Goal: Task Accomplishment & Management: Use online tool/utility

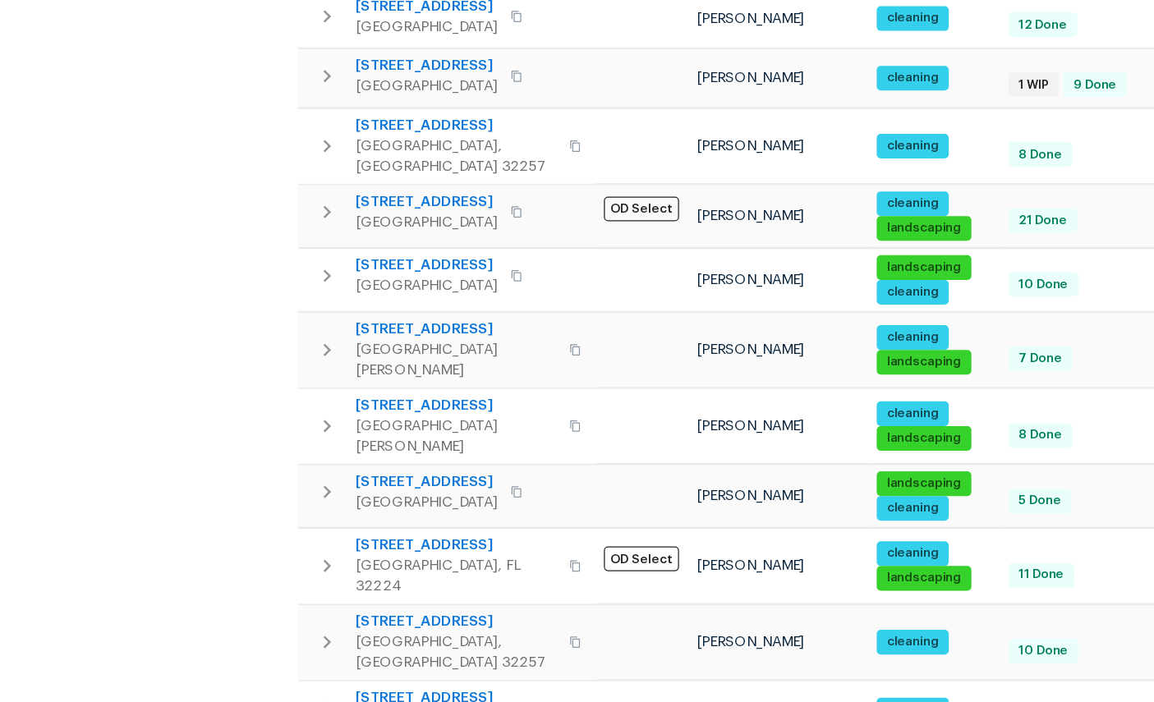
scroll to position [62, 0]
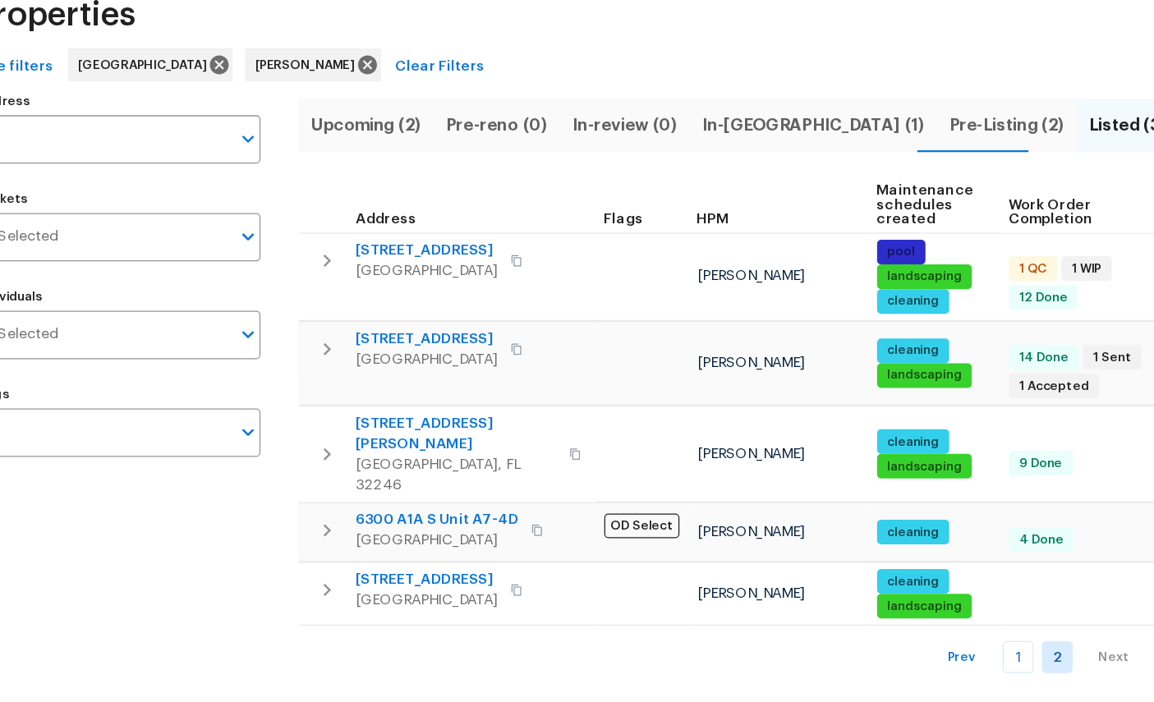
click at [339, 283] on span "[STREET_ADDRESS]" at bounding box center [395, 291] width 113 height 16
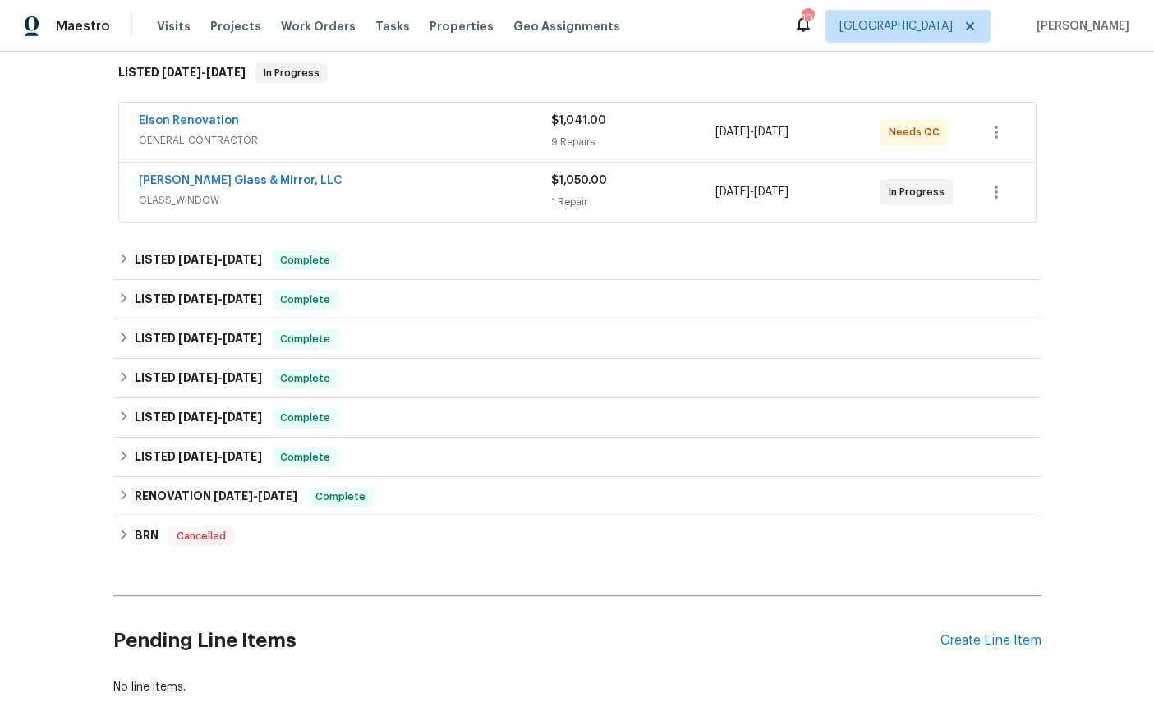
scroll to position [265, 0]
click at [979, 647] on div "Create Line Item" at bounding box center [991, 641] width 101 height 16
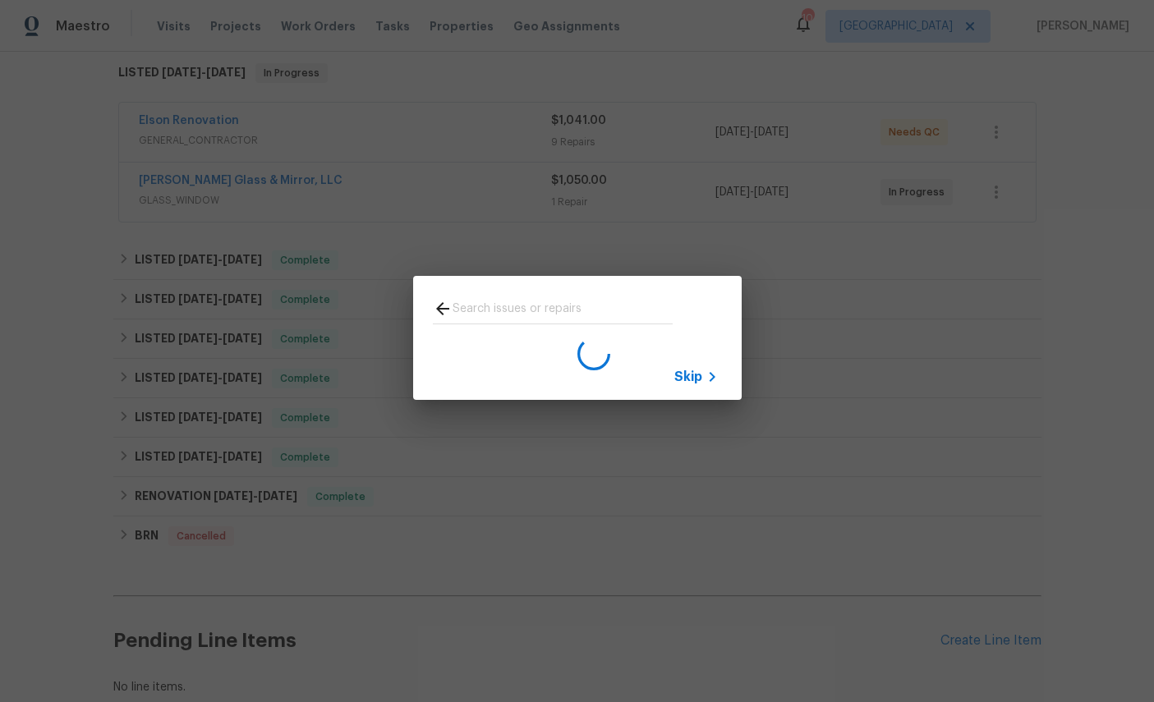
click at [693, 379] on span "Skip" at bounding box center [689, 377] width 28 height 16
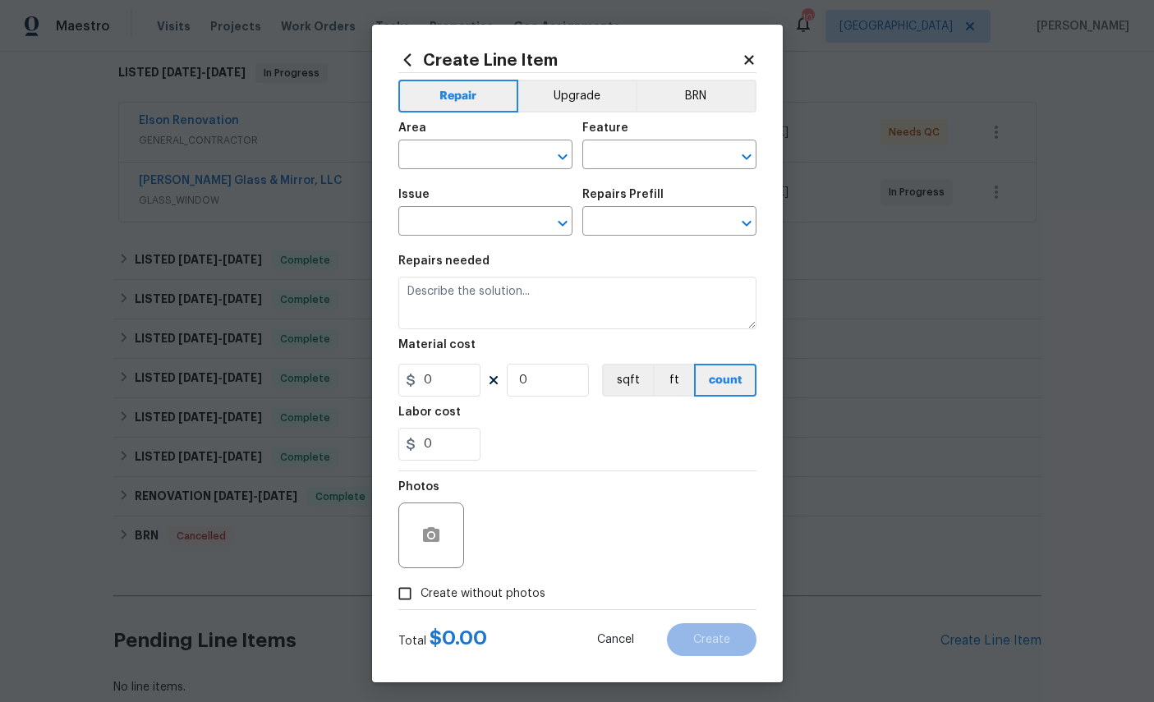
click at [483, 141] on div "Area" at bounding box center [485, 132] width 174 height 21
click at [469, 164] on input "text" at bounding box center [462, 156] width 128 height 25
type input "p"
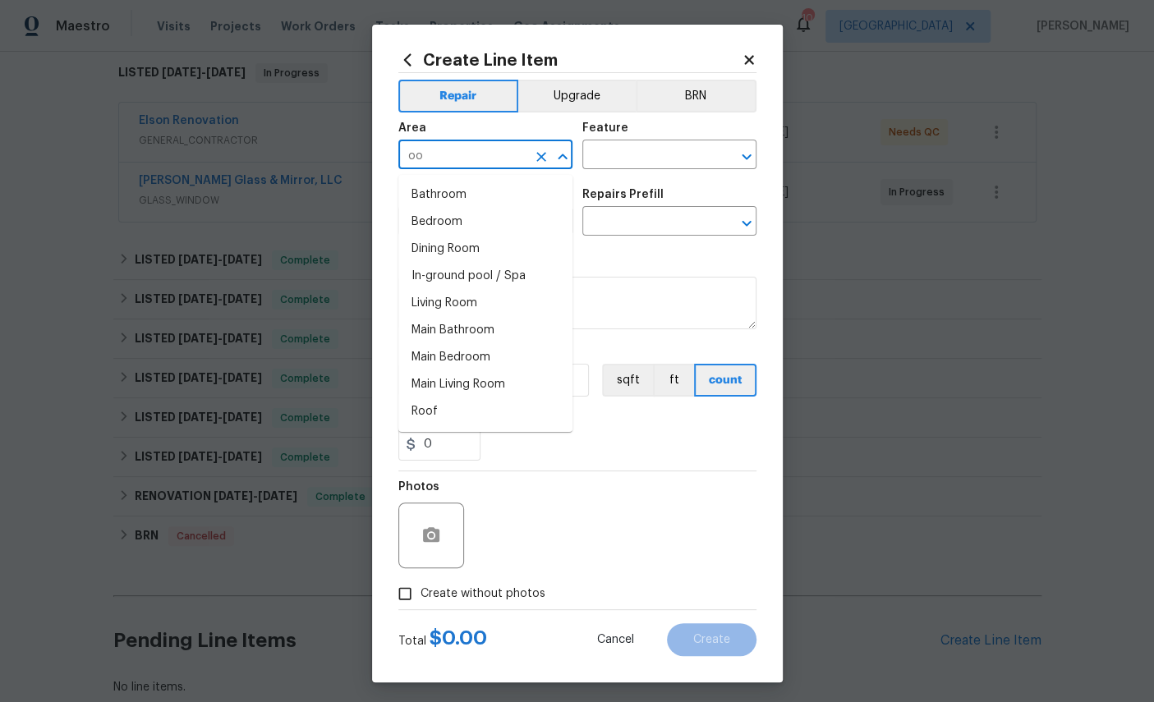
type input "o"
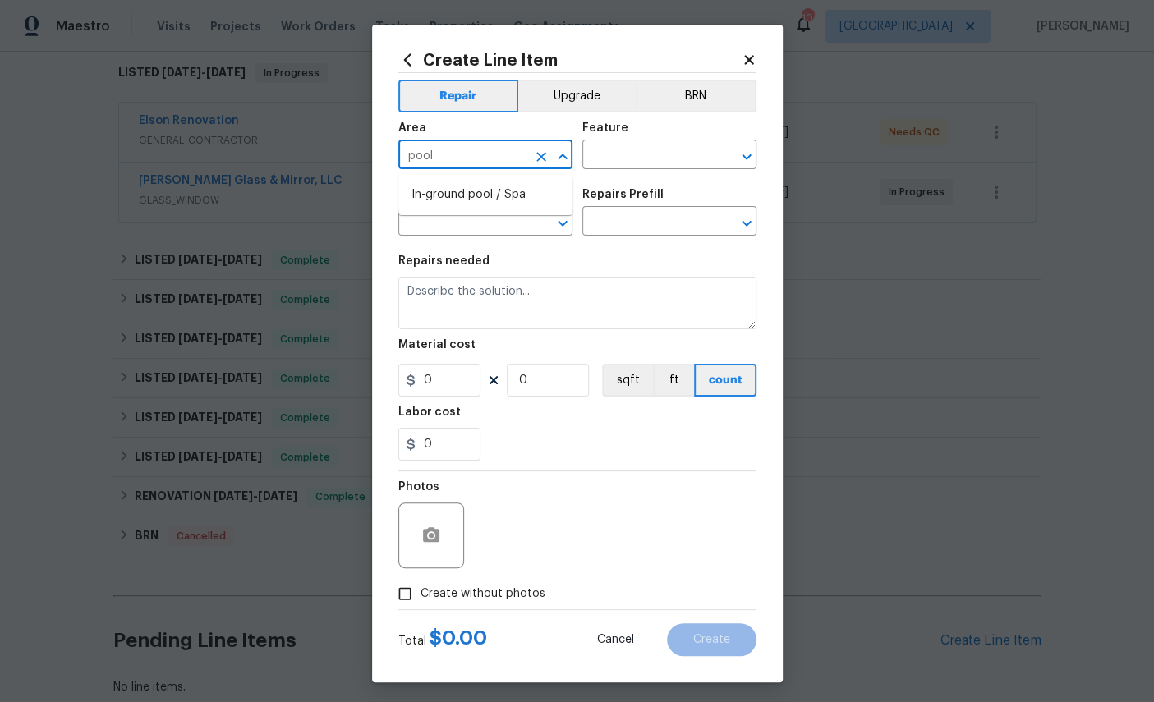
click at [477, 204] on li "In-ground pool / Spa" at bounding box center [485, 195] width 174 height 27
type input "In-ground pool / Spa"
click at [665, 159] on input "text" at bounding box center [647, 156] width 128 height 25
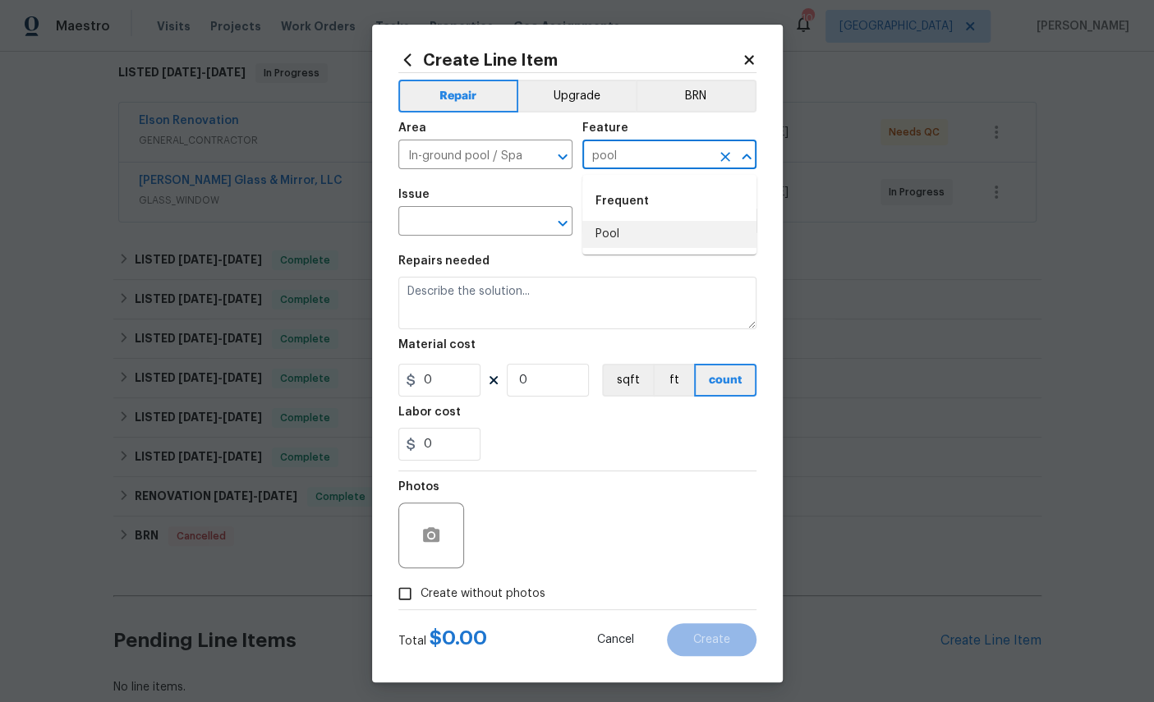
click at [607, 228] on li "Pool" at bounding box center [670, 234] width 174 height 27
type input "Pool"
click at [478, 215] on input "text" at bounding box center [462, 222] width 128 height 25
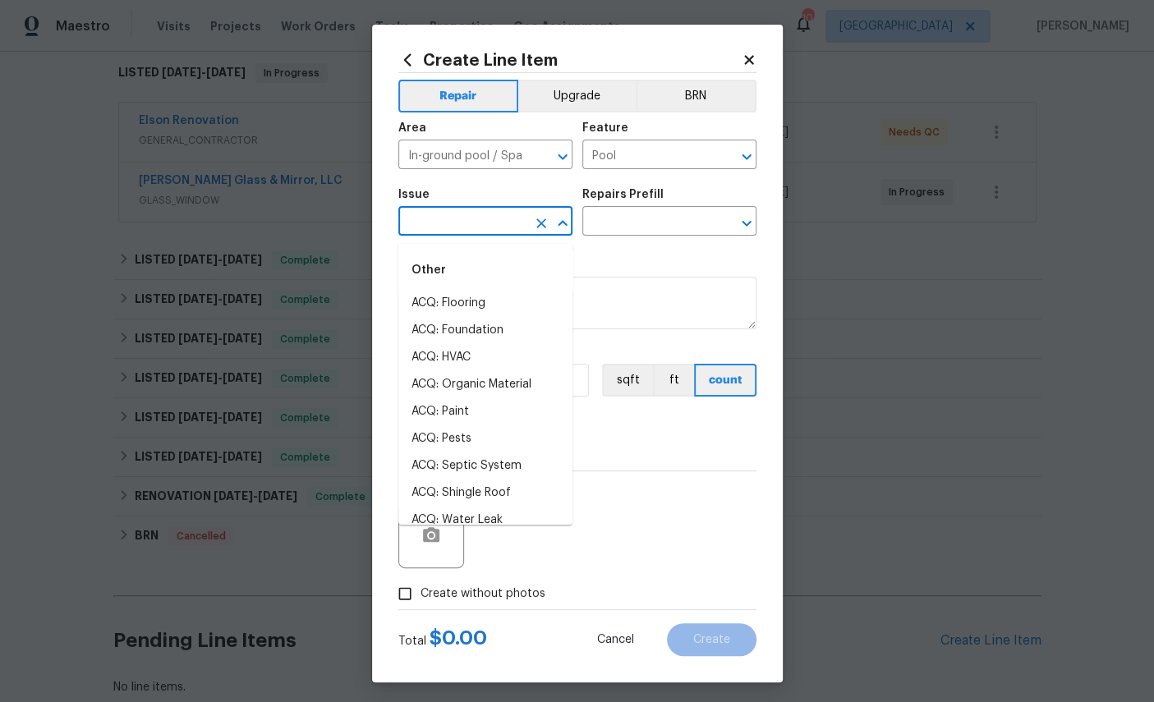
click at [473, 222] on input "text" at bounding box center [462, 222] width 128 height 25
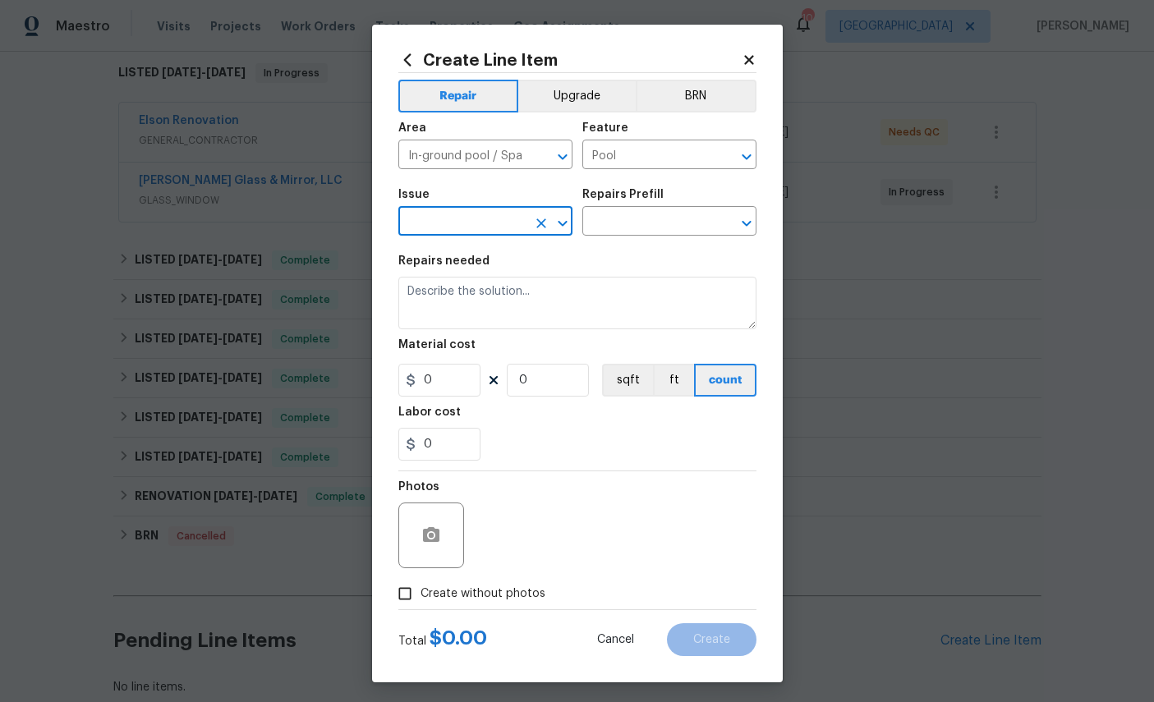
click at [488, 229] on input "text" at bounding box center [462, 222] width 128 height 25
click at [468, 332] on li "Pool Repair" at bounding box center [485, 330] width 174 height 27
type input "Pool Repair"
click at [661, 225] on input "text" at bounding box center [647, 222] width 128 height 25
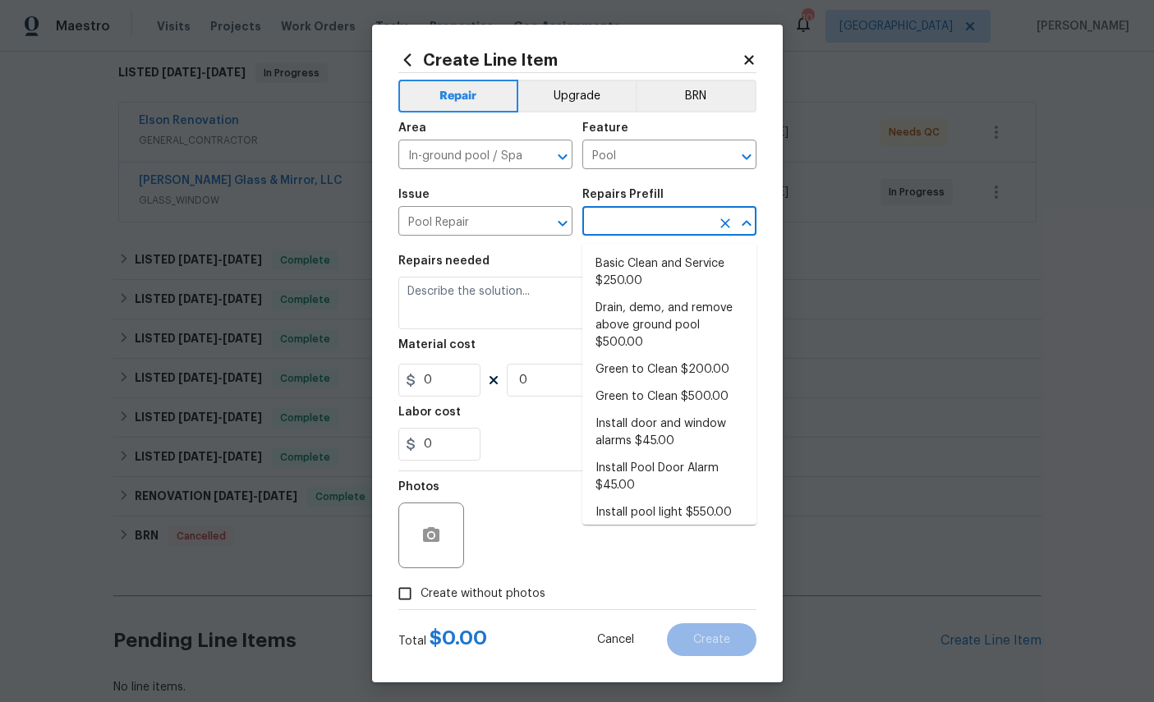
scroll to position [0, 0]
click at [665, 280] on li "Basic Clean and Service $250.00" at bounding box center [670, 273] width 174 height 44
type input "Basic Clean and Service $250.00"
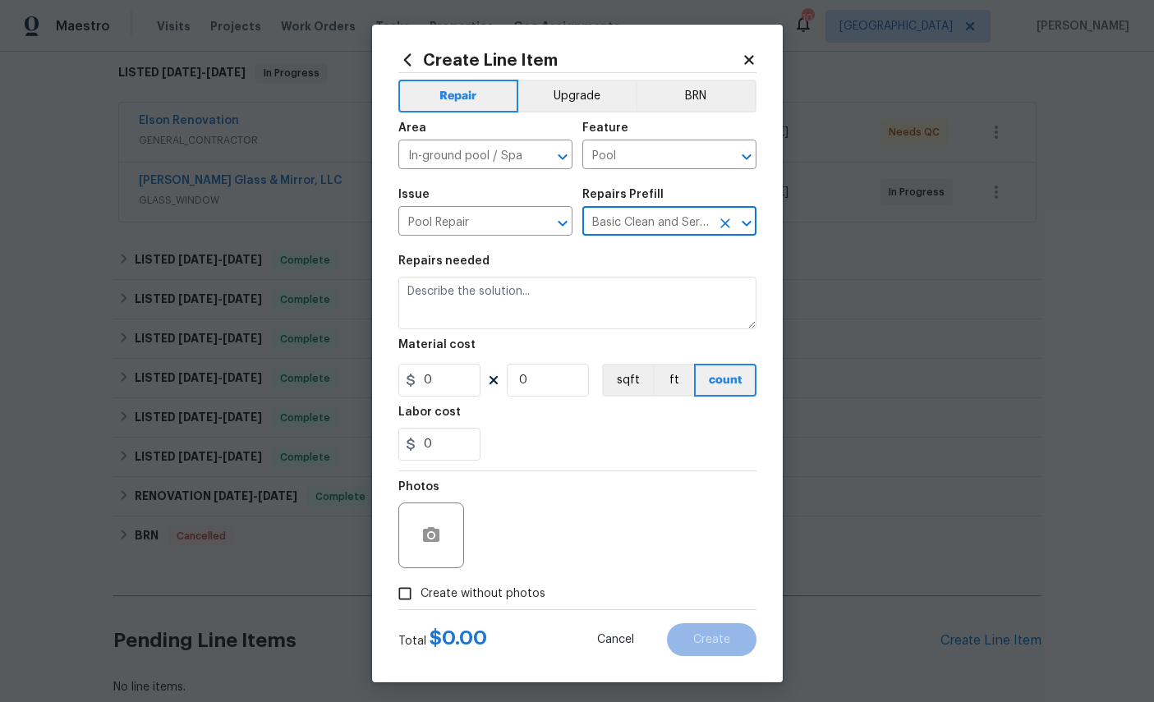
type textarea "basic clean and service, balance chems, repair minor leaks at equipment, etc"
type input "1"
type input "Basic Clean and Service $250.00"
type input "250"
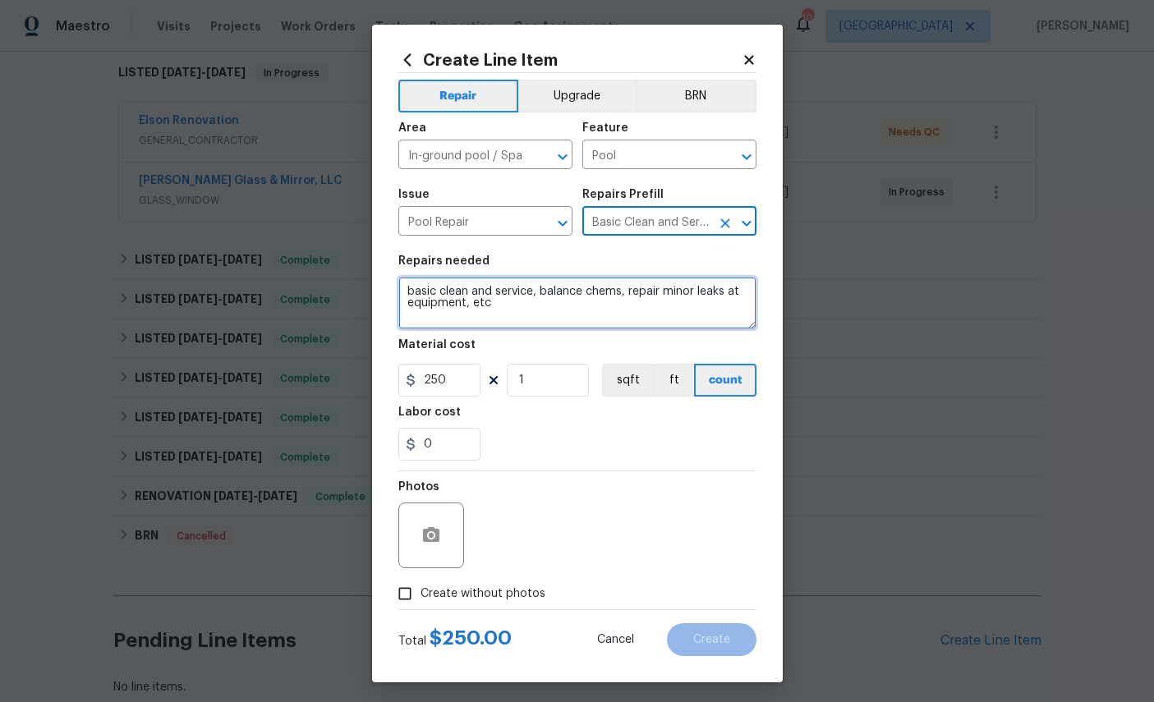
click at [536, 313] on textarea "basic clean and service, balance chems, repair minor leaks at equipment, etc" at bounding box center [577, 303] width 358 height 53
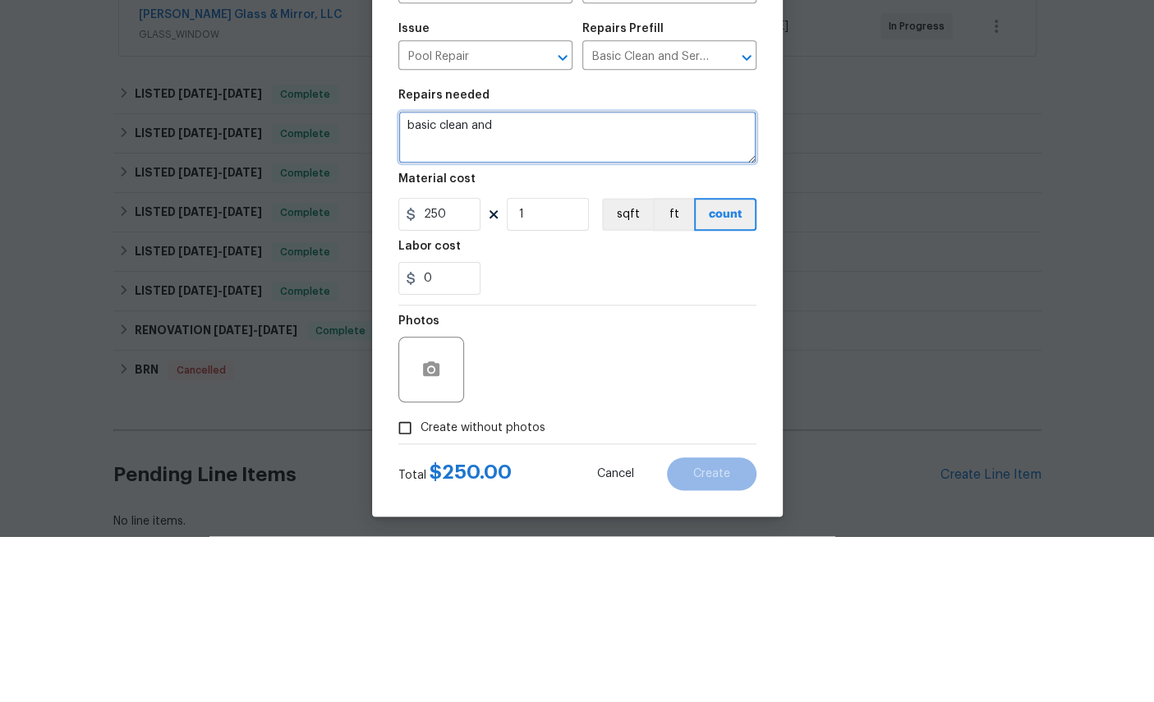
type textarea "basic"
type textarea "Quote for Pool/Deck Repairs"
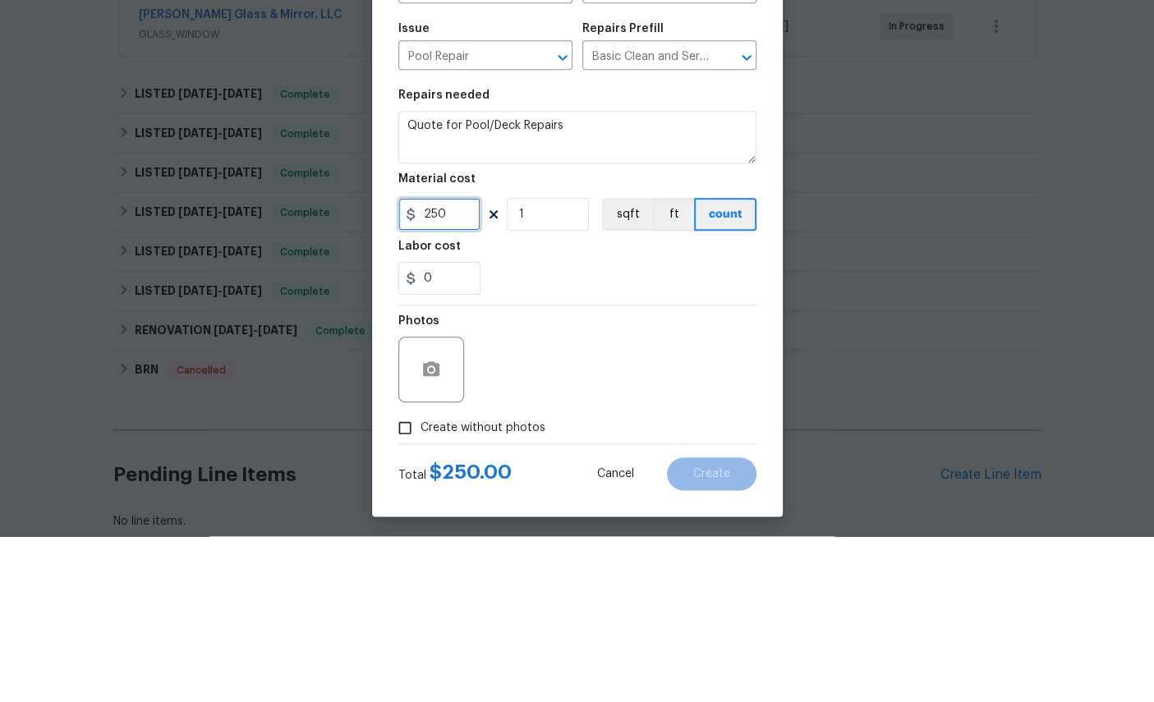
click at [458, 364] on input "250" at bounding box center [439, 380] width 82 height 33
type input "1"
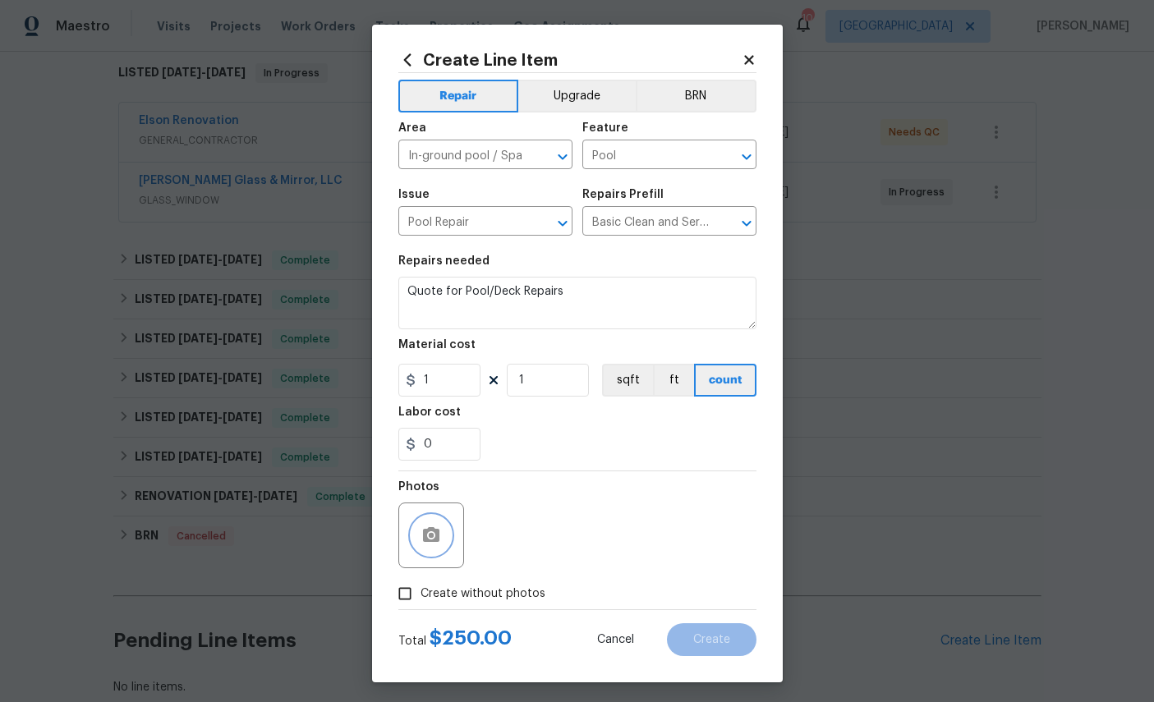
click at [423, 537] on icon "button" at bounding box center [431, 536] width 20 height 20
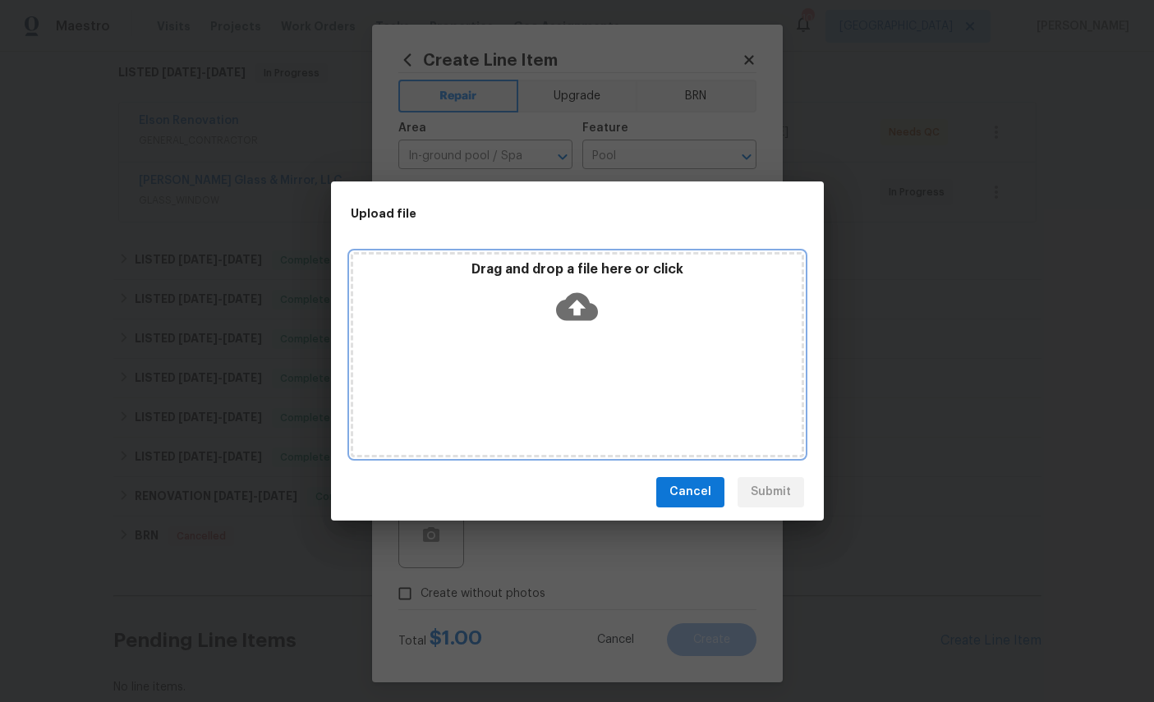
click at [580, 291] on icon at bounding box center [577, 307] width 42 height 42
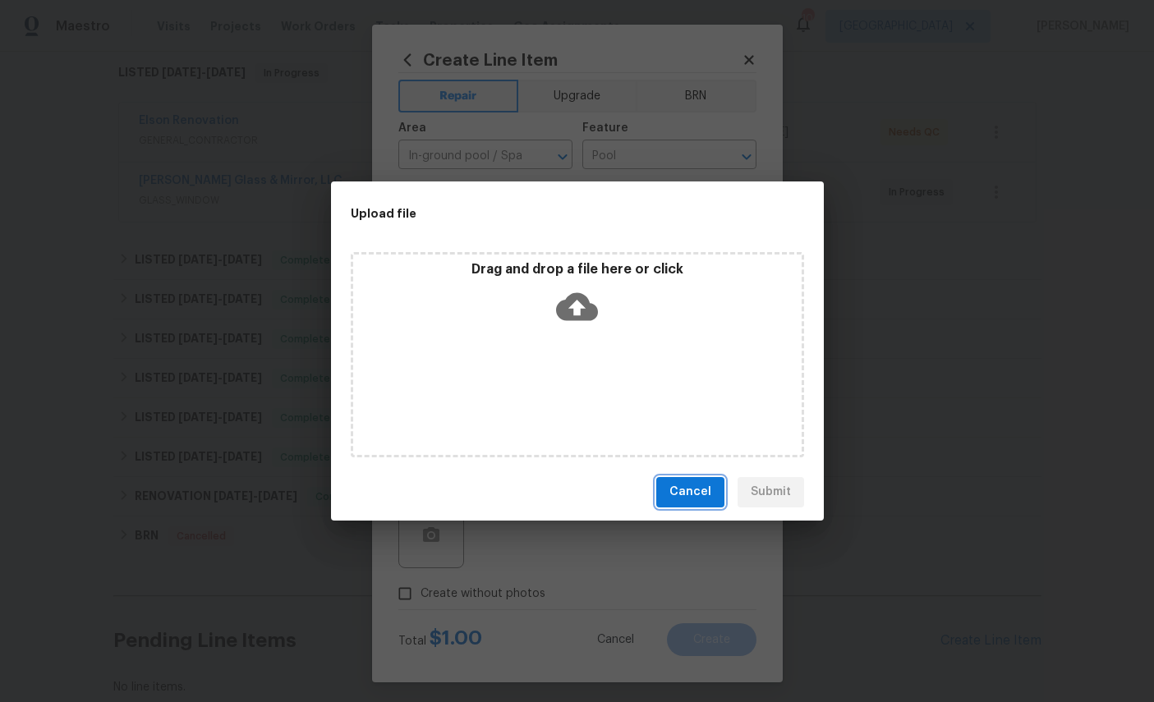
click at [693, 494] on span "Cancel" at bounding box center [691, 492] width 42 height 21
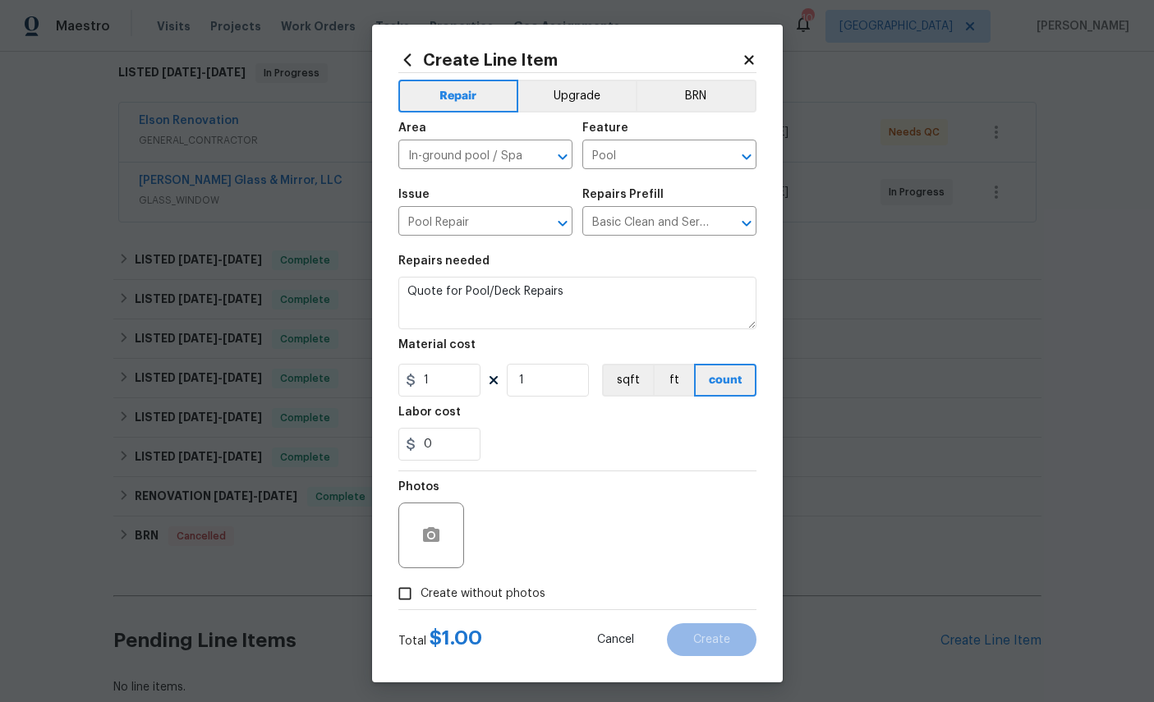
click at [431, 603] on span "Create without photos" at bounding box center [483, 594] width 125 height 17
click at [421, 609] on input "Create without photos" at bounding box center [404, 593] width 31 height 31
checkbox input "true"
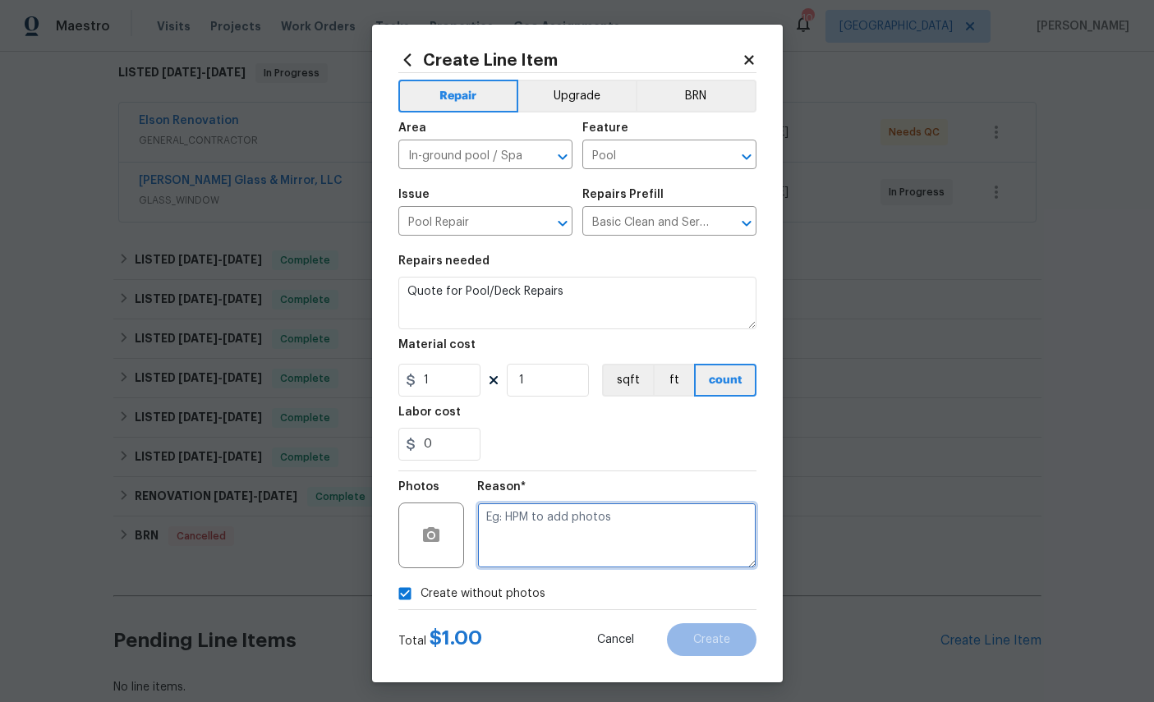
click at [617, 536] on textarea at bounding box center [616, 536] width 279 height 66
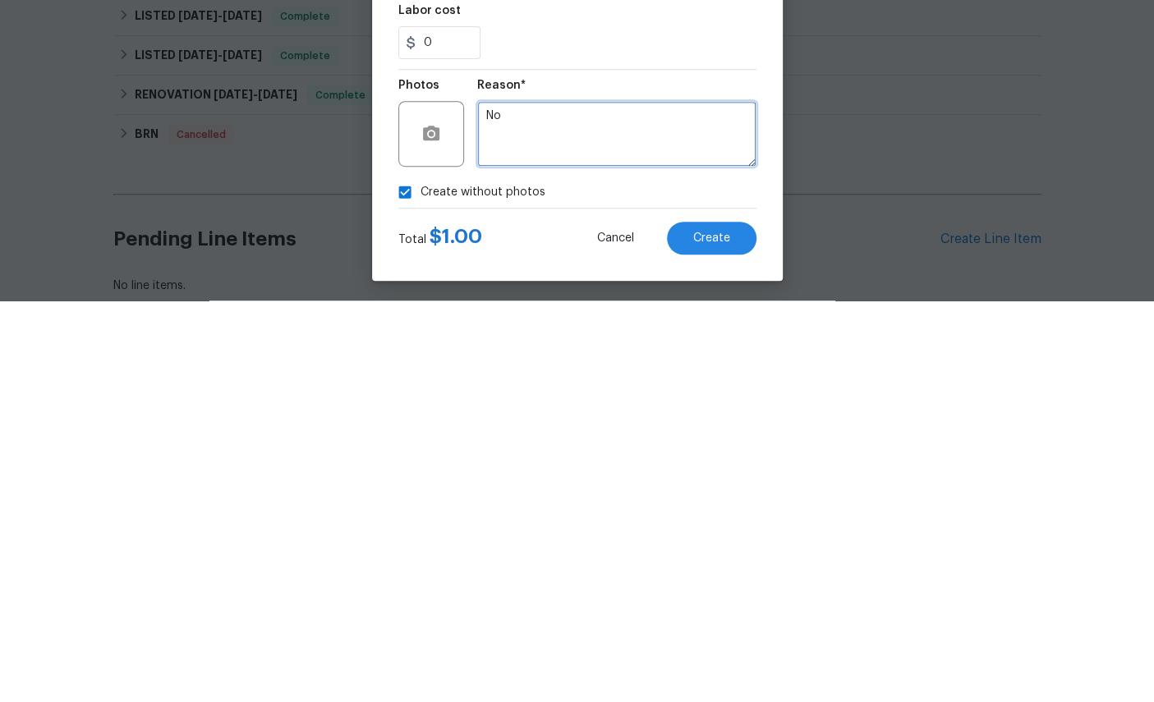
type textarea "No"
click at [736, 624] on button "Create" at bounding box center [712, 640] width 90 height 33
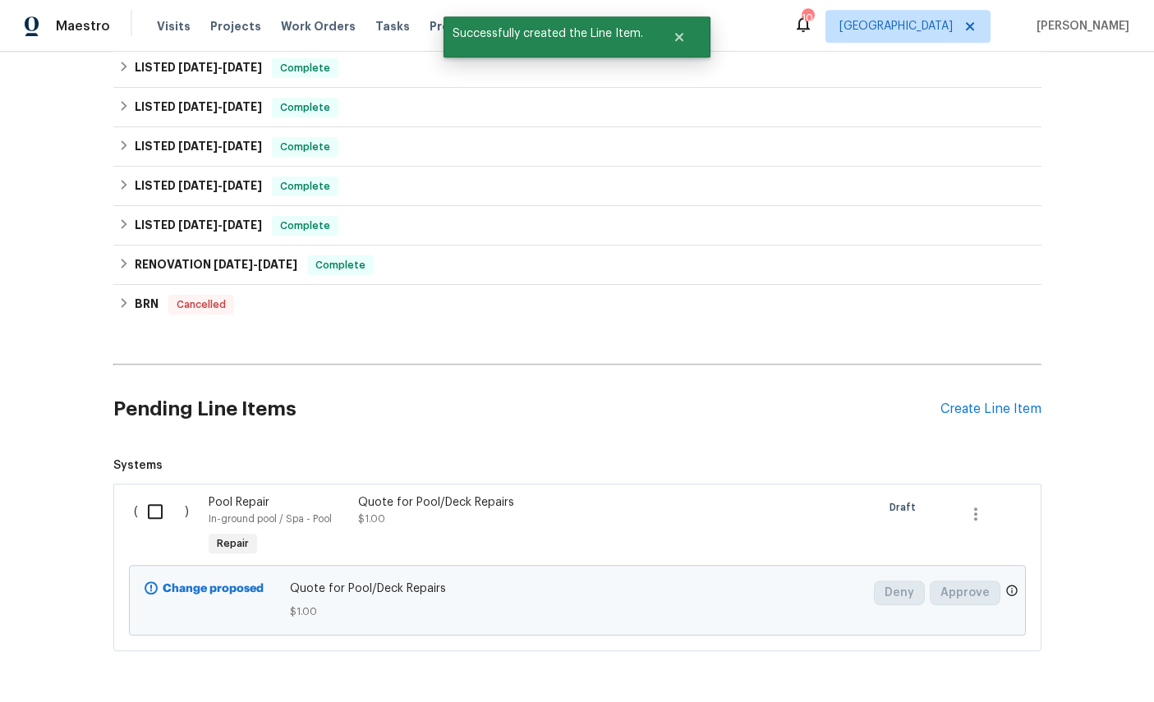
scroll to position [495, 0]
click at [159, 495] on input "checkbox" at bounding box center [161, 512] width 47 height 35
checkbox input "true"
click at [1067, 667] on span "Create Work Order" at bounding box center [1060, 662] width 109 height 21
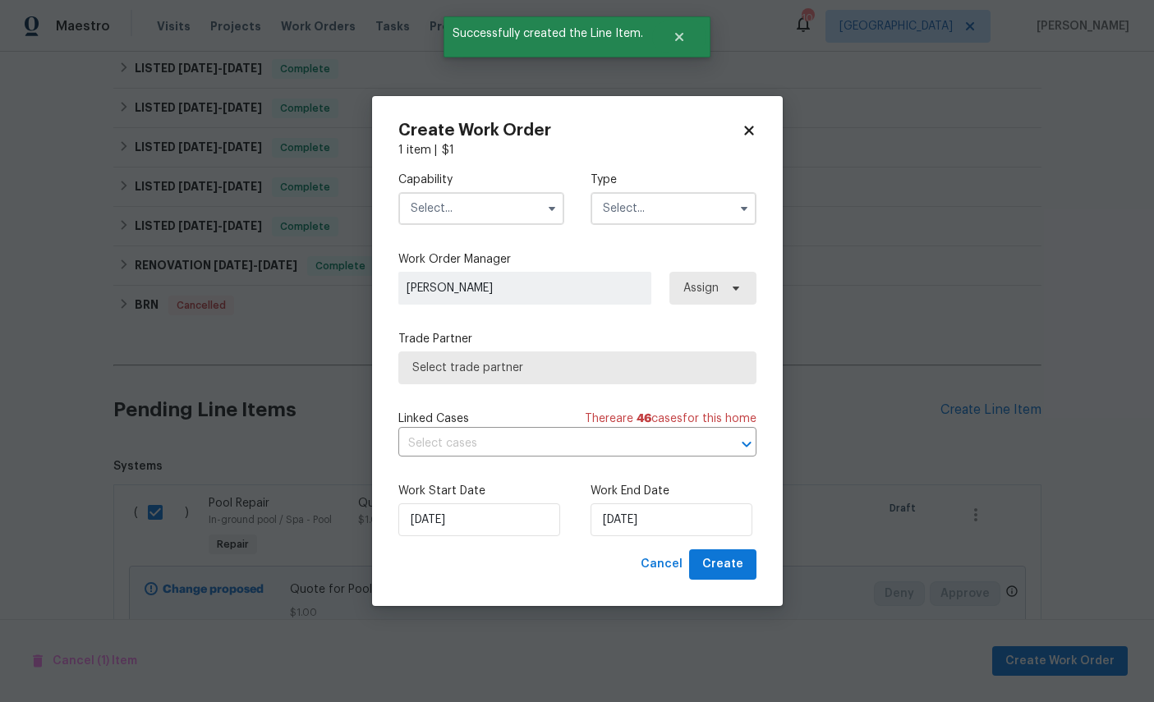
click at [440, 215] on input "text" at bounding box center [481, 208] width 166 height 33
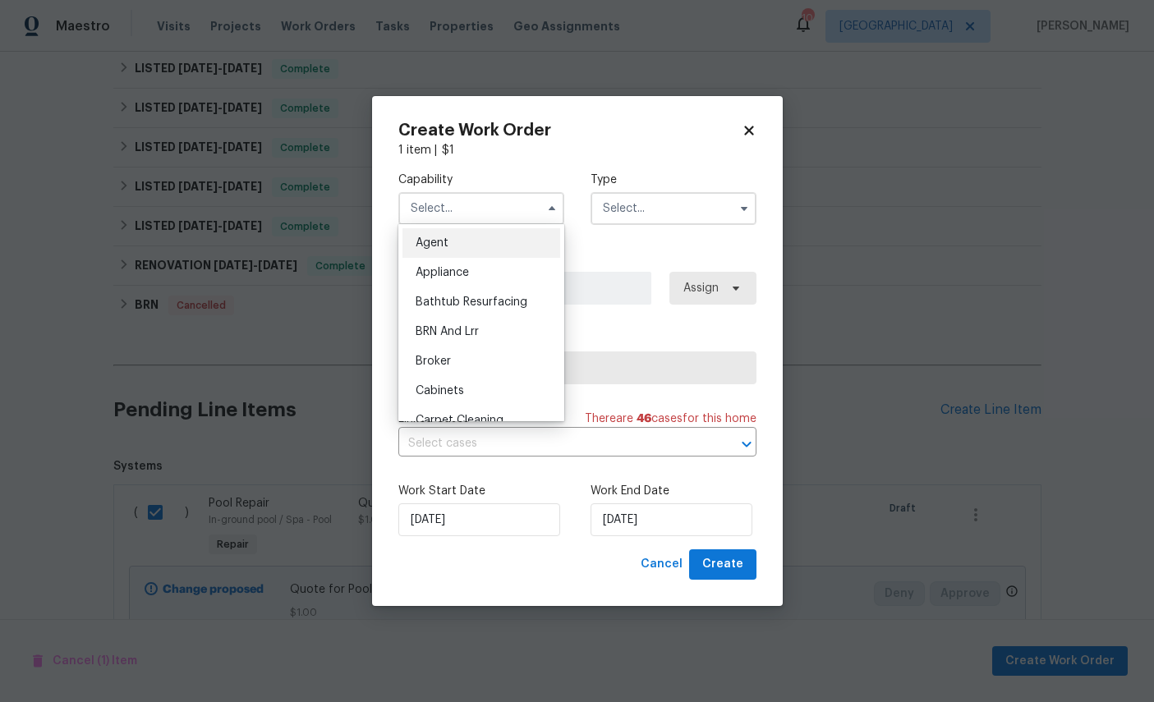
click at [440, 215] on input "text" at bounding box center [481, 208] width 166 height 33
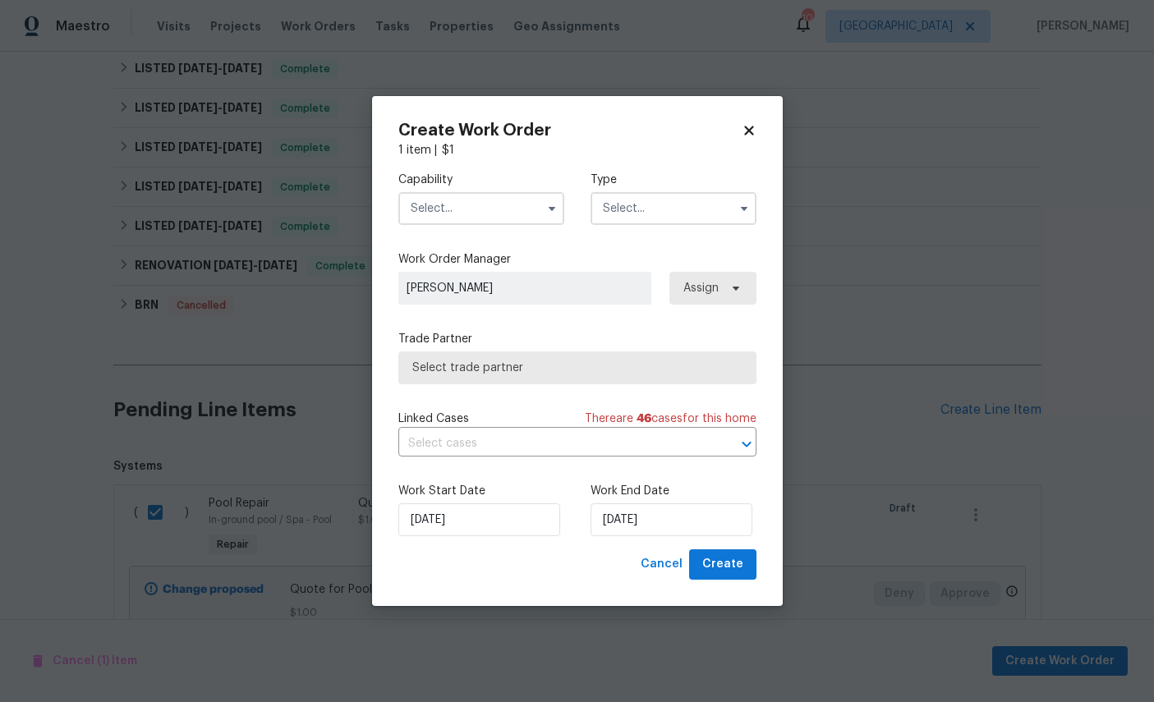
click at [475, 200] on input "text" at bounding box center [481, 208] width 166 height 33
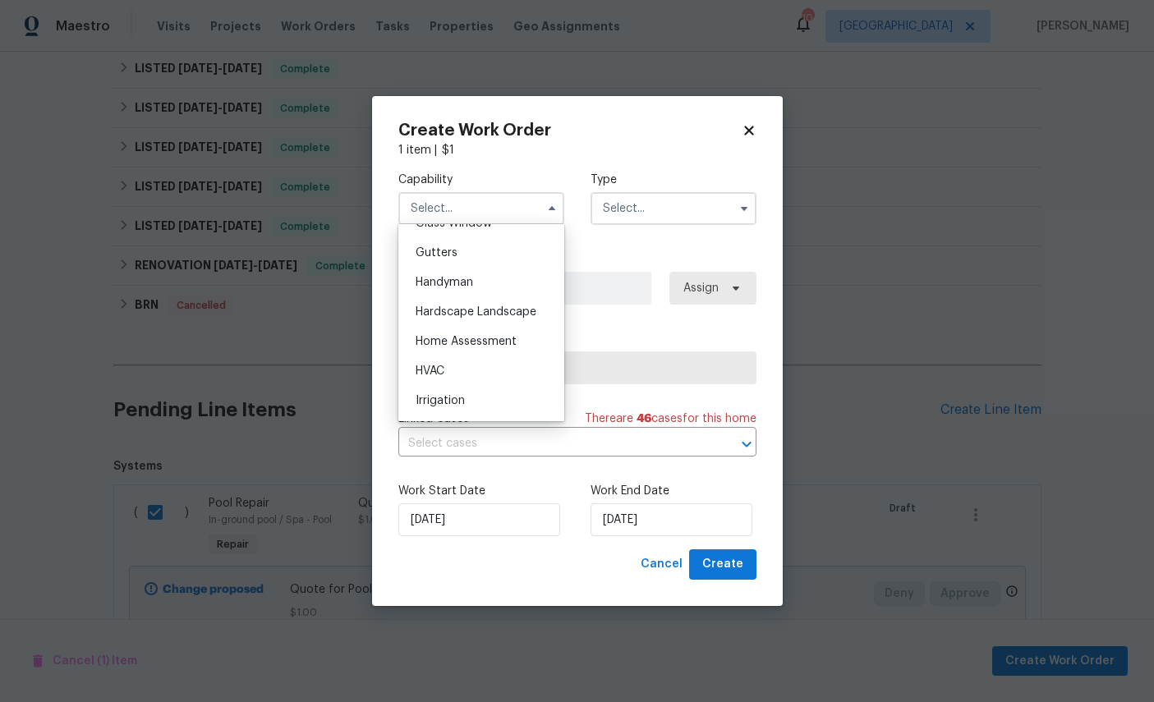
scroll to position [836, 0]
click at [491, 198] on span "General Contractor" at bounding box center [469, 193] width 106 height 12
type input "General Contractor"
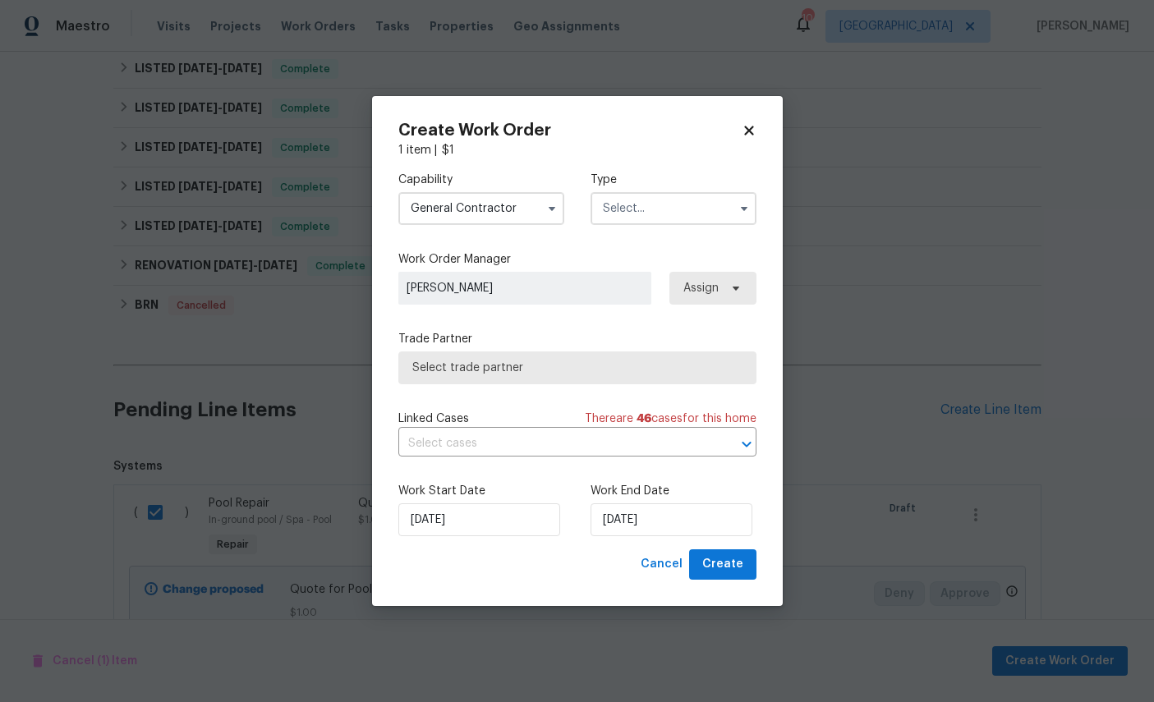
click at [672, 211] on input "text" at bounding box center [674, 208] width 166 height 33
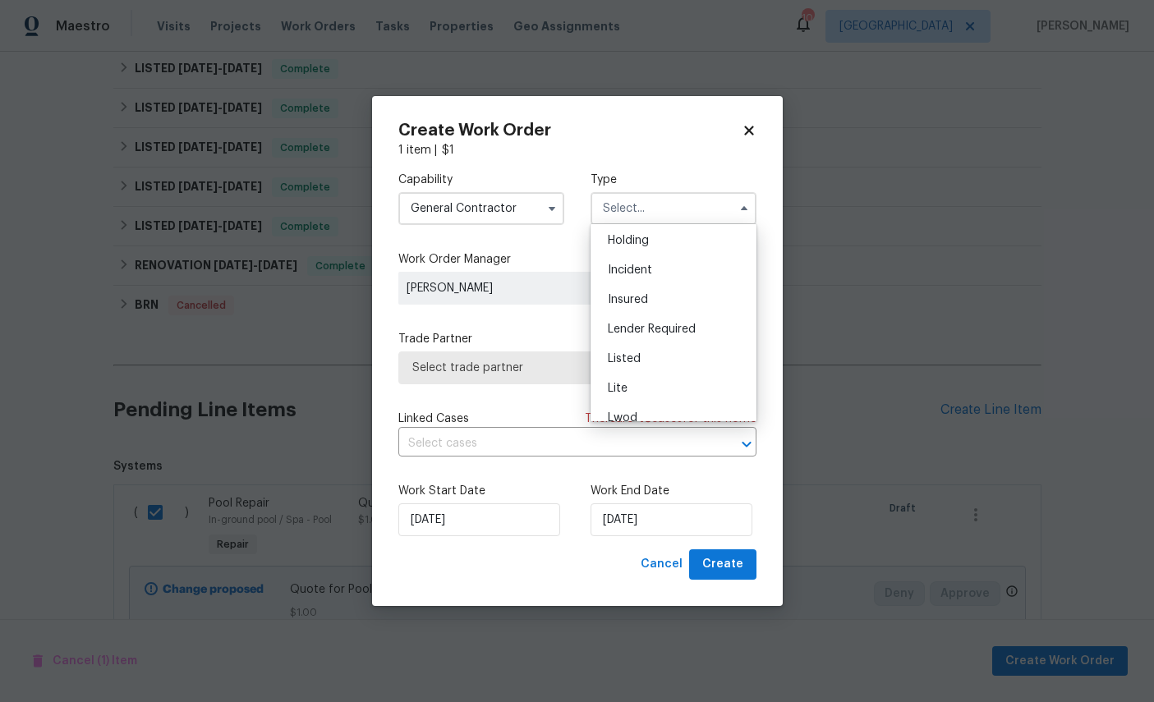
scroll to position [85, 0]
click at [674, 344] on div "Listed" at bounding box center [674, 336] width 158 height 30
type input "Listed"
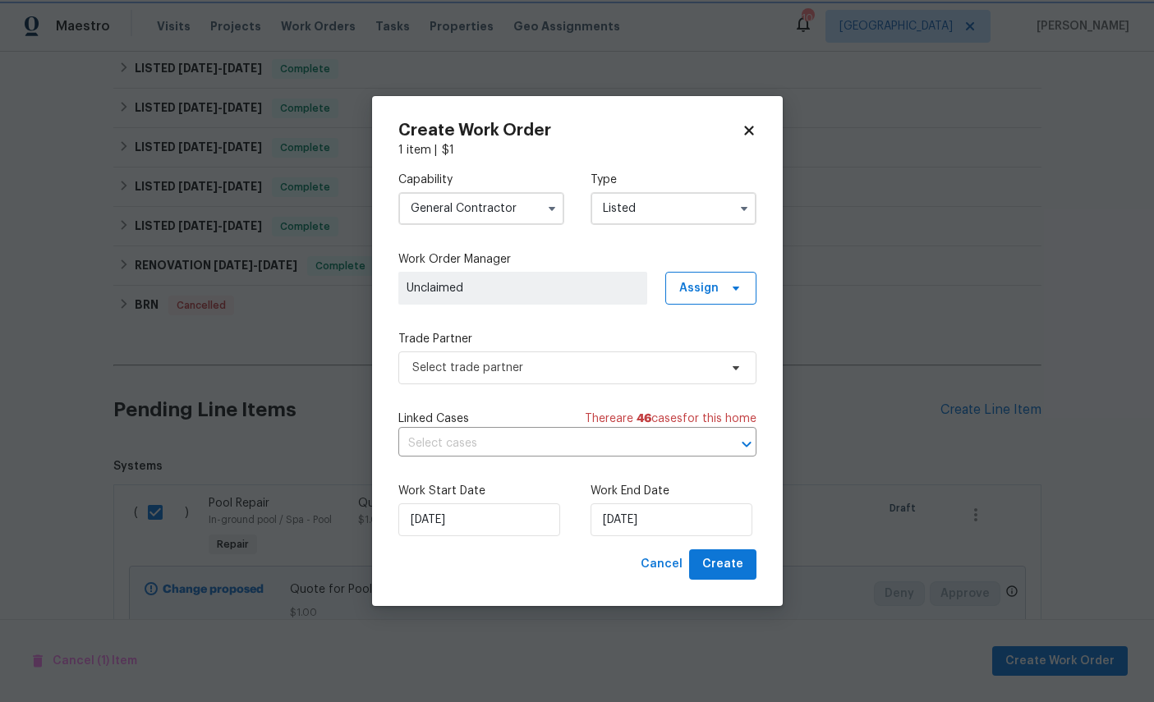
scroll to position [0, 0]
click at [579, 366] on span "Select trade partner" at bounding box center [565, 368] width 306 height 16
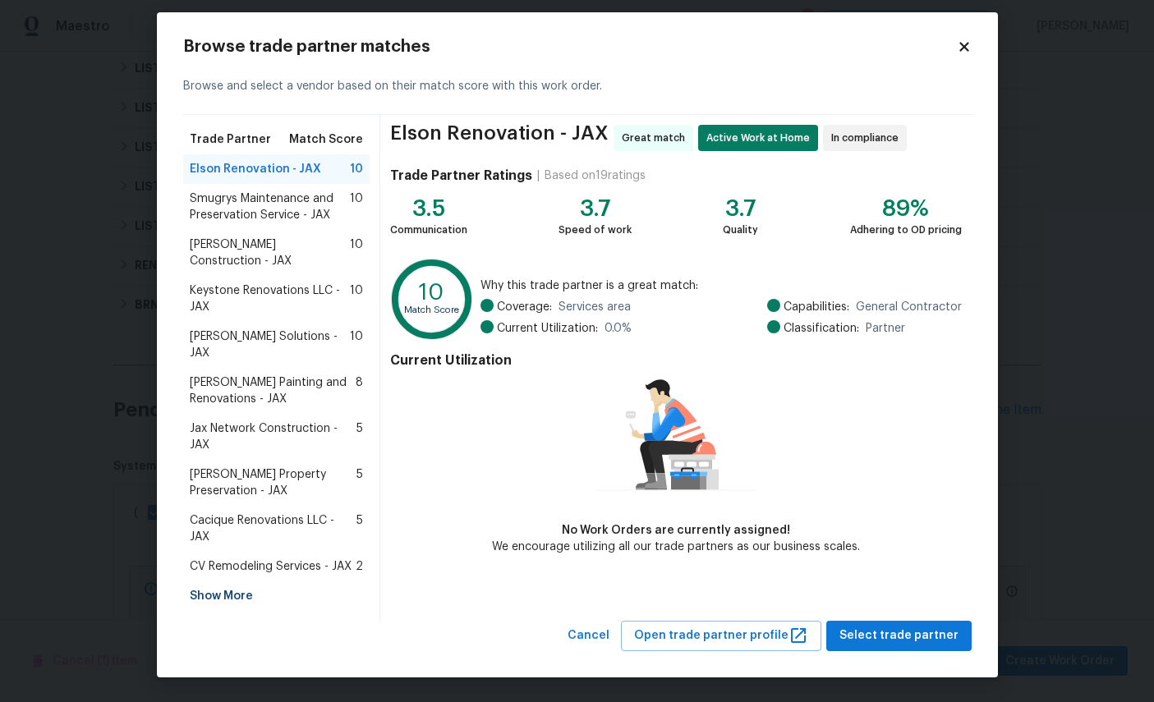
scroll to position [13, 0]
click at [232, 609] on div "Show More" at bounding box center [276, 597] width 187 height 30
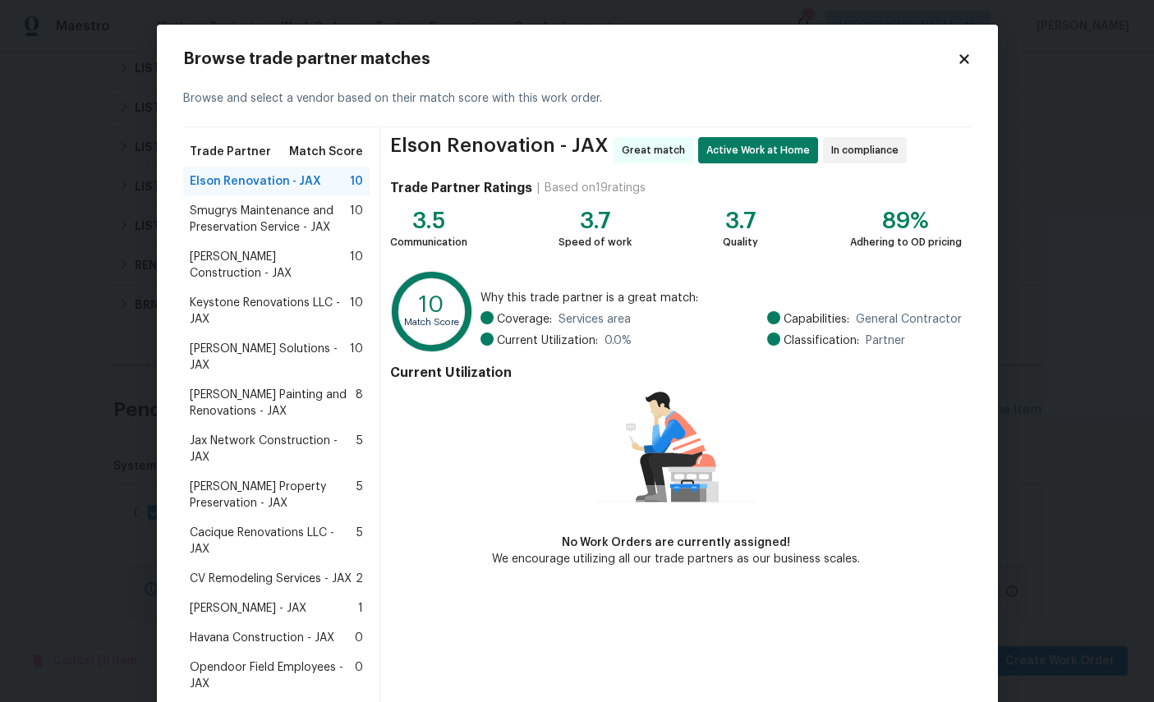
scroll to position [0, 0]
click at [962, 57] on icon at bounding box center [964, 58] width 9 height 9
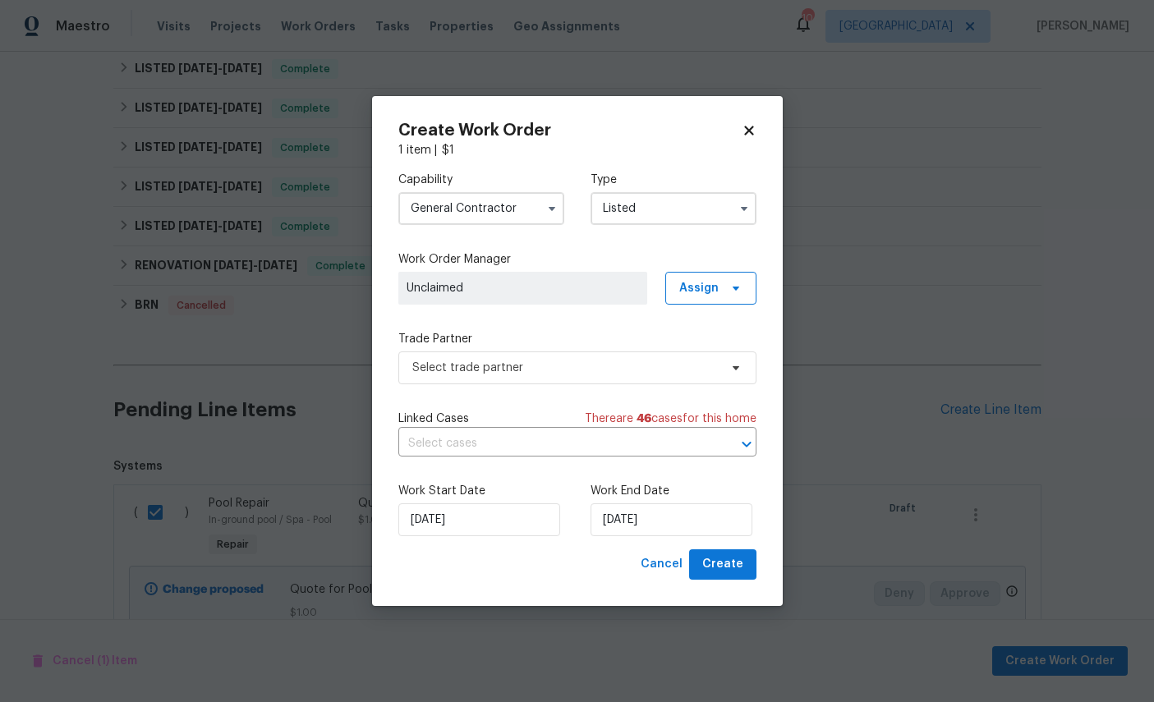
click at [508, 205] on input "General Contractor" at bounding box center [481, 208] width 166 height 33
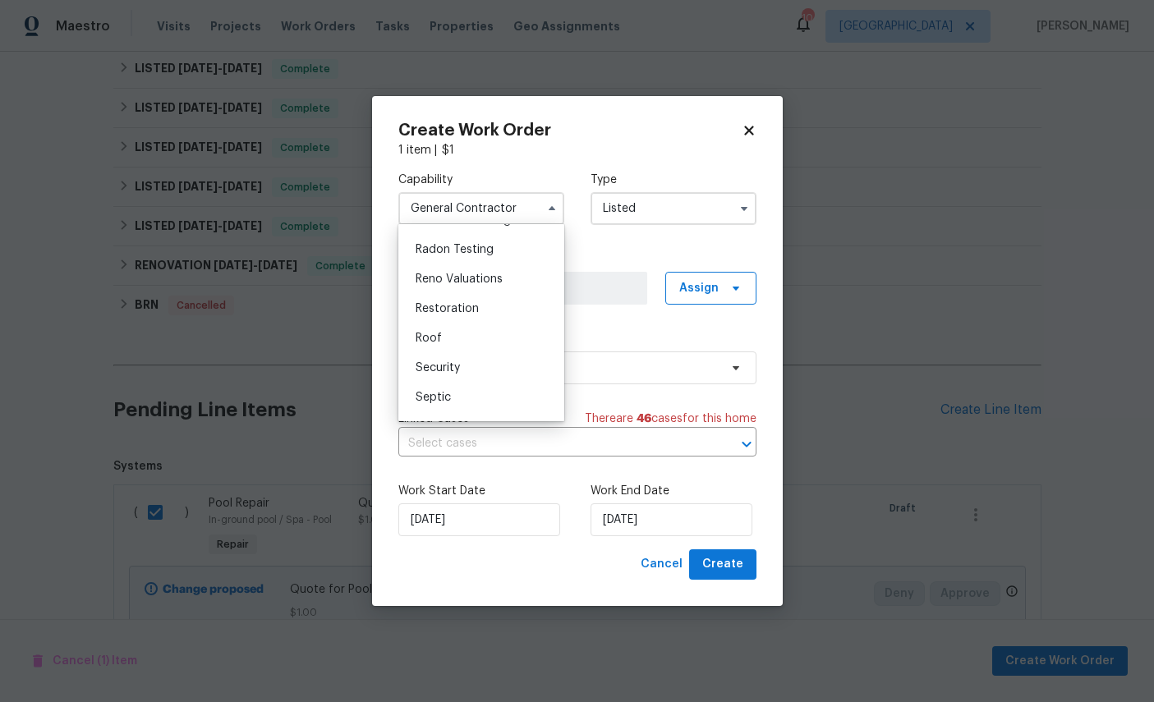
scroll to position [1579, 0]
click at [454, 198] on span "Pool Repair" at bounding box center [446, 193] width 61 height 12
type input "Pool Repair"
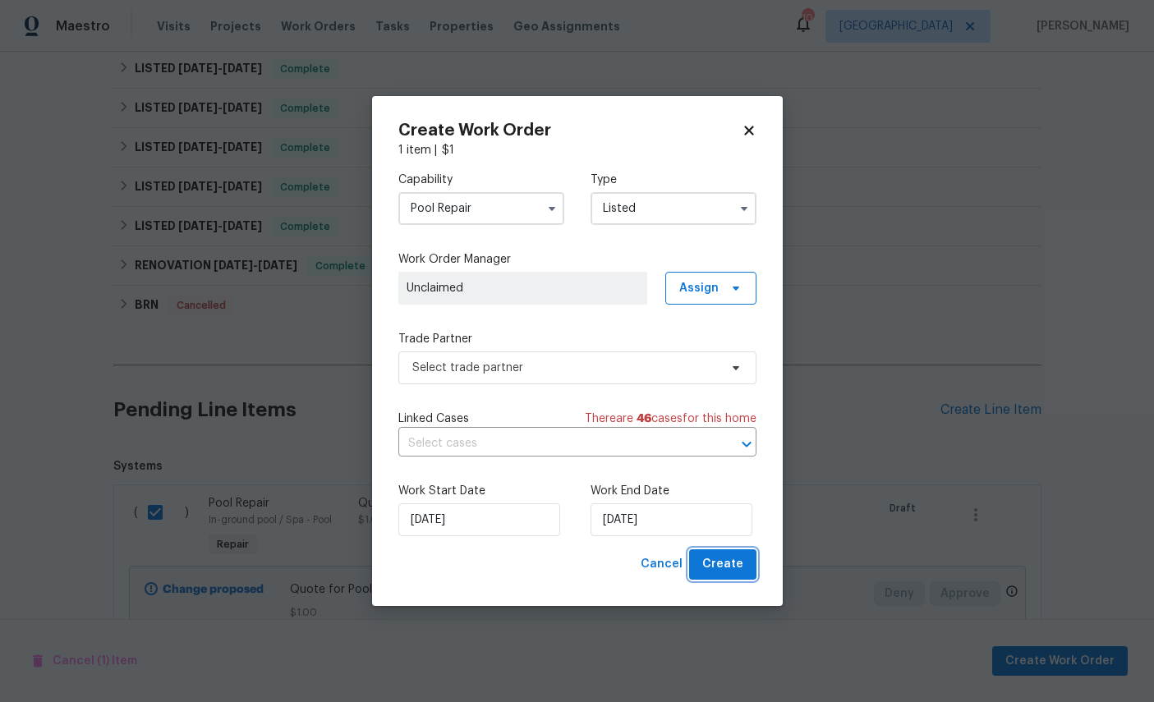
click at [730, 563] on span "Create" at bounding box center [722, 565] width 41 height 21
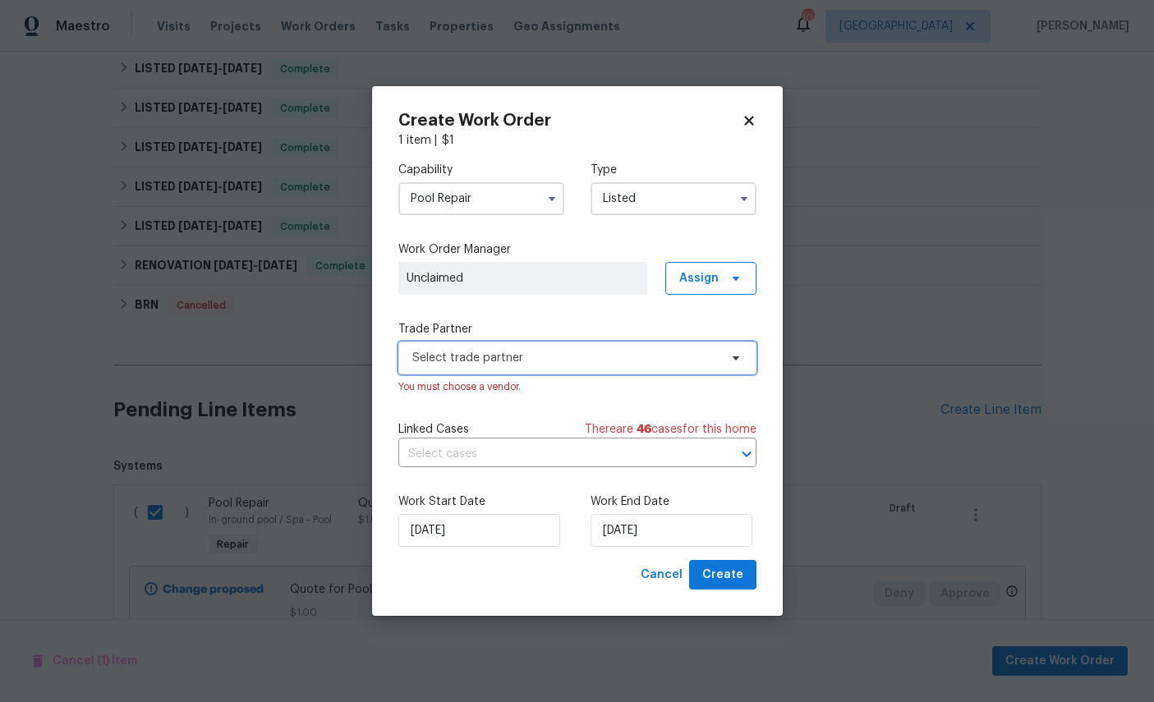
click at [551, 362] on span "Select trade partner" at bounding box center [565, 358] width 306 height 16
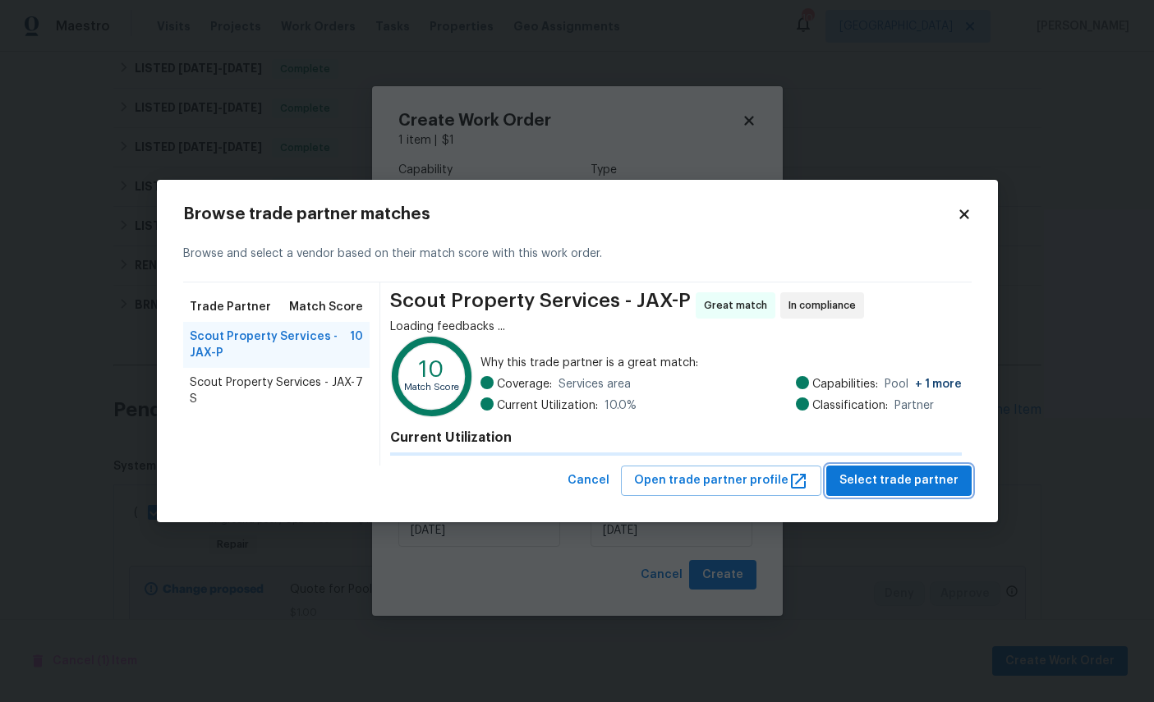
click at [891, 475] on span "Select trade partner" at bounding box center [899, 481] width 119 height 21
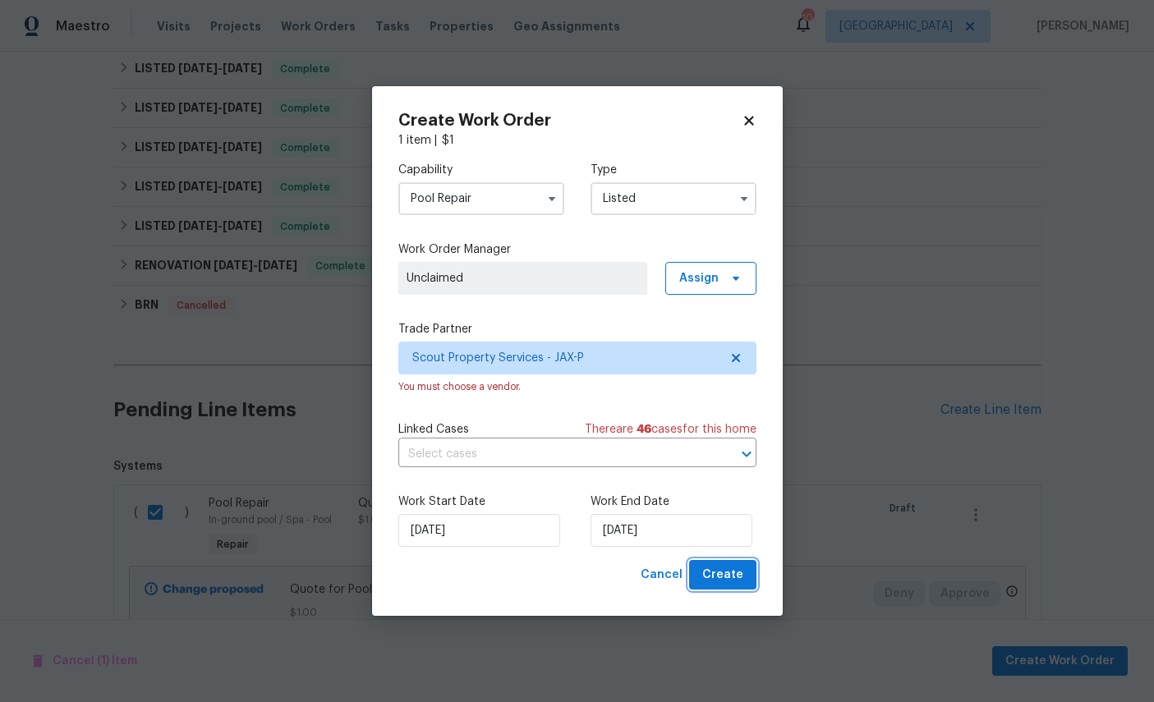
click at [719, 583] on span "Create" at bounding box center [722, 575] width 41 height 21
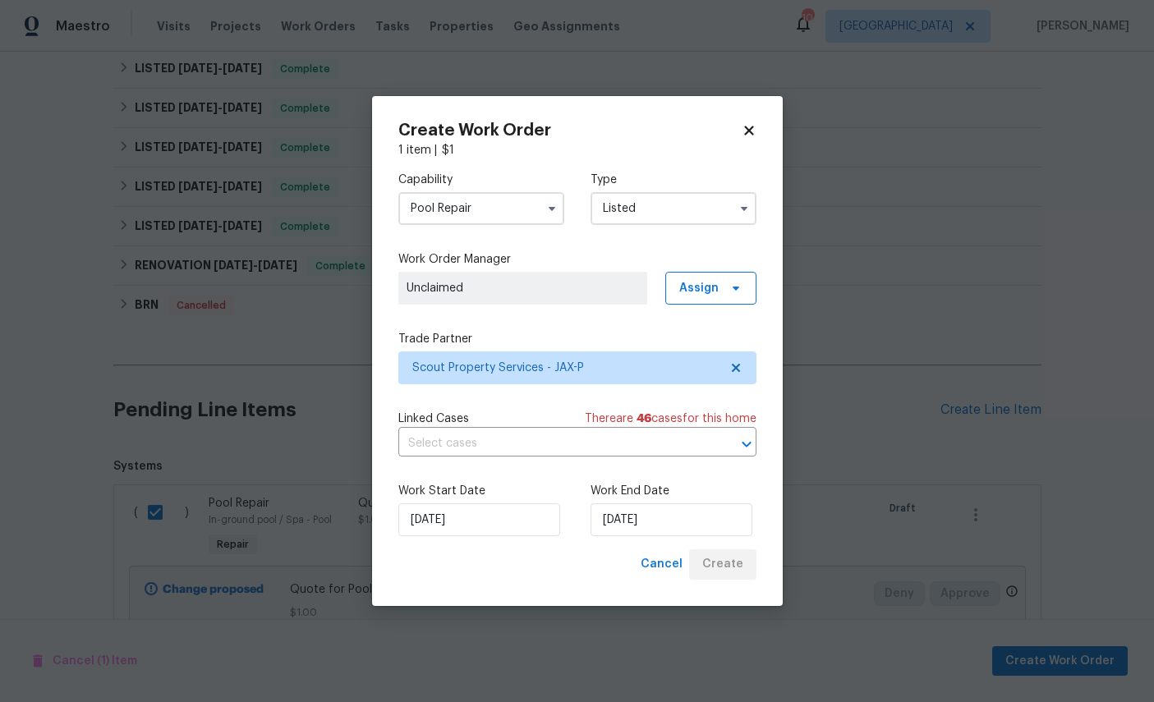
checkbox input "false"
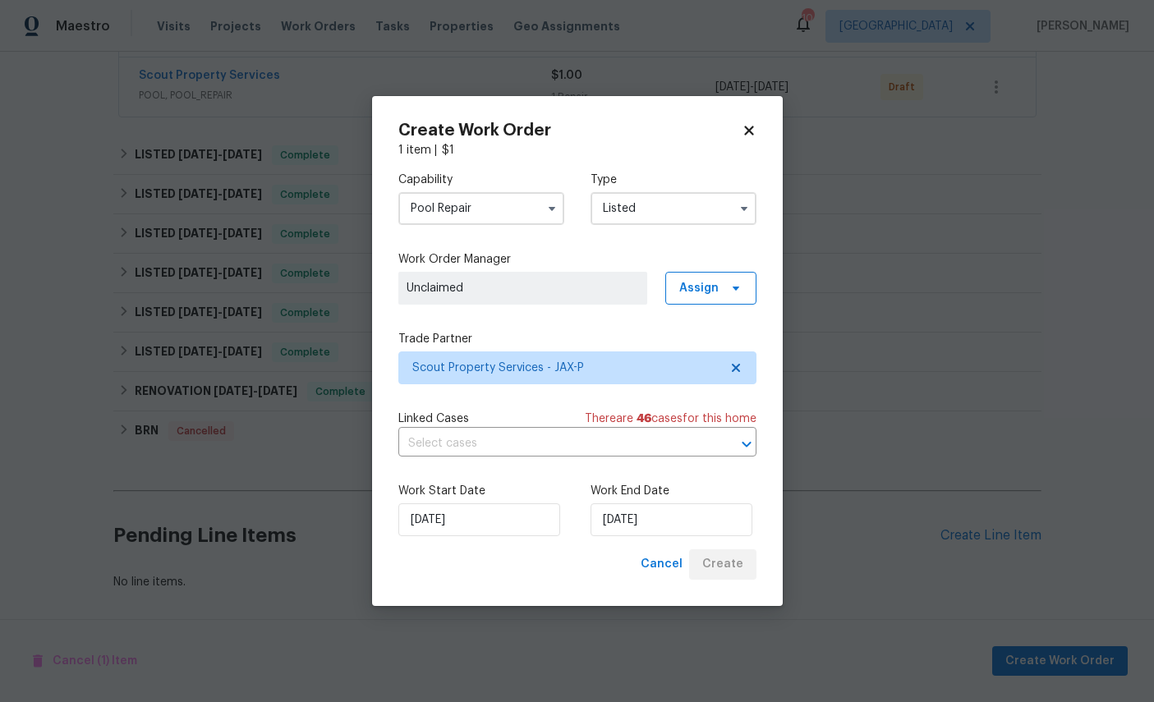
scroll to position [367, 0]
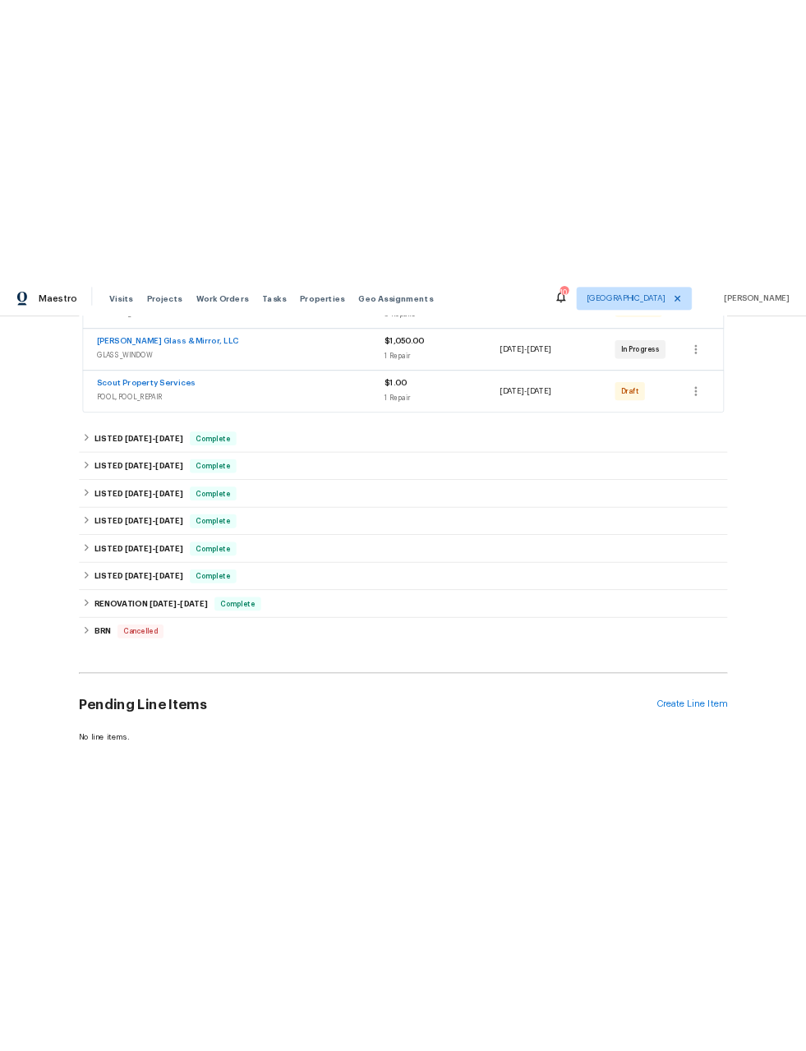
scroll to position [349, 0]
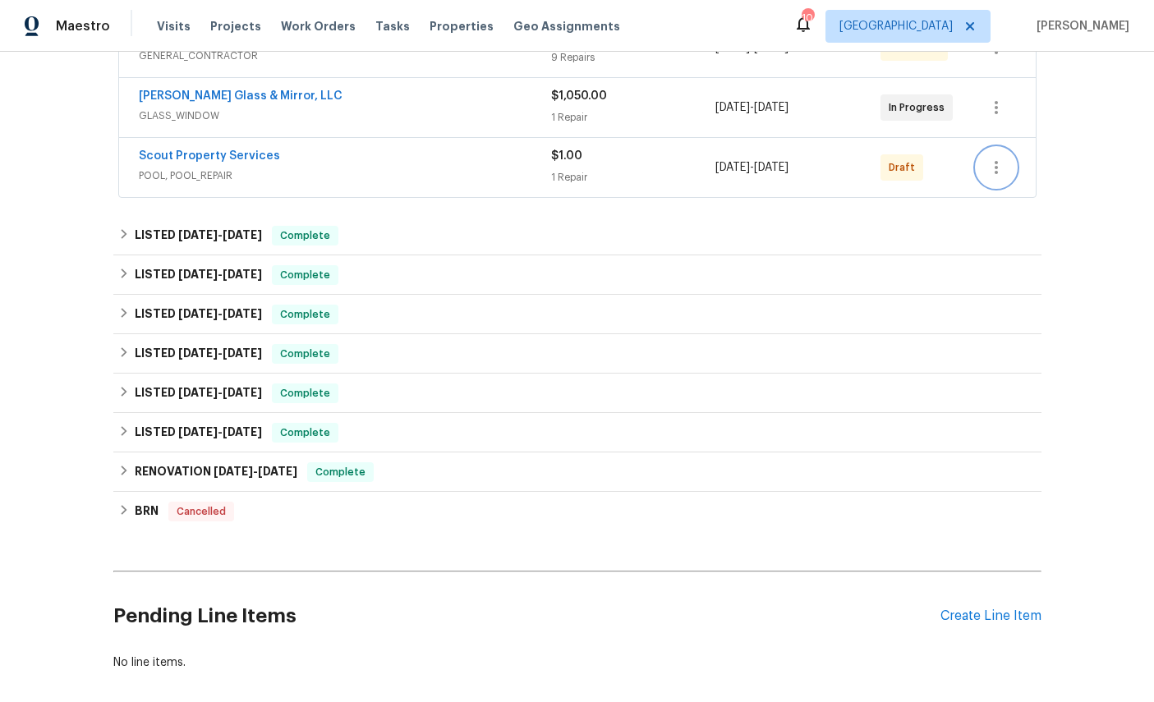
click at [998, 171] on icon "button" at bounding box center [997, 168] width 20 height 20
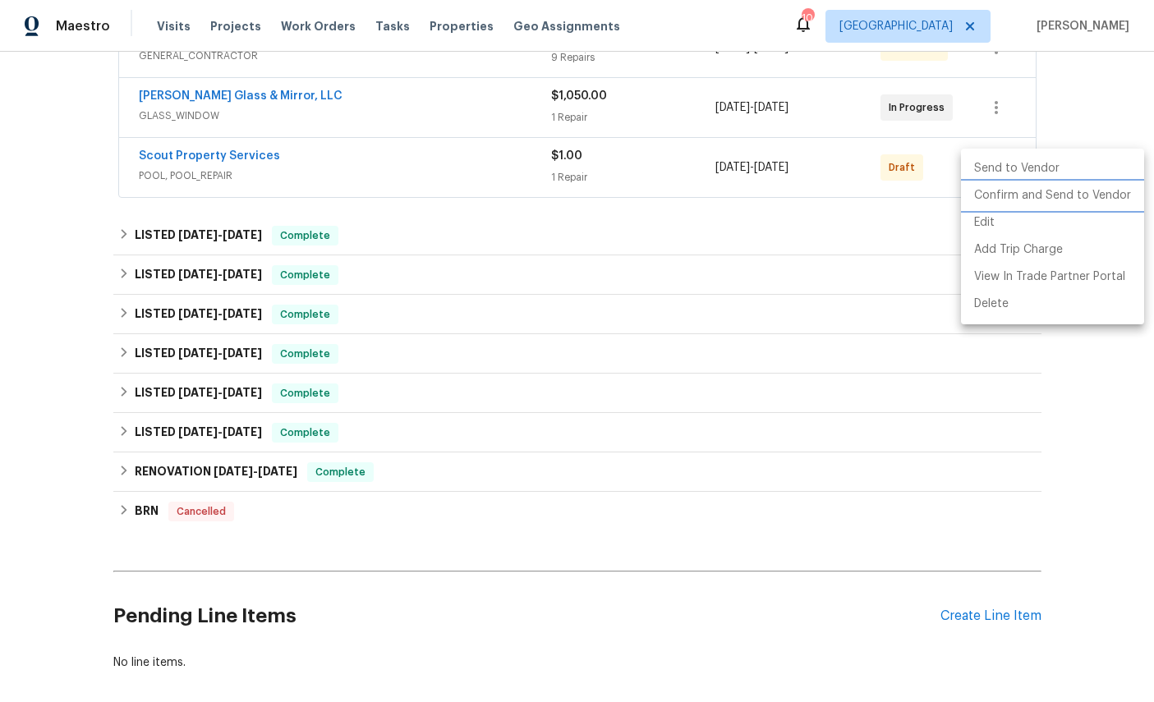
click at [1065, 196] on li "Confirm and Send to Vendor" at bounding box center [1052, 195] width 183 height 27
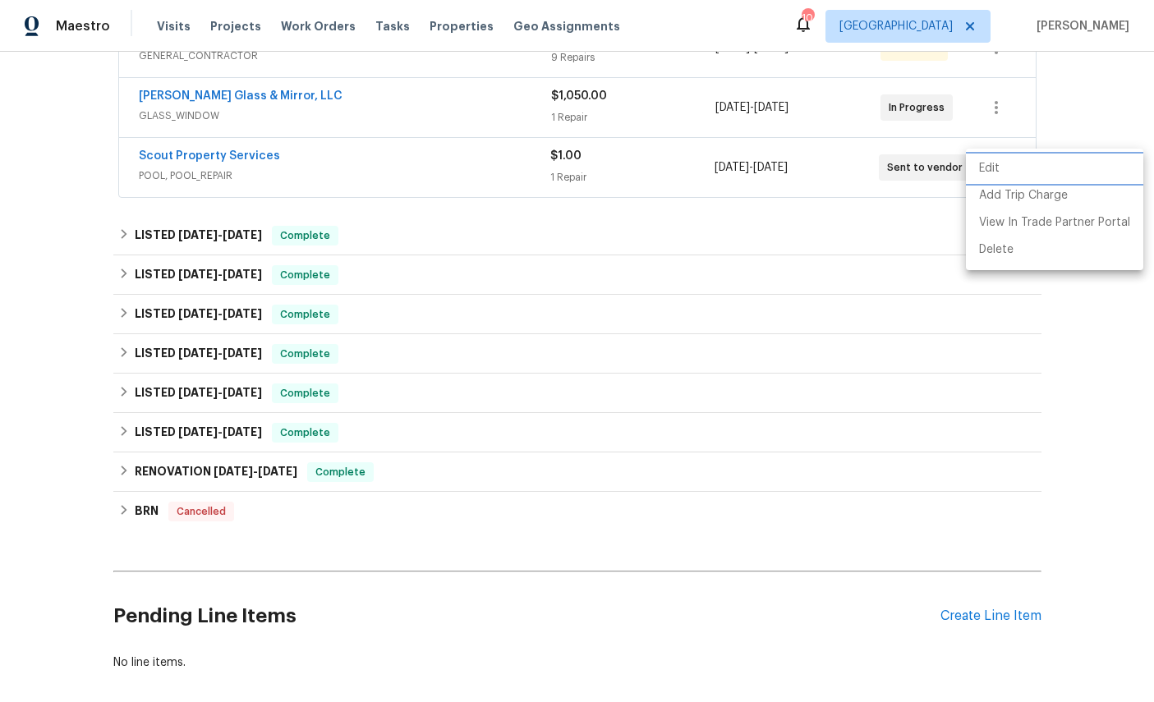
scroll to position [20, 0]
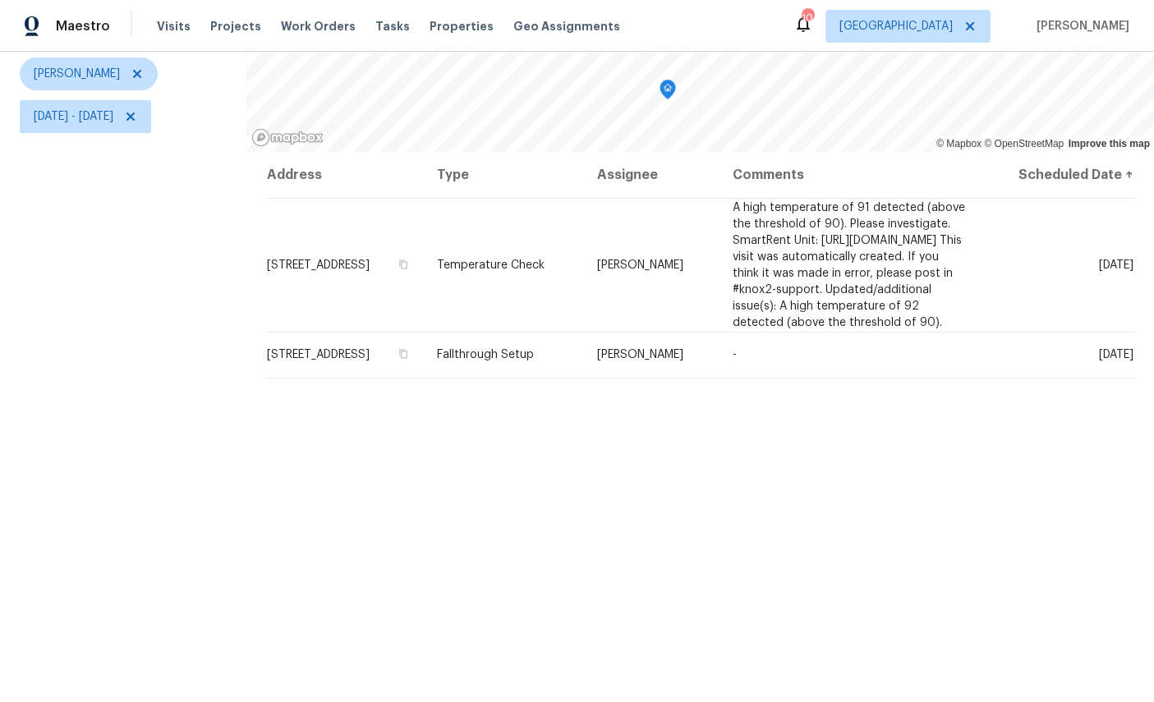
scroll to position [194, 0]
click at [1089, 279] on td "Fri, Sep 05" at bounding box center [1057, 267] width 154 height 134
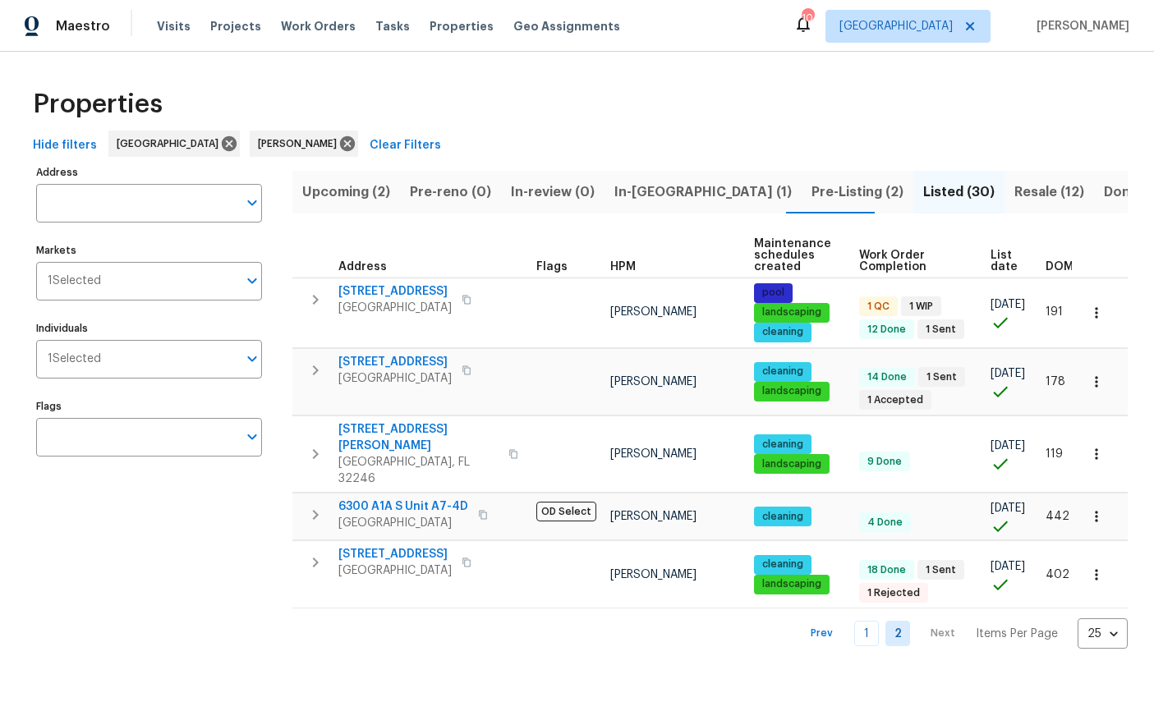
scroll to position [141, 54]
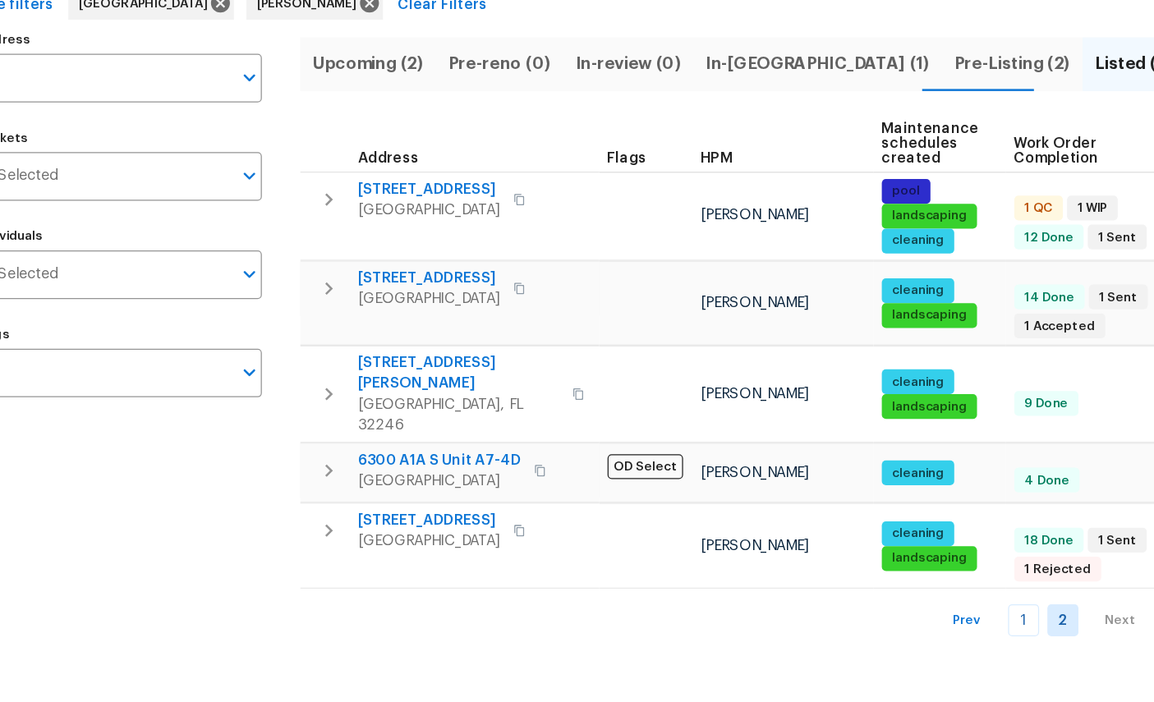
click at [525, 528] on html "Maestro Visits Projects Work Orders Tasks Properties Geo Assignments 10 [GEOGRA…" at bounding box center [577, 337] width 1154 height 675
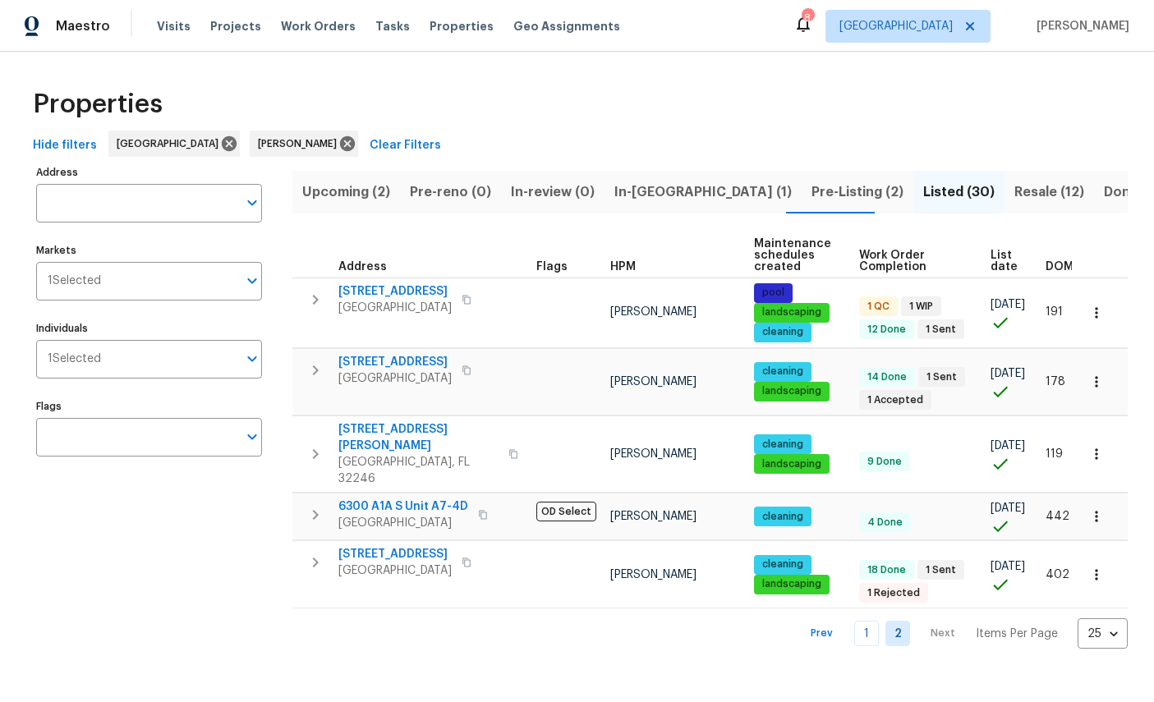
click at [643, 188] on span "In-[GEOGRAPHIC_DATA] (1)" at bounding box center [703, 192] width 177 height 23
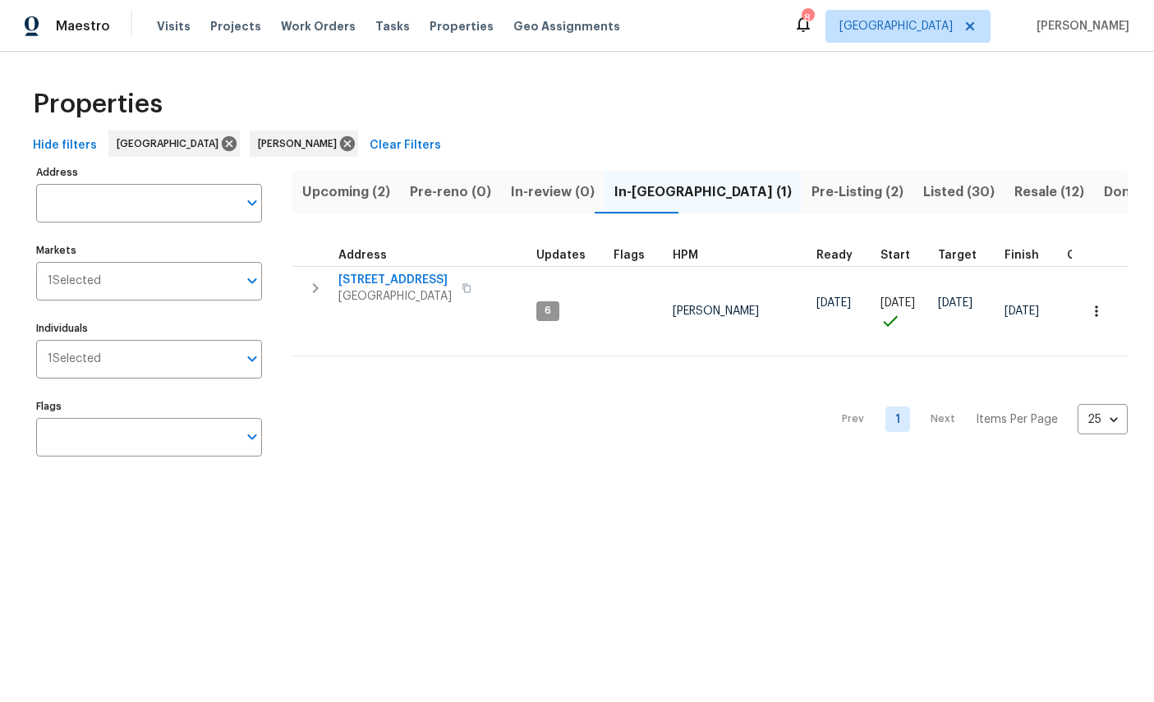
click at [401, 275] on span "3319 Victoria Ct E" at bounding box center [395, 280] width 113 height 16
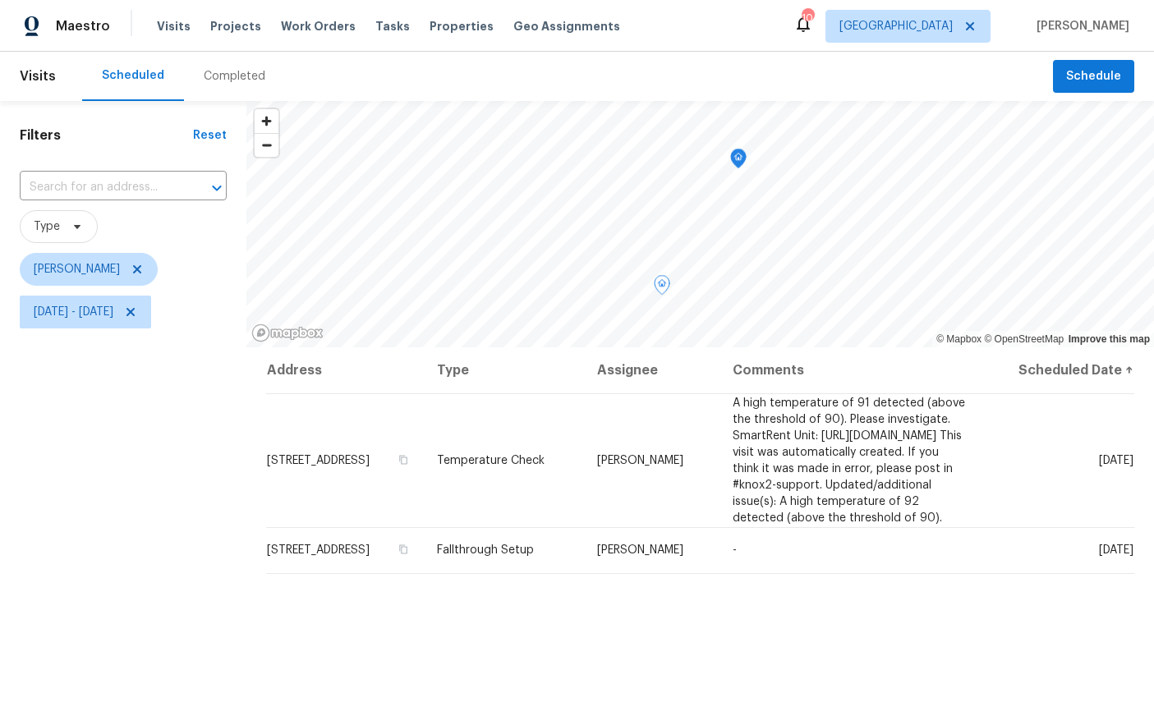
click at [0, 0] on icon at bounding box center [0, 0] width 0 height 0
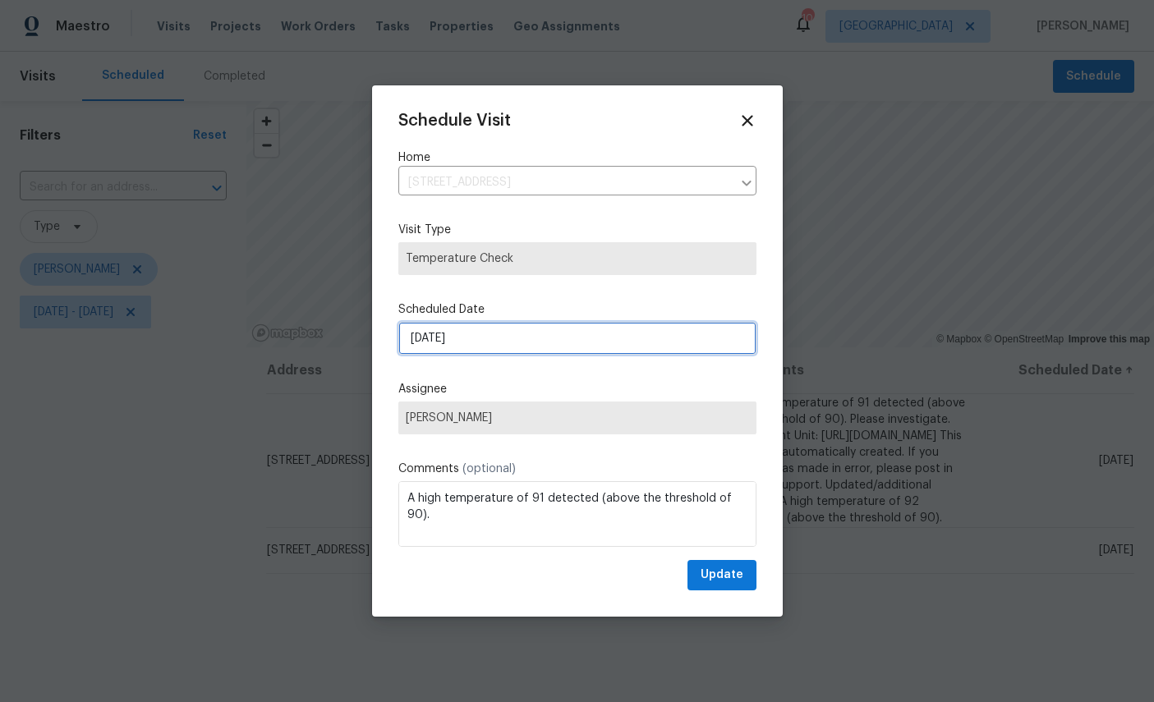
click at [557, 339] on input "9/5/2025" at bounding box center [577, 338] width 358 height 33
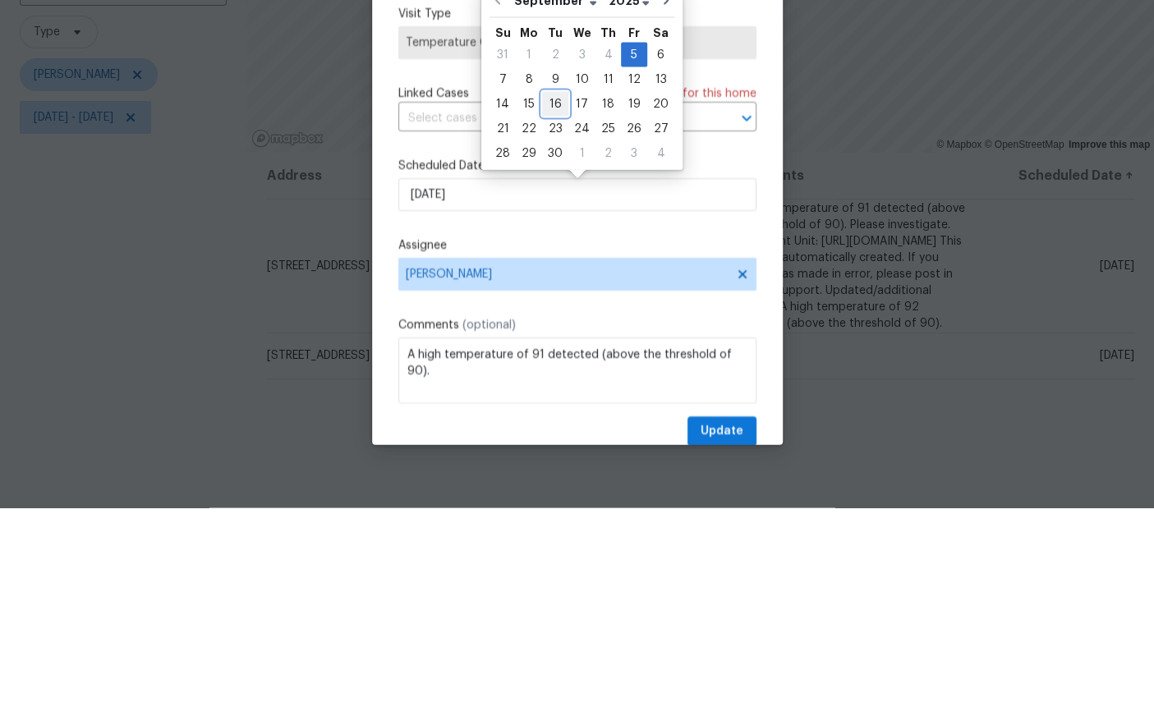
click at [558, 287] on div "16" at bounding box center [555, 298] width 26 height 23
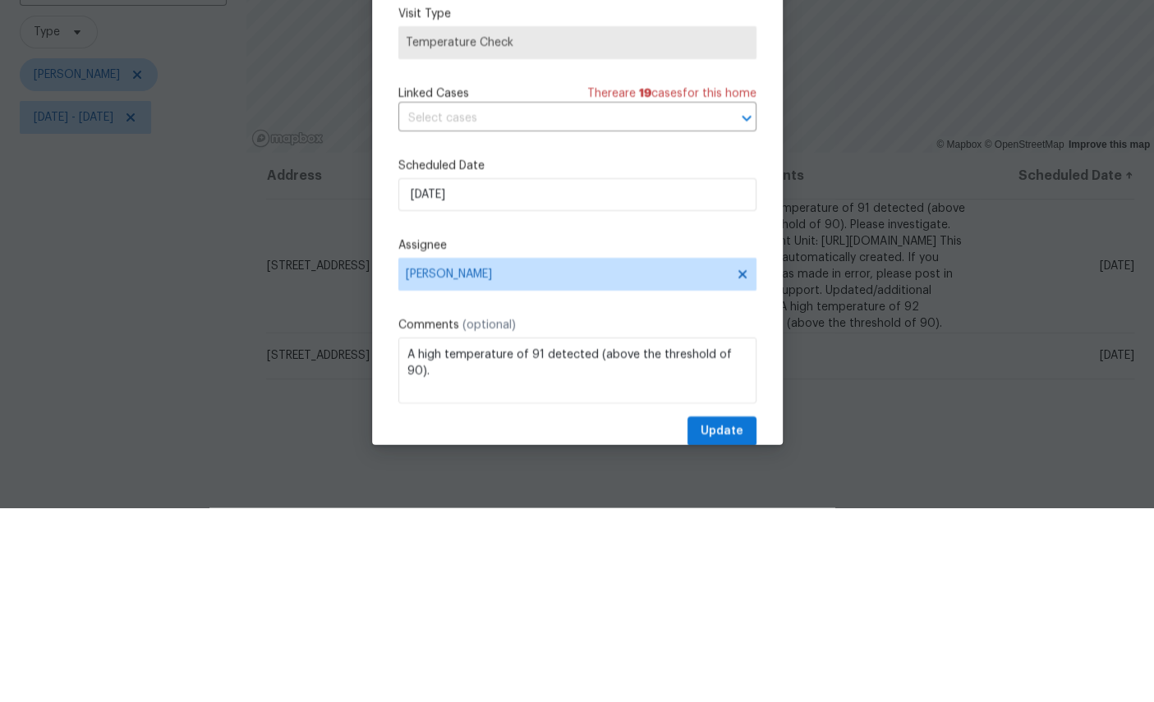
scroll to position [62, 0]
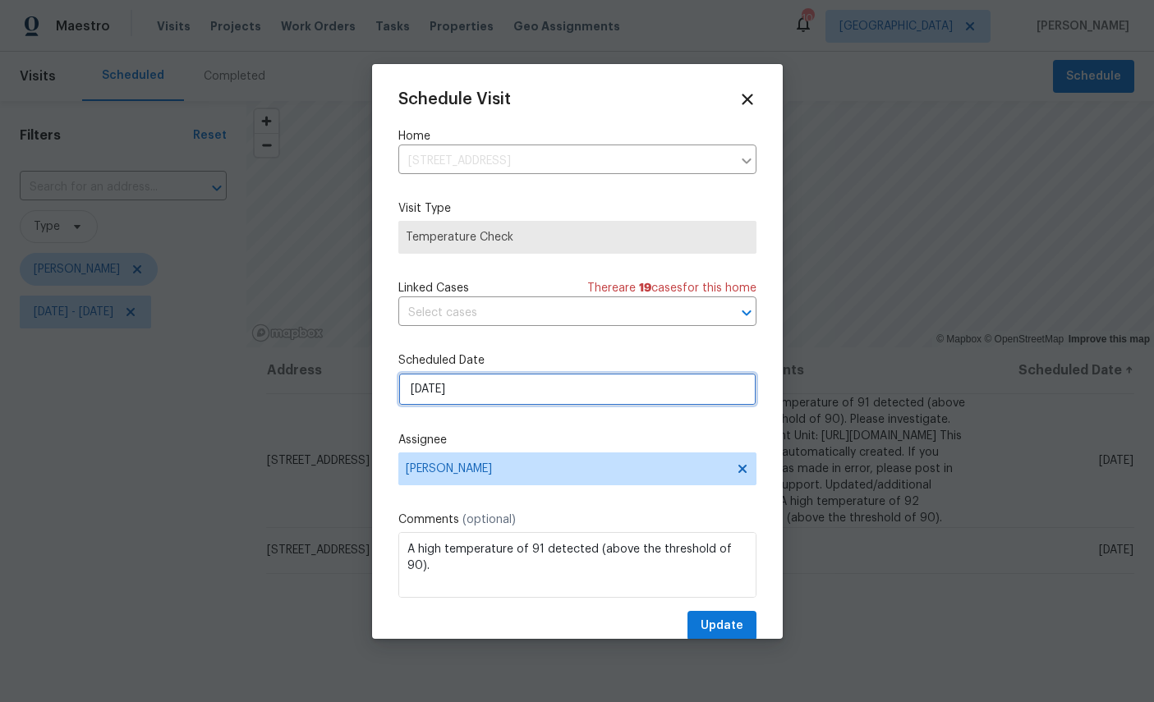
click at [549, 395] on input "9/16/2025" at bounding box center [577, 389] width 358 height 33
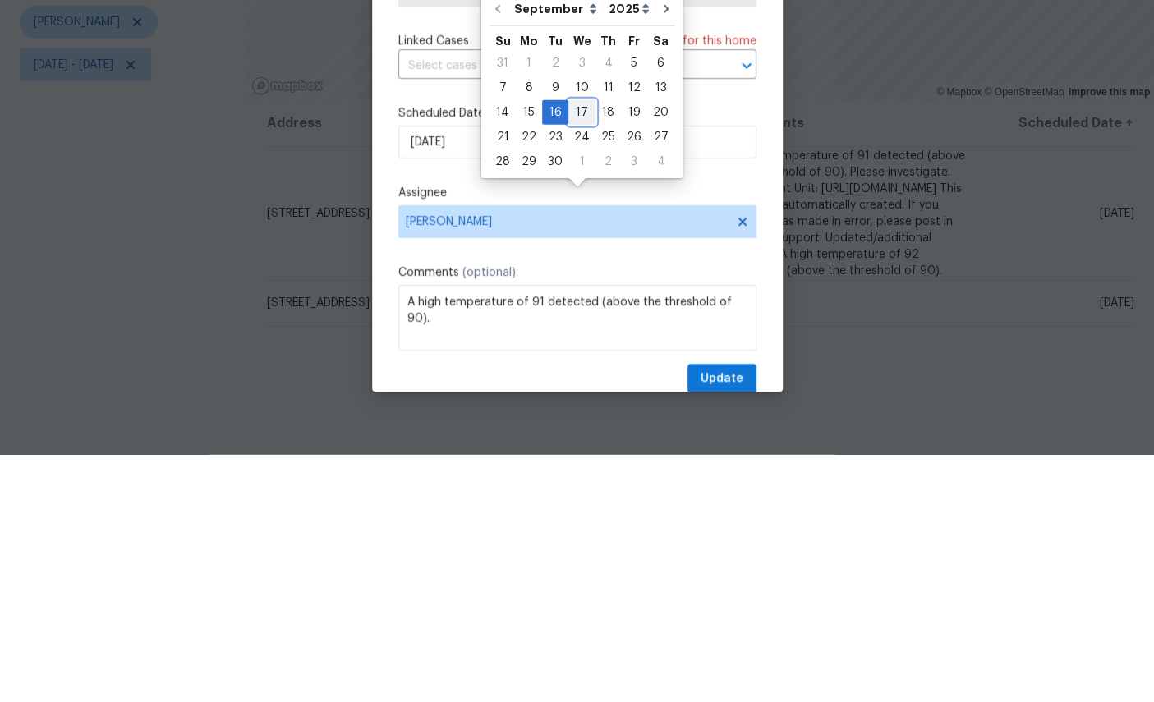
click at [577, 348] on div "17" at bounding box center [582, 359] width 27 height 23
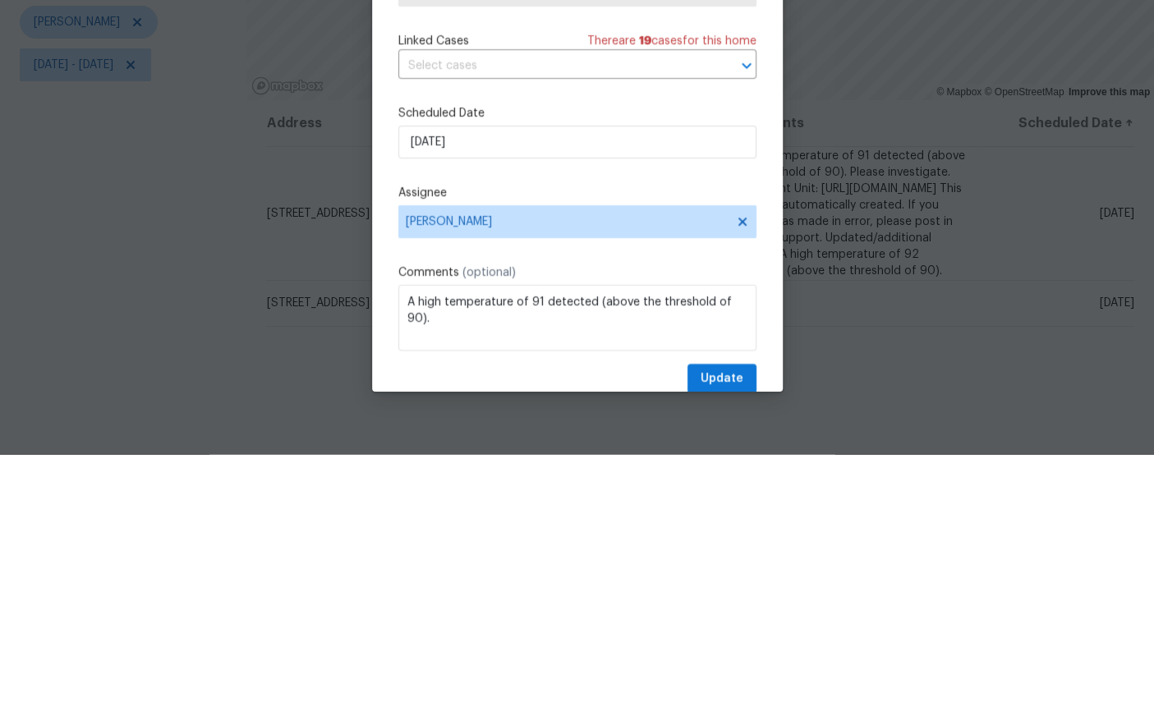
type input "9/17/2025"
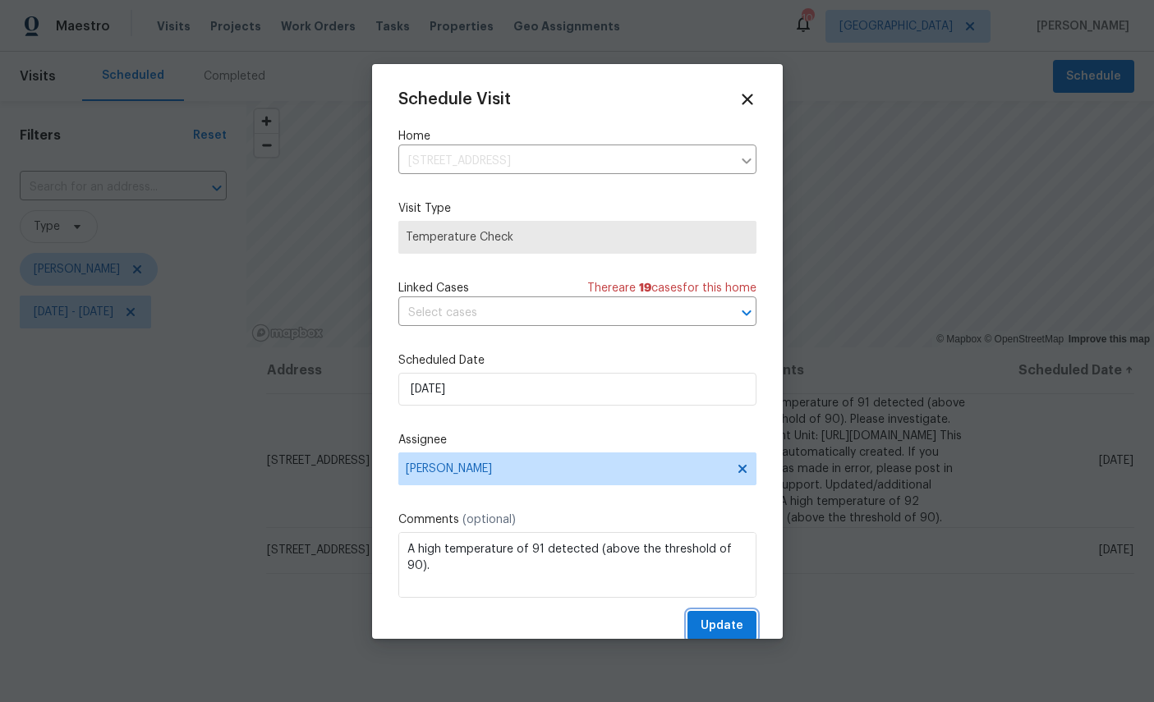
click at [737, 620] on span "Update" at bounding box center [722, 626] width 43 height 21
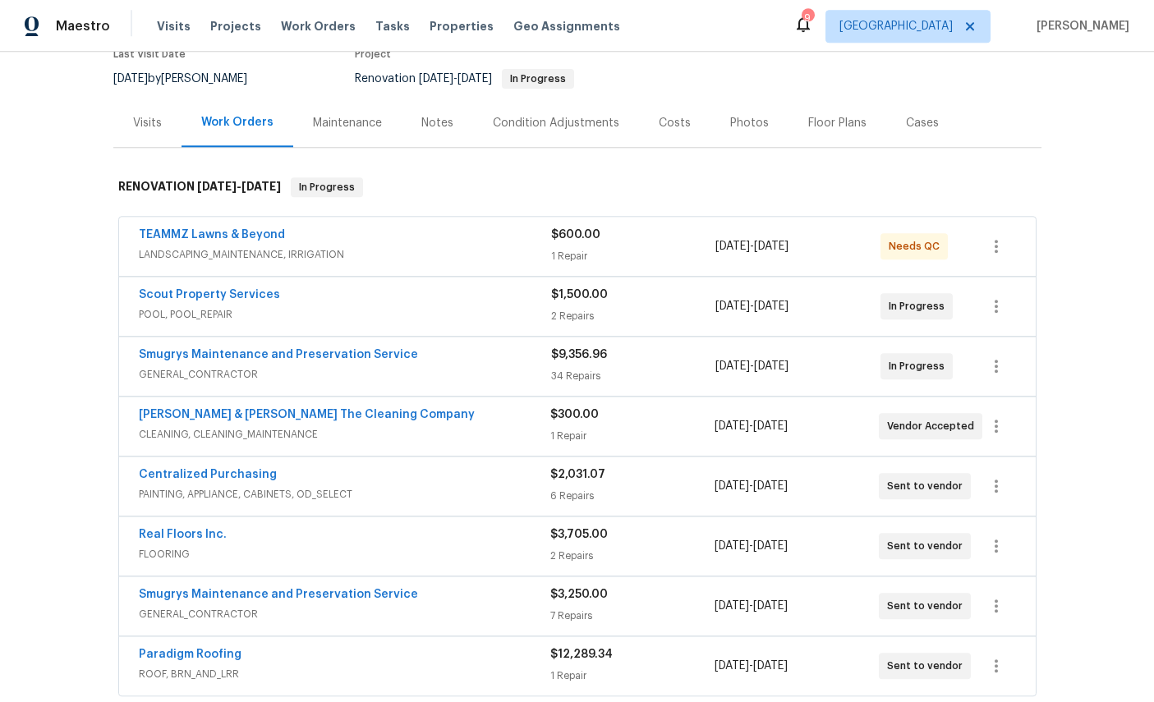
scroll to position [162, 0]
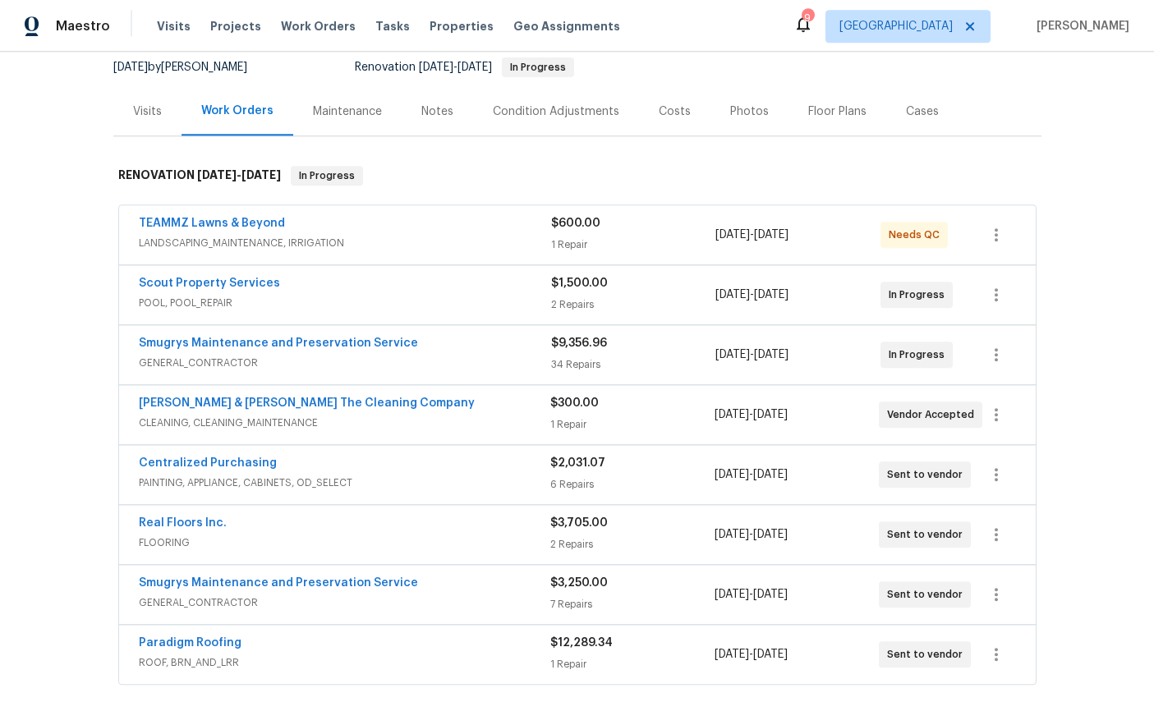
click at [225, 578] on link "Smugrys Maintenance and Preservation Service" at bounding box center [278, 584] width 279 height 12
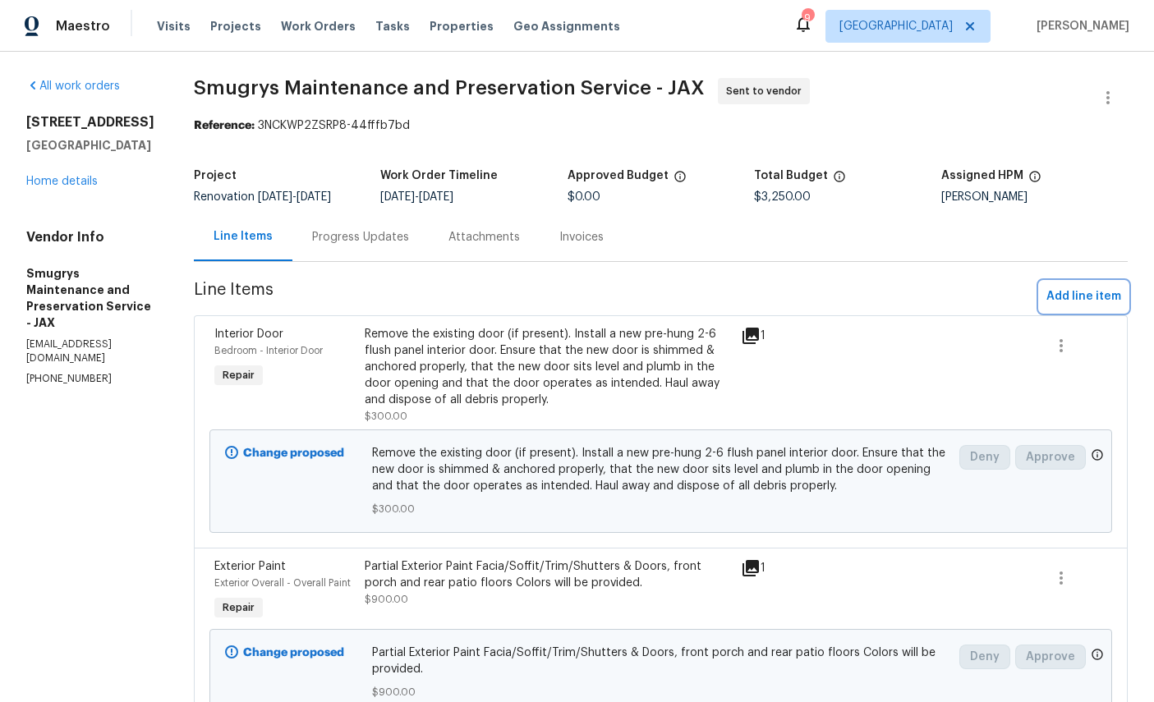
click at [1089, 296] on span "Add line item" at bounding box center [1084, 297] width 75 height 21
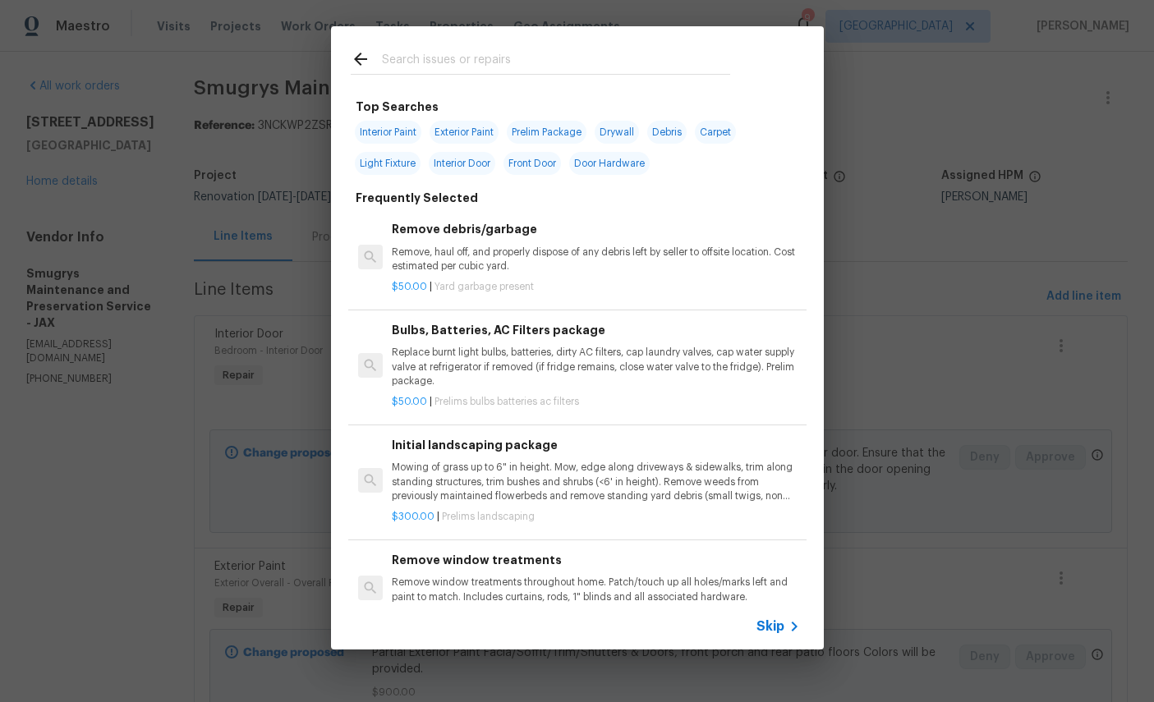
click at [517, 61] on input "text" at bounding box center [556, 61] width 348 height 25
click at [516, 60] on input "text" at bounding box center [556, 61] width 348 height 25
type input "Plumb"
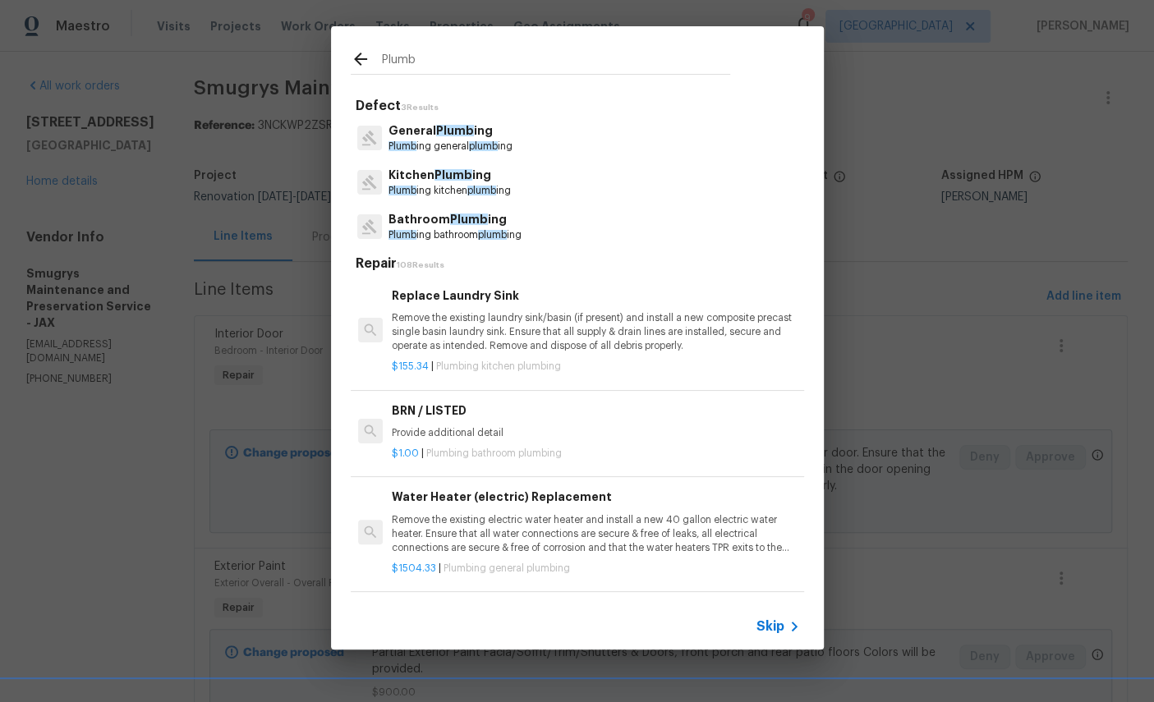
click at [452, 123] on p "General Plumb ing" at bounding box center [451, 130] width 124 height 17
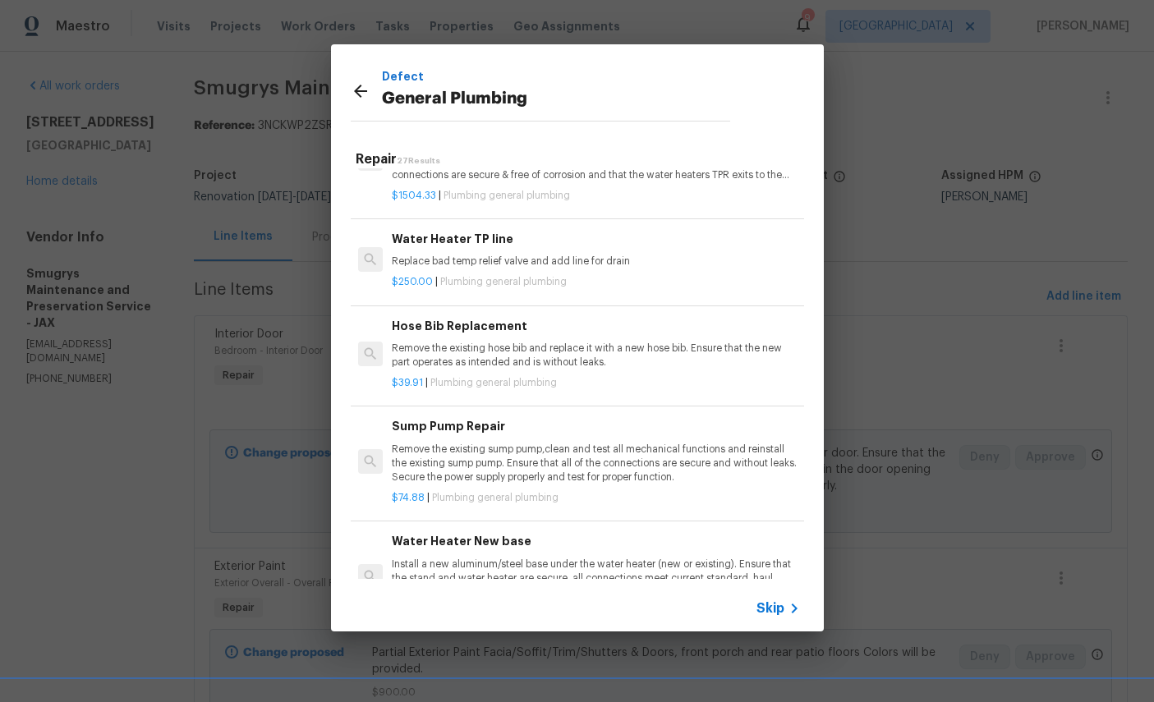
scroll to position [68, 0]
click at [592, 332] on div "Hose Bib Replacement Remove the existing hose bib and replace it with a new hos…" at bounding box center [596, 342] width 408 height 53
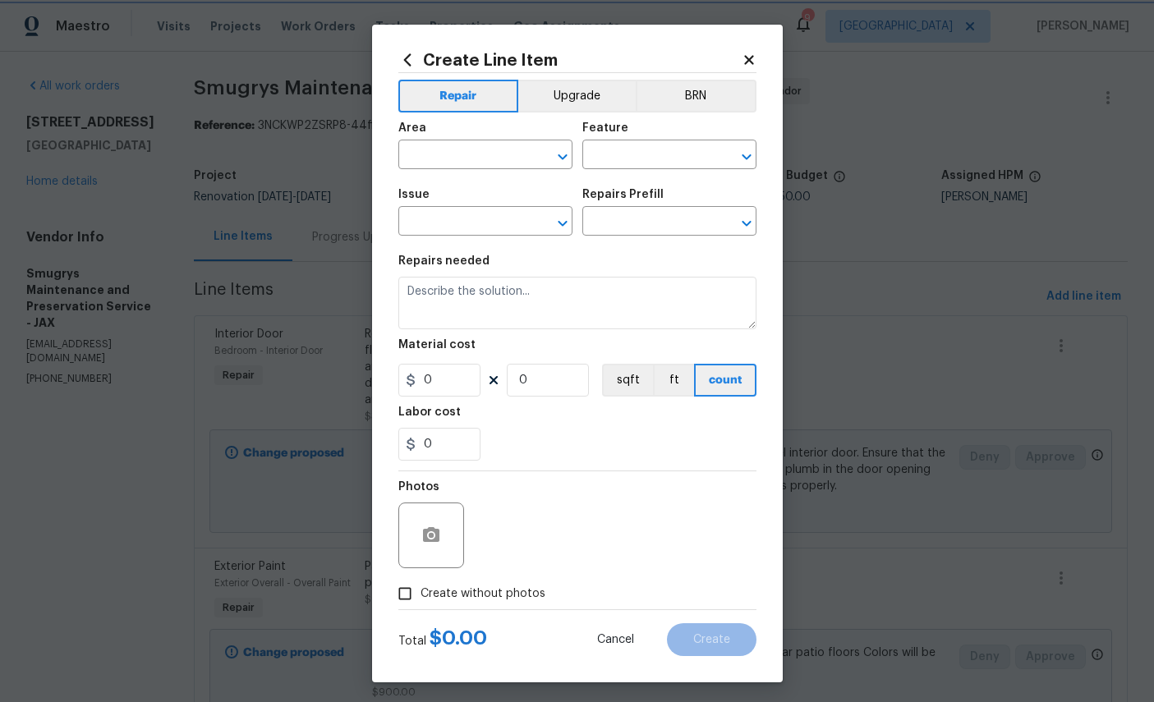
type input "Plumbing"
type input "General Plumbing"
type input "Hose Bib Replacement $39.91"
type textarea "Remove the existing hose bib and replace it with a new hose bib. Ensure that th…"
type input "39.91"
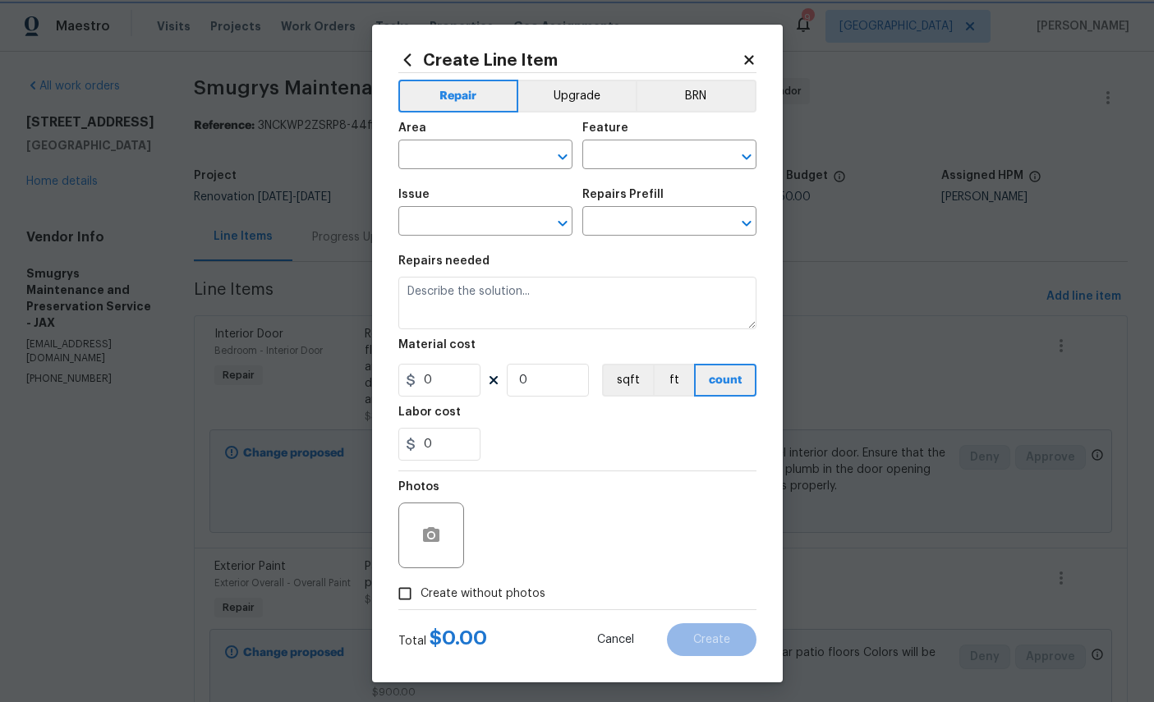
type input "1"
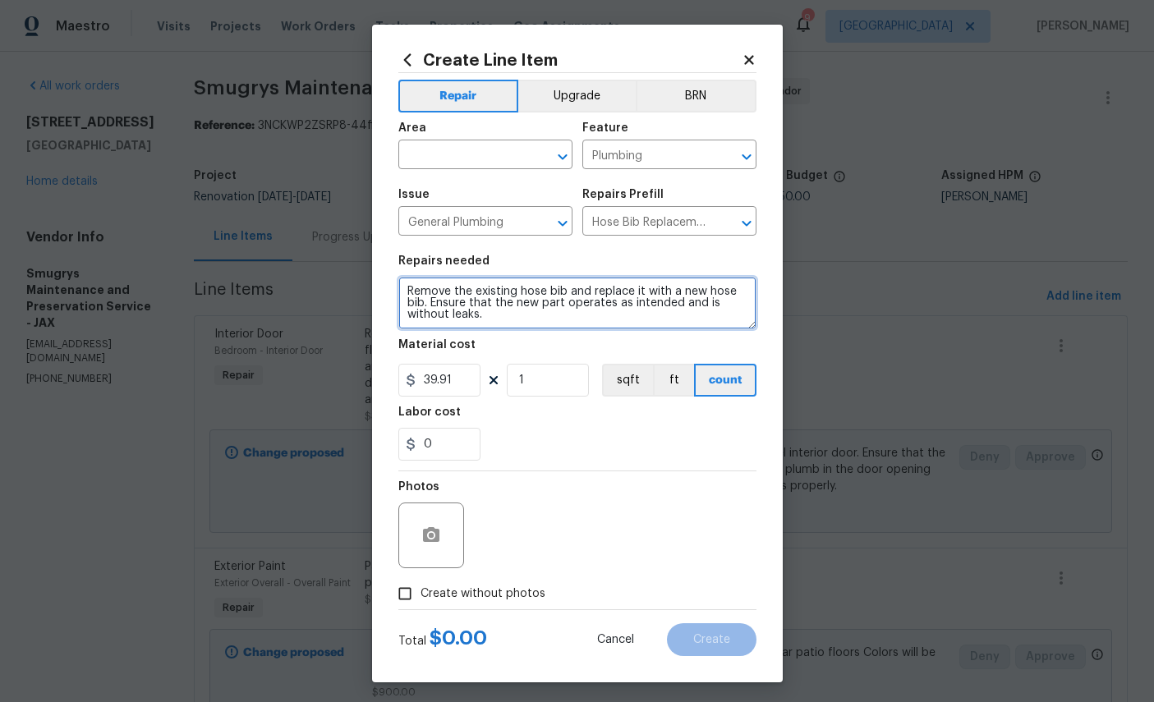
click at [592, 329] on textarea "Remove the existing hose bib and replace it with a new hose bib. Ensure that th…" at bounding box center [577, 303] width 358 height 53
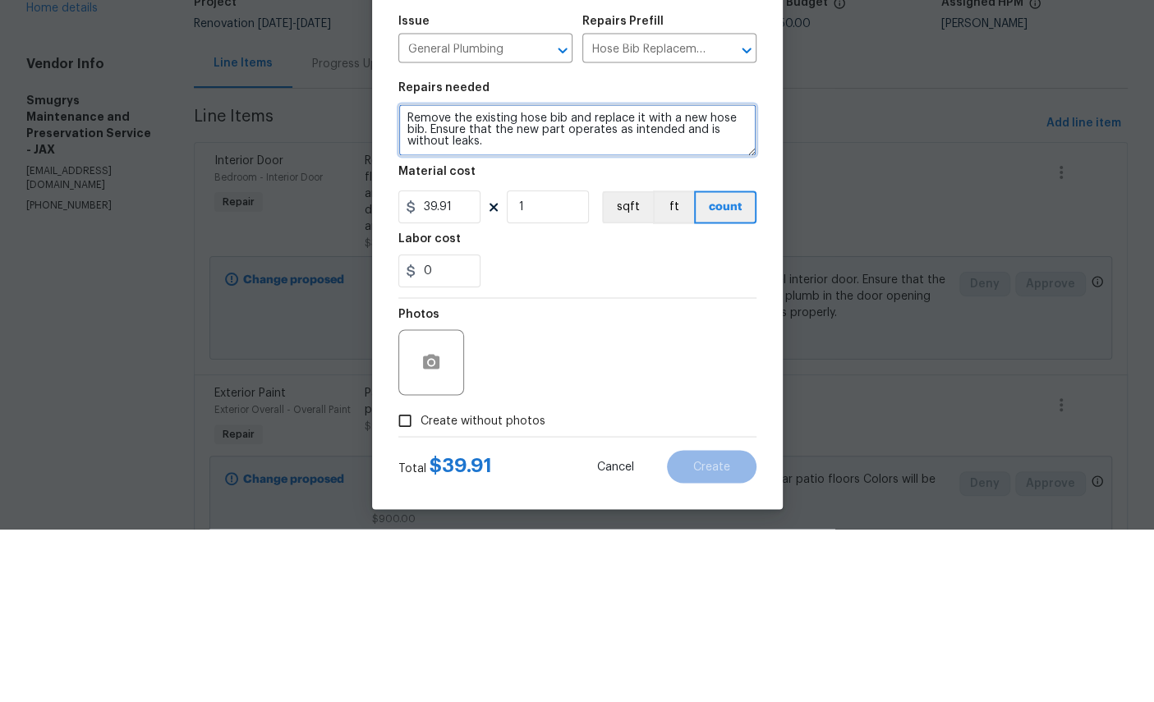
click at [486, 277] on textarea "Remove the existing hose bib and replace it with a new hose bib. Ensure that th…" at bounding box center [577, 303] width 358 height 53
type textarea "Remove excessive piping for hose bib in front of the home"
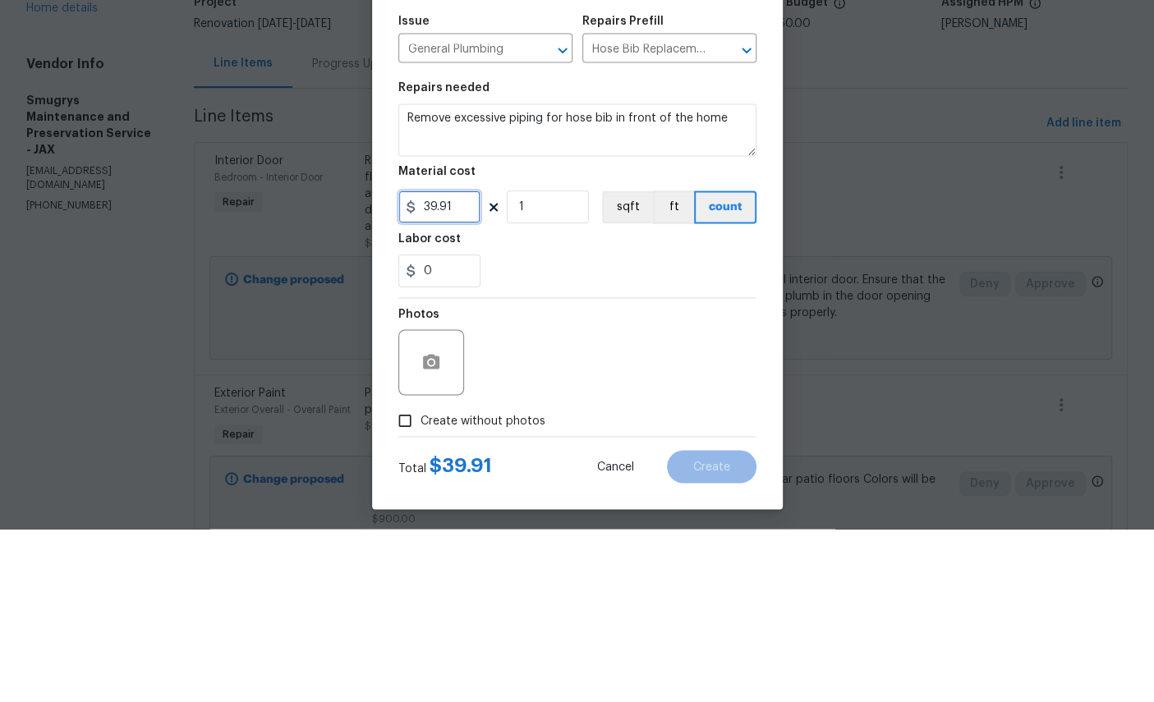
click at [458, 364] on input "39.91" at bounding box center [439, 380] width 82 height 33
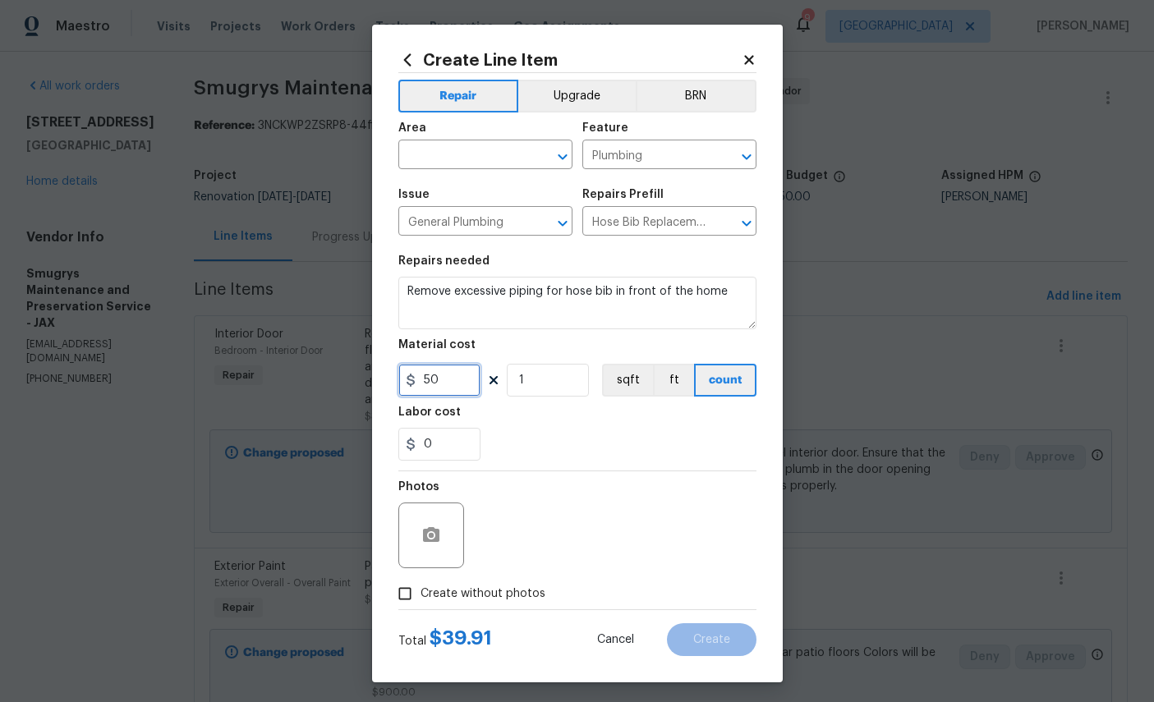
type input "50"
click at [426, 539] on icon "button" at bounding box center [431, 536] width 20 height 20
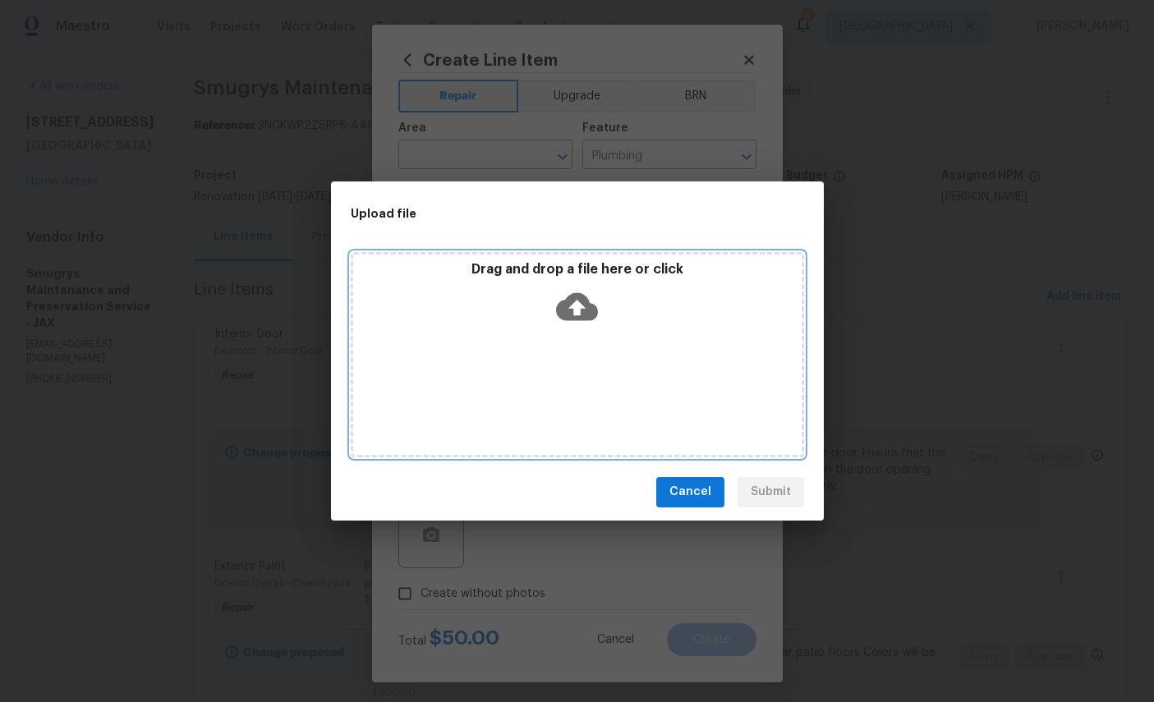
click at [587, 309] on icon at bounding box center [577, 307] width 42 height 28
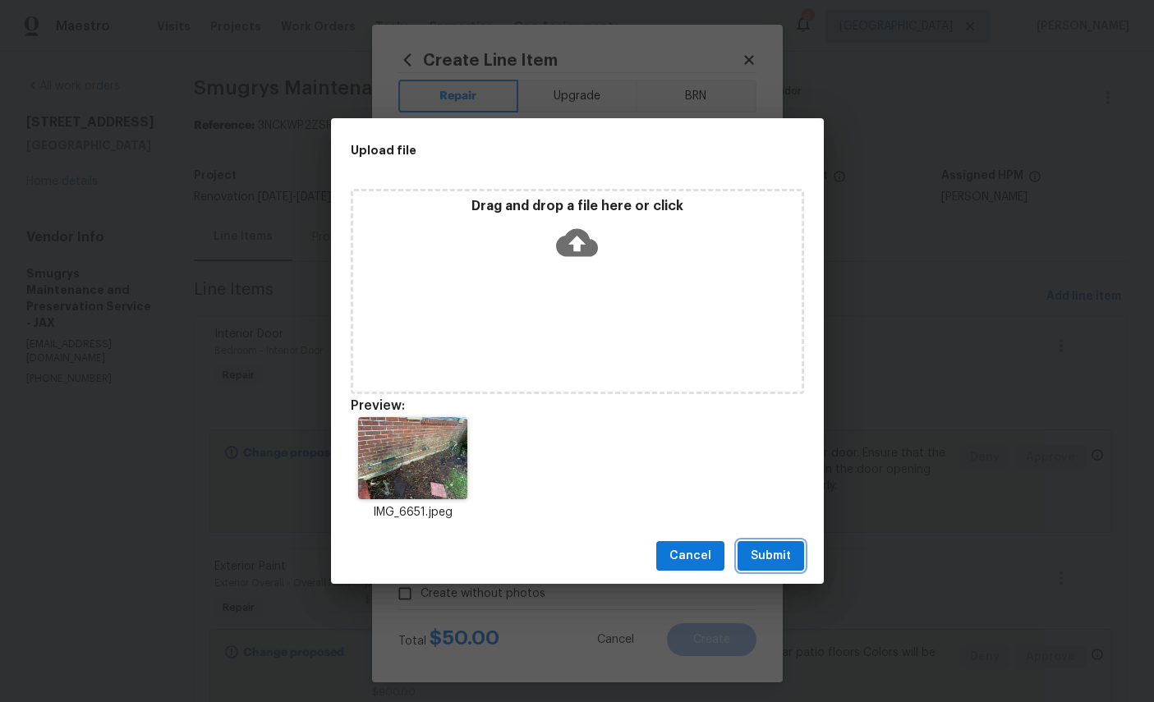
click at [781, 557] on span "Submit" at bounding box center [771, 556] width 40 height 21
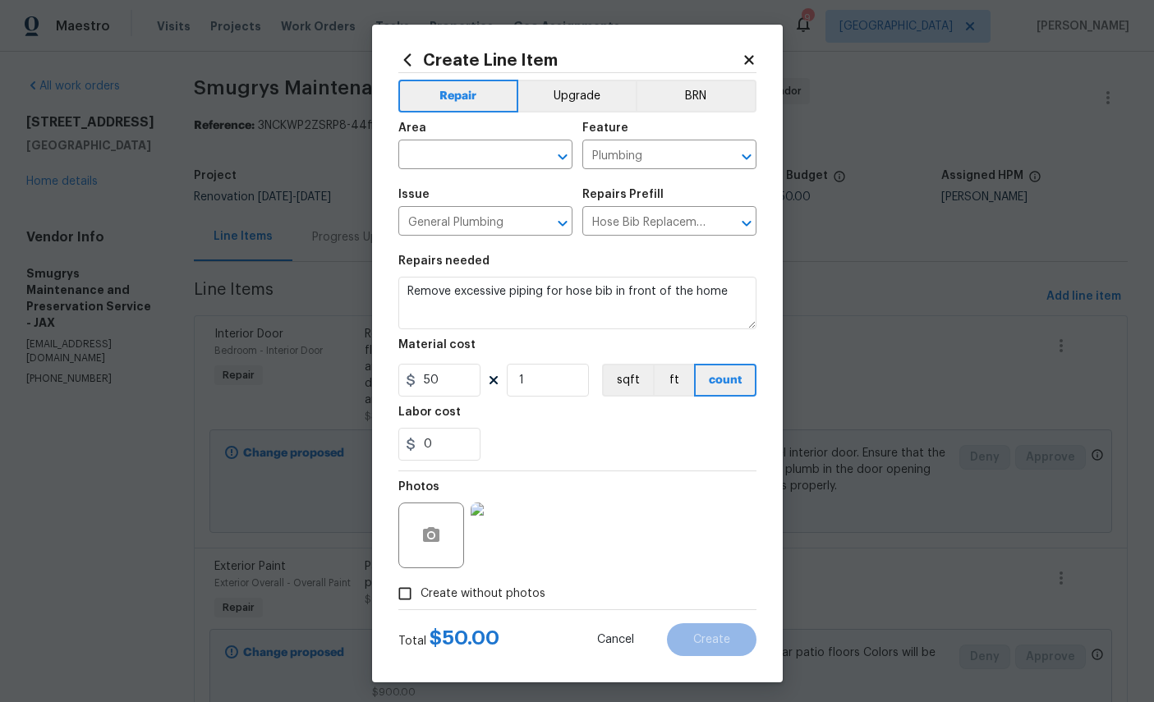
click at [488, 144] on div "Area" at bounding box center [485, 132] width 174 height 21
click at [449, 150] on input "text" at bounding box center [462, 156] width 128 height 25
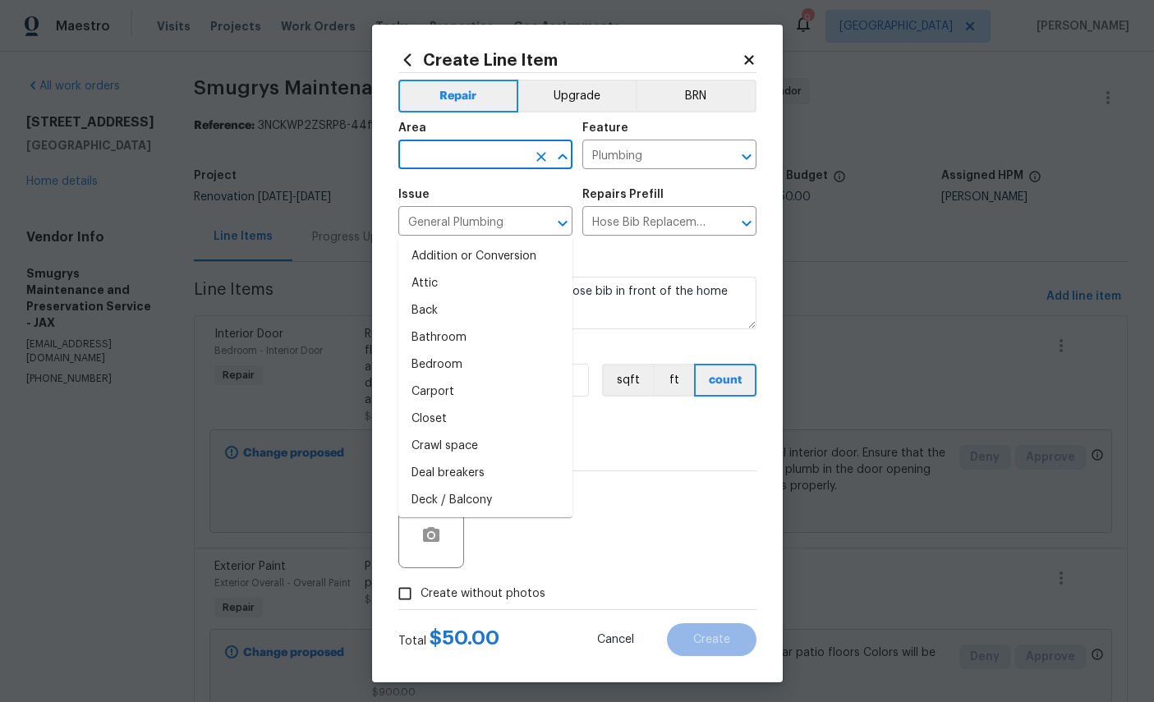
click at [449, 150] on input "text" at bounding box center [462, 156] width 128 height 25
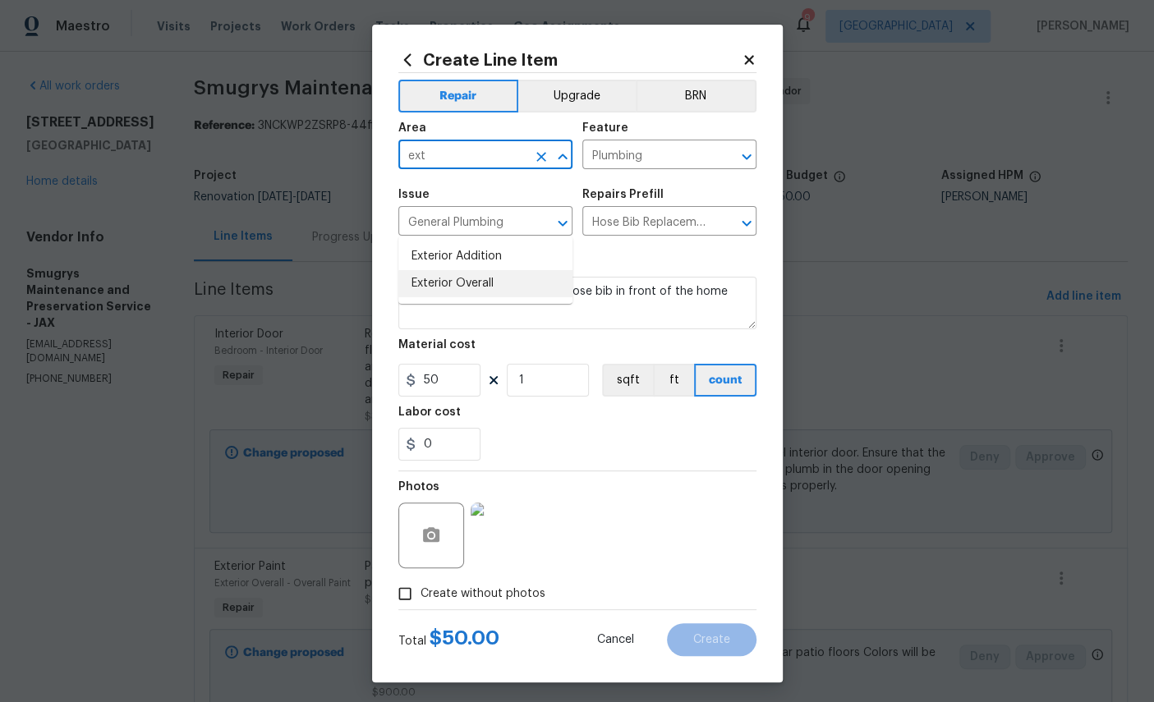
click at [459, 270] on li "Exterior Overall" at bounding box center [485, 283] width 174 height 27
type input "Exterior Overall"
click at [710, 647] on span "Create" at bounding box center [711, 640] width 37 height 12
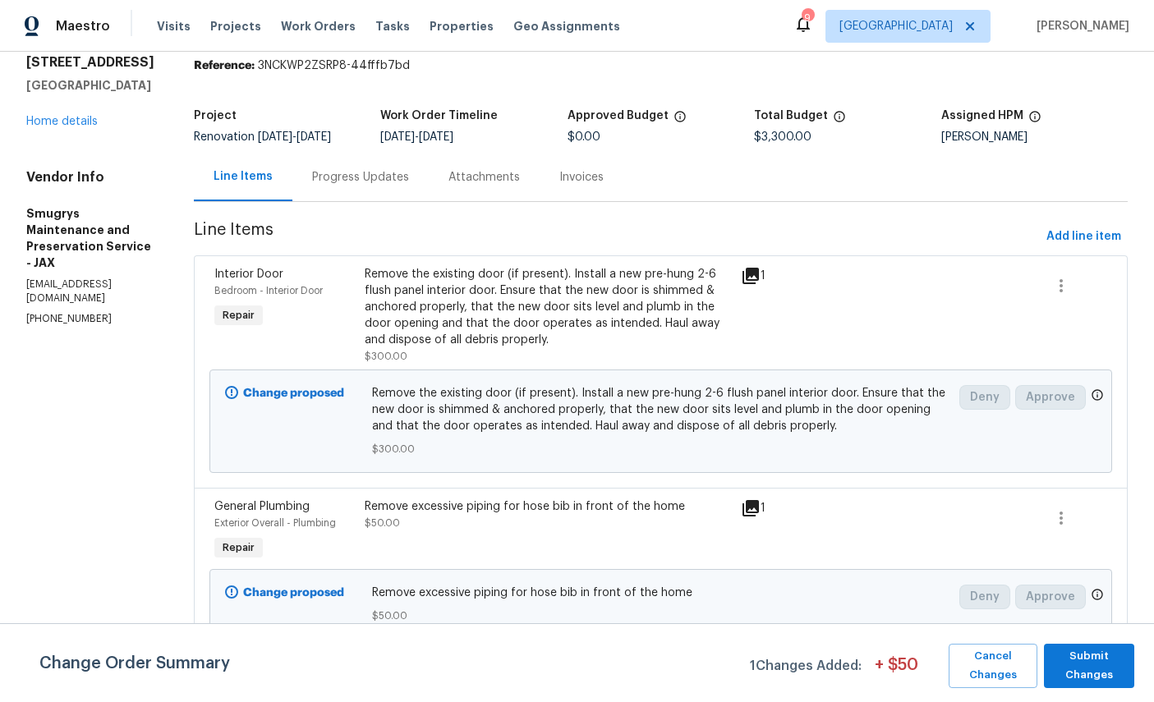
scroll to position [62, 0]
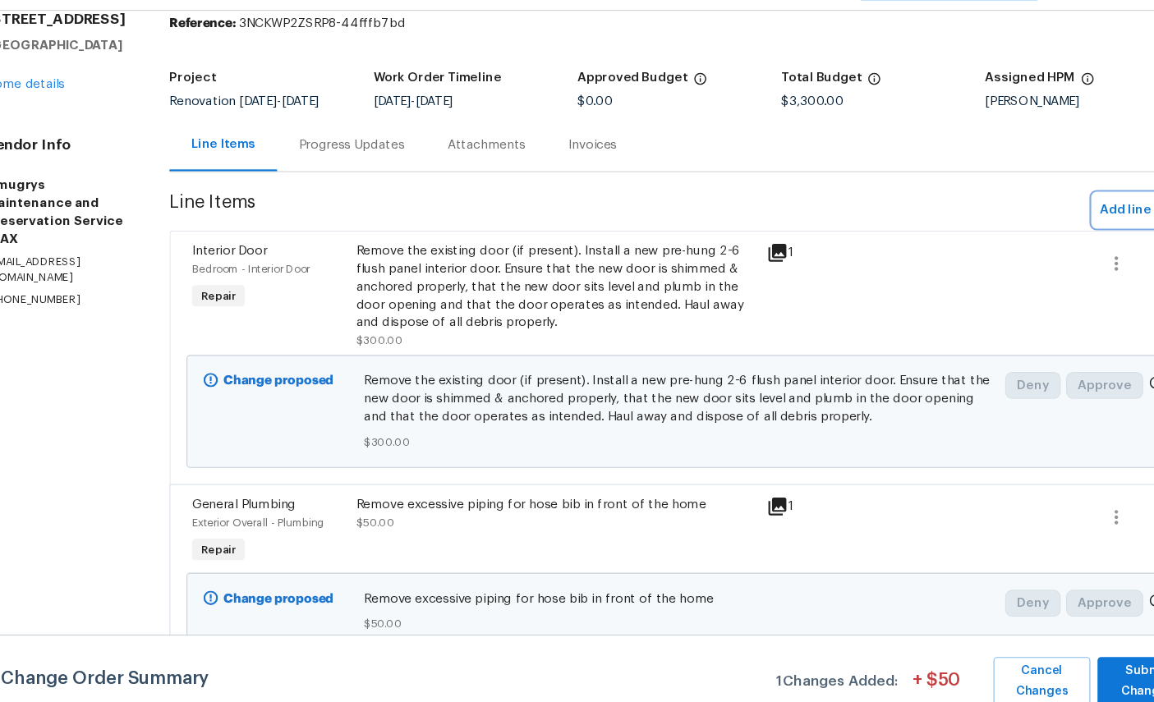
click at [1047, 224] on span "Add line item" at bounding box center [1084, 234] width 75 height 21
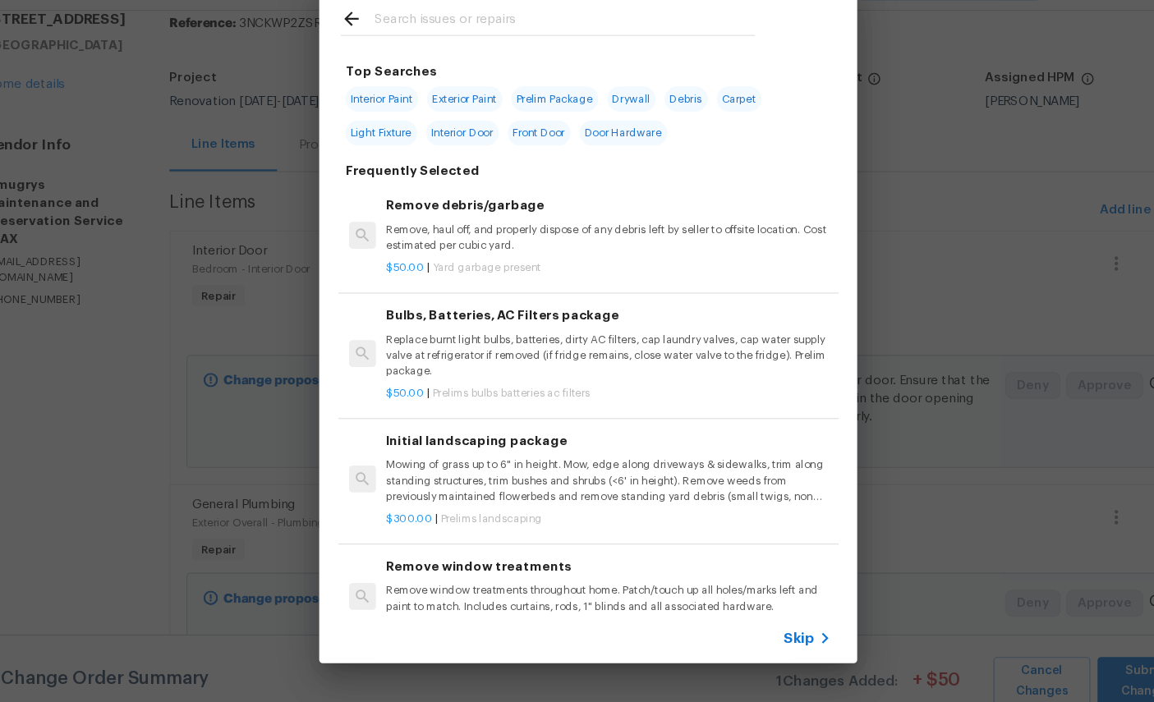
click at [532, 49] on input "text" at bounding box center [556, 61] width 348 height 25
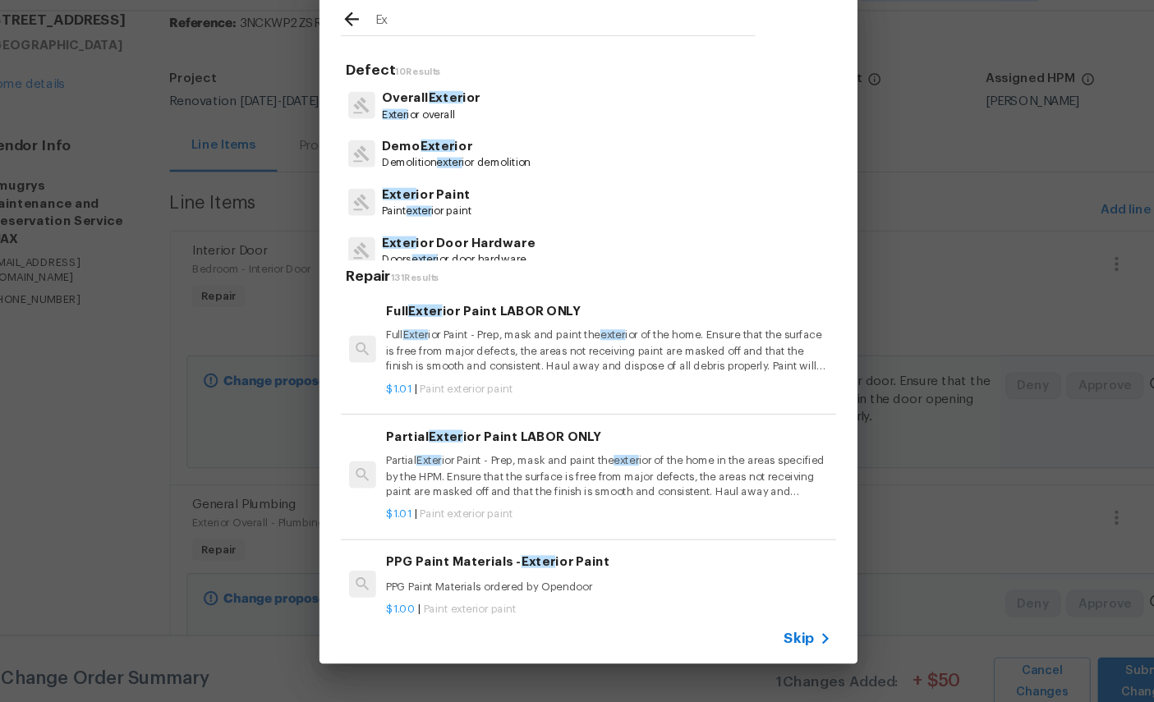
type input "E"
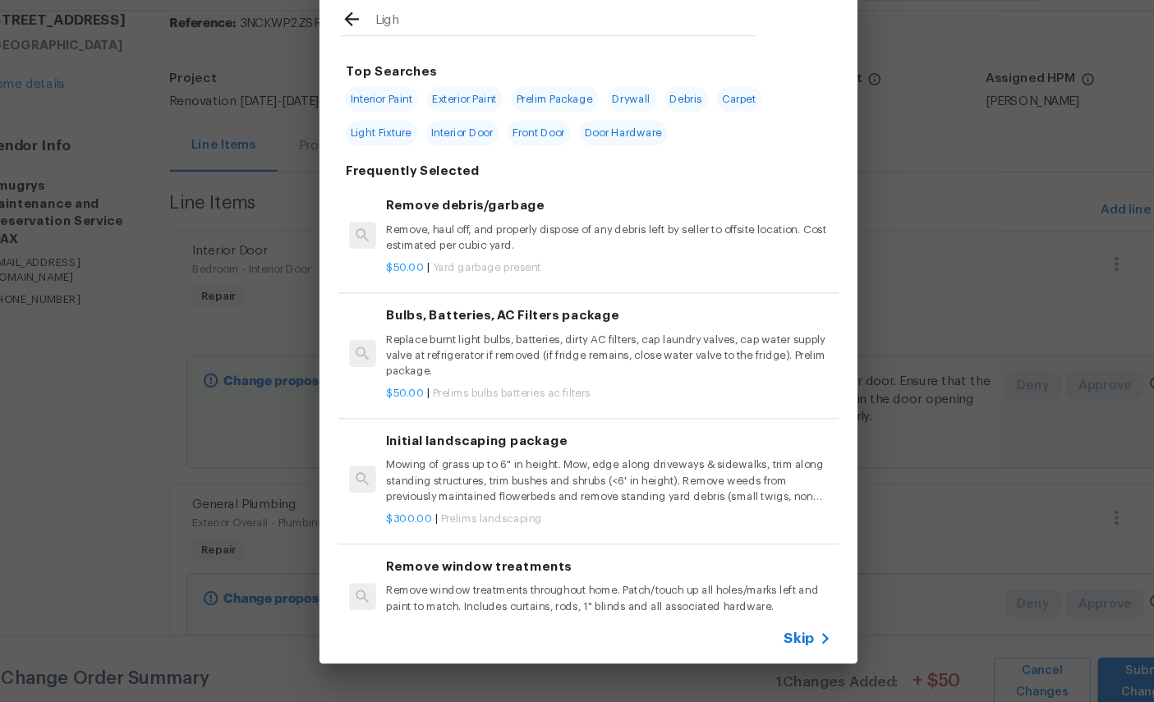
type input "Light"
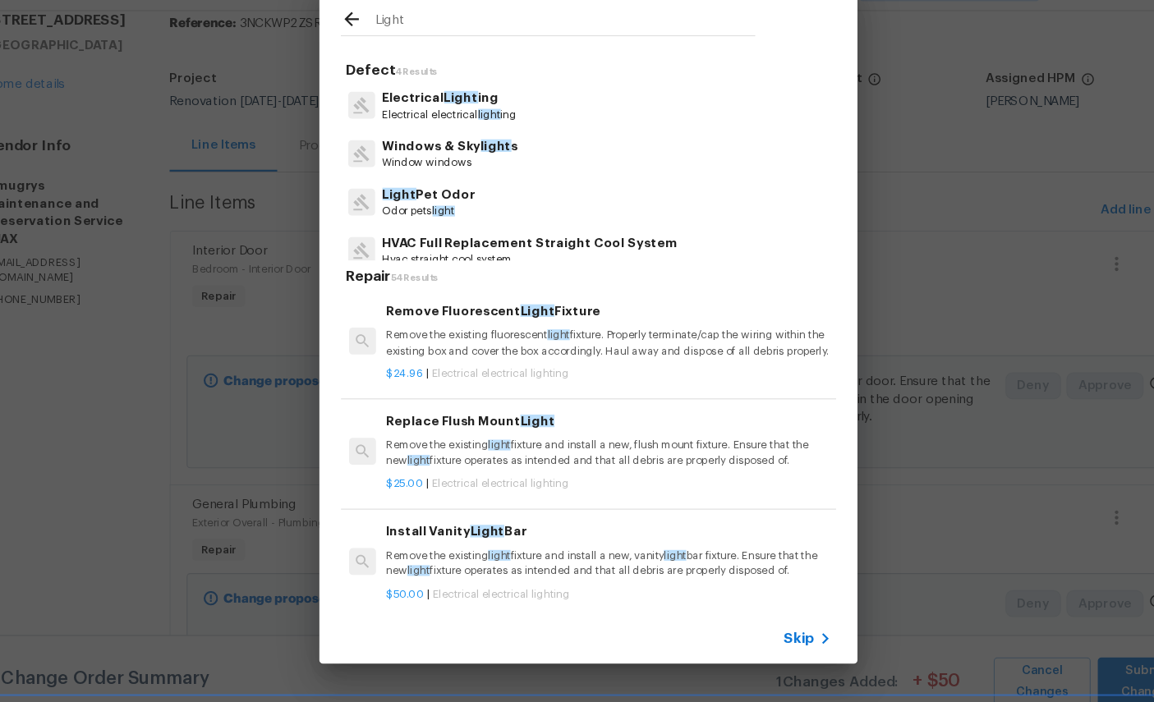
click at [445, 125] on span "Light" at bounding box center [460, 131] width 31 height 12
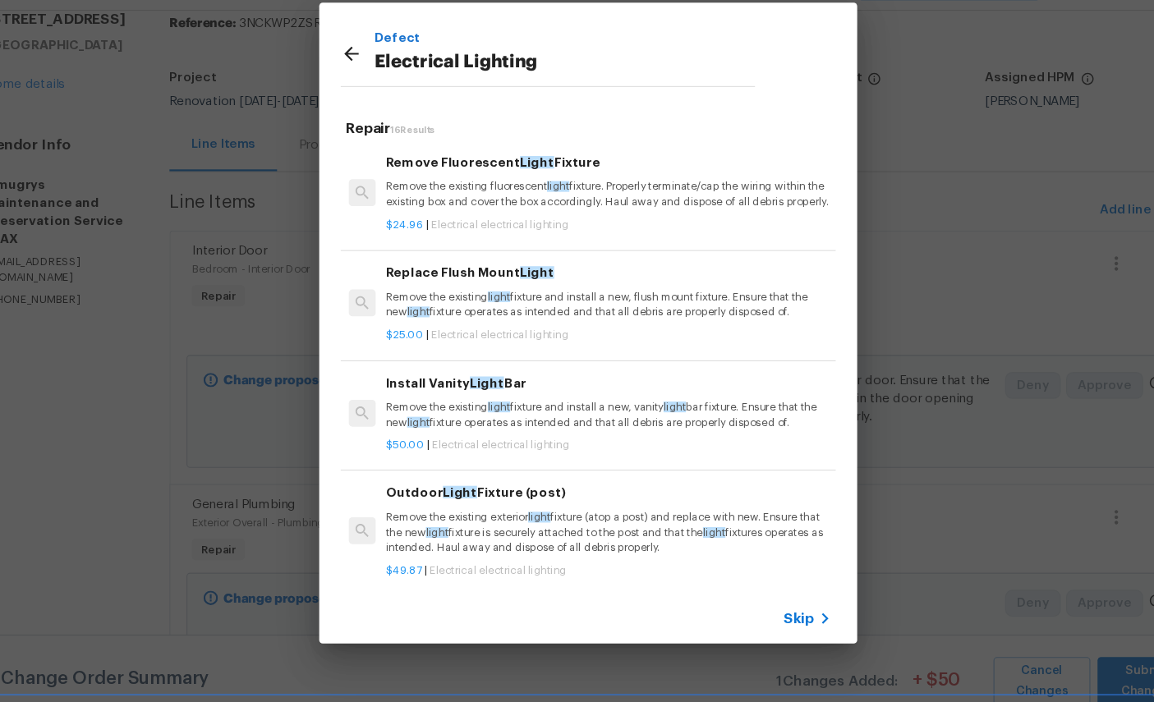
click at [527, 307] on p "Remove the existing light fixture and install a new, flush mount fixture. Ensur…" at bounding box center [596, 321] width 408 height 28
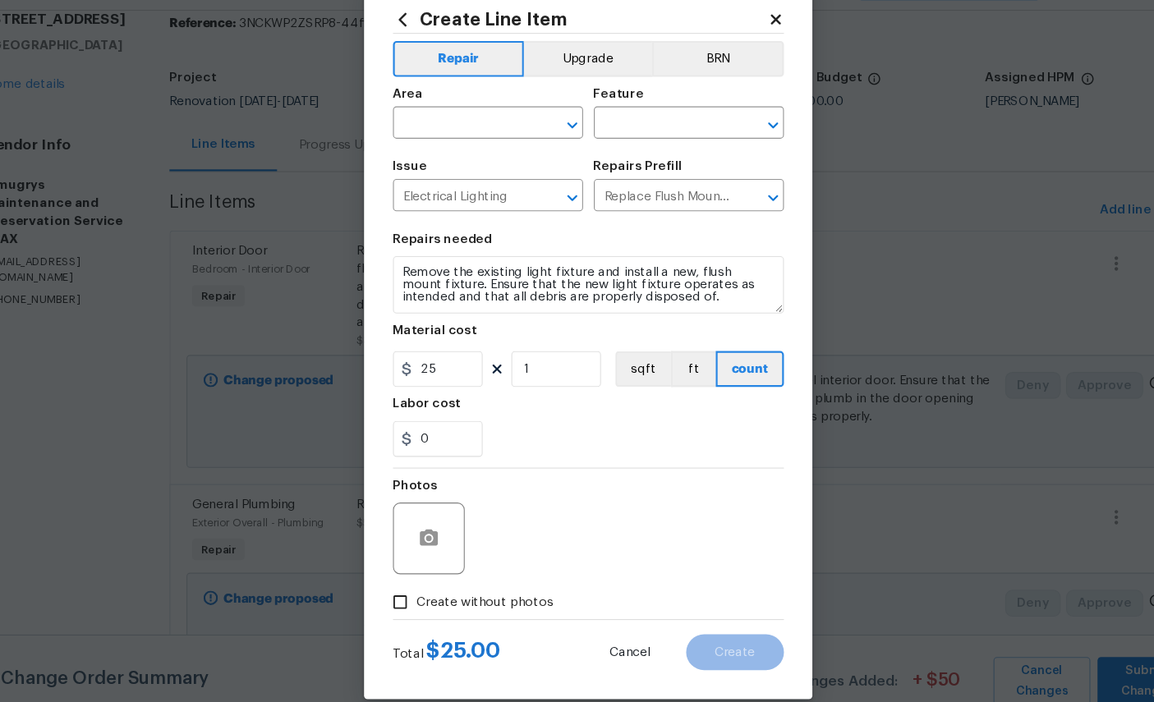
click at [442, 144] on input "text" at bounding box center [462, 156] width 128 height 25
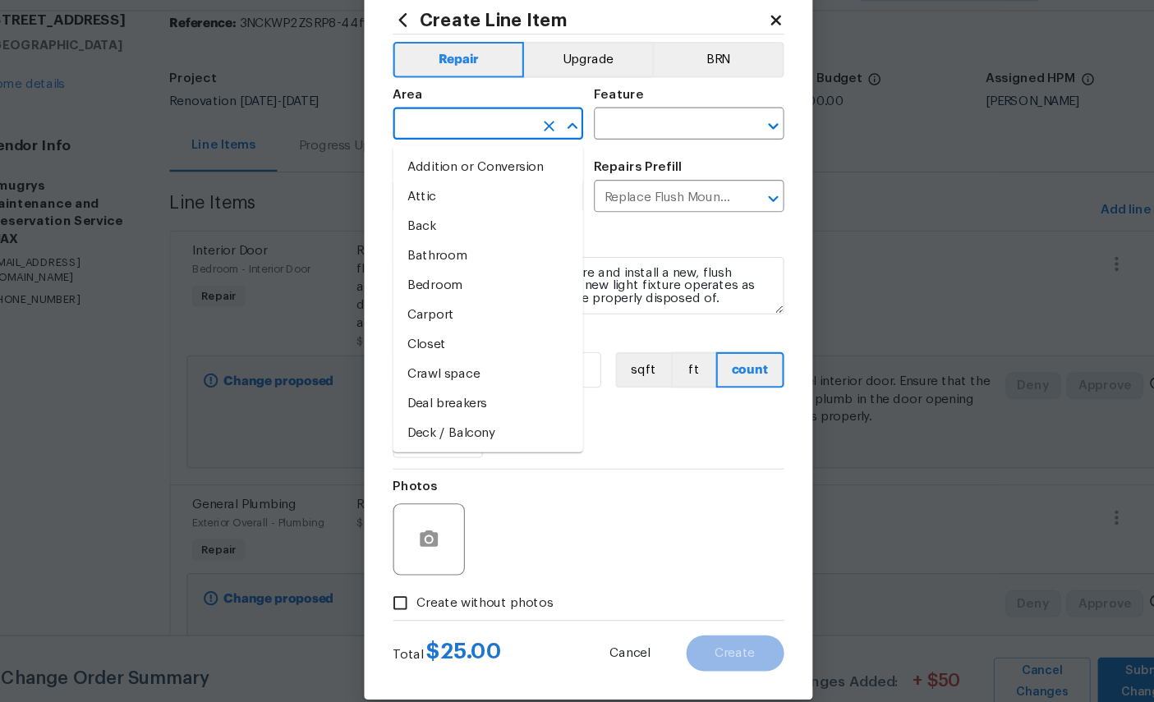
click at [442, 144] on input "text" at bounding box center [462, 156] width 128 height 25
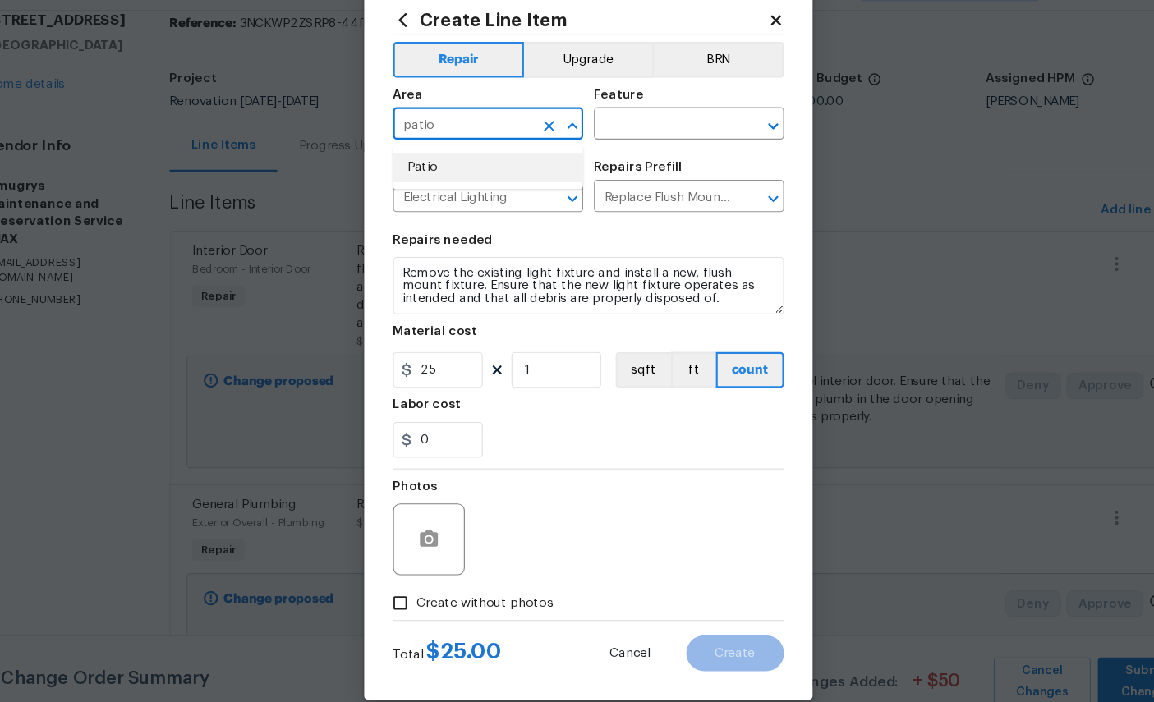
click at [458, 182] on li "Patio" at bounding box center [485, 195] width 174 height 27
type input "Patio"
click at [613, 144] on input "text" at bounding box center [647, 156] width 128 height 25
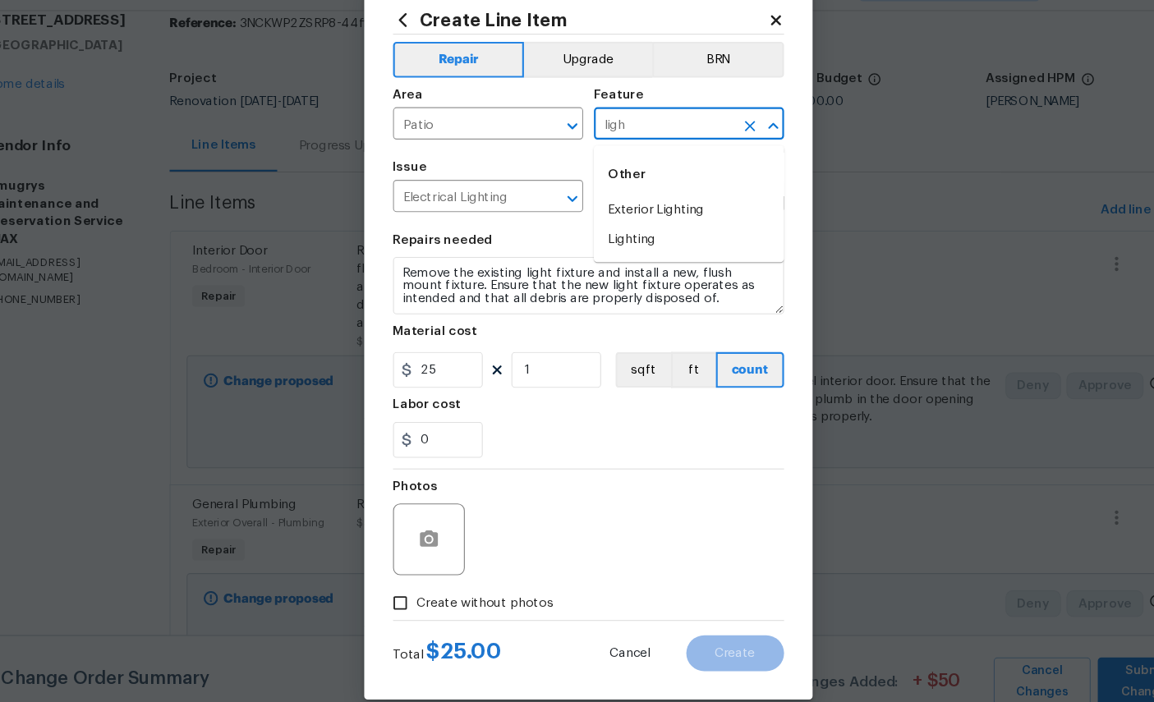
click at [614, 221] on li "Exterior Lighting" at bounding box center [670, 234] width 174 height 27
type input "Exterior Lighting"
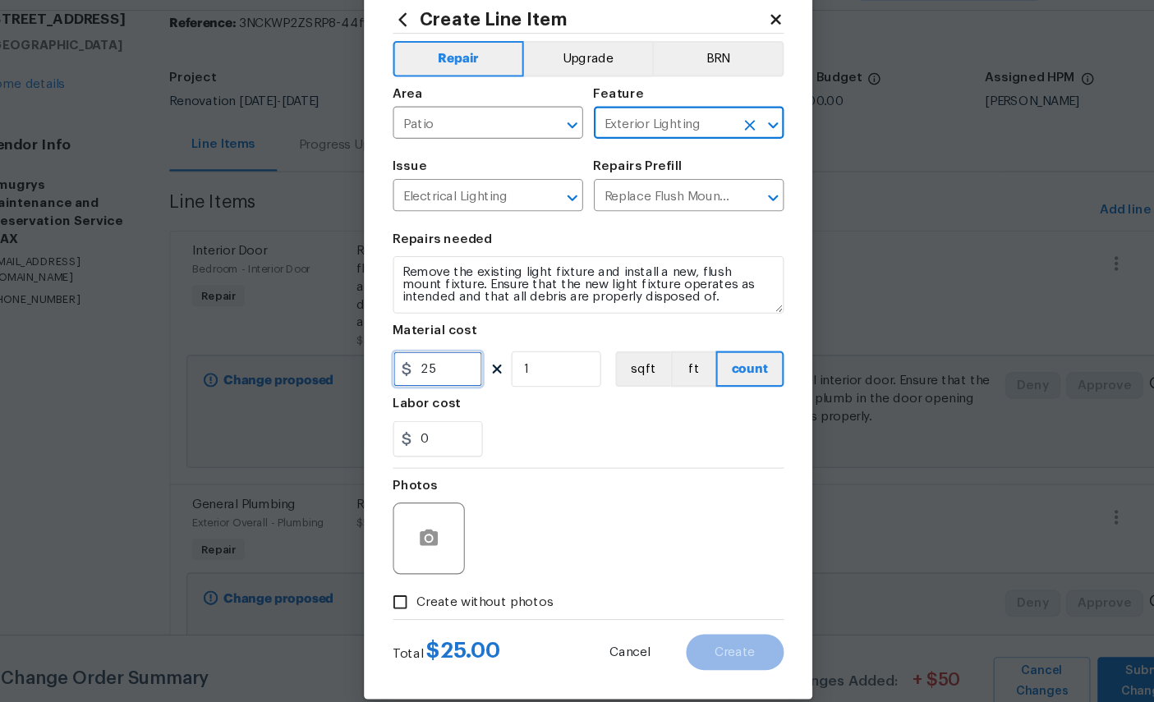
click at [418, 364] on input "25" at bounding box center [439, 380] width 82 height 33
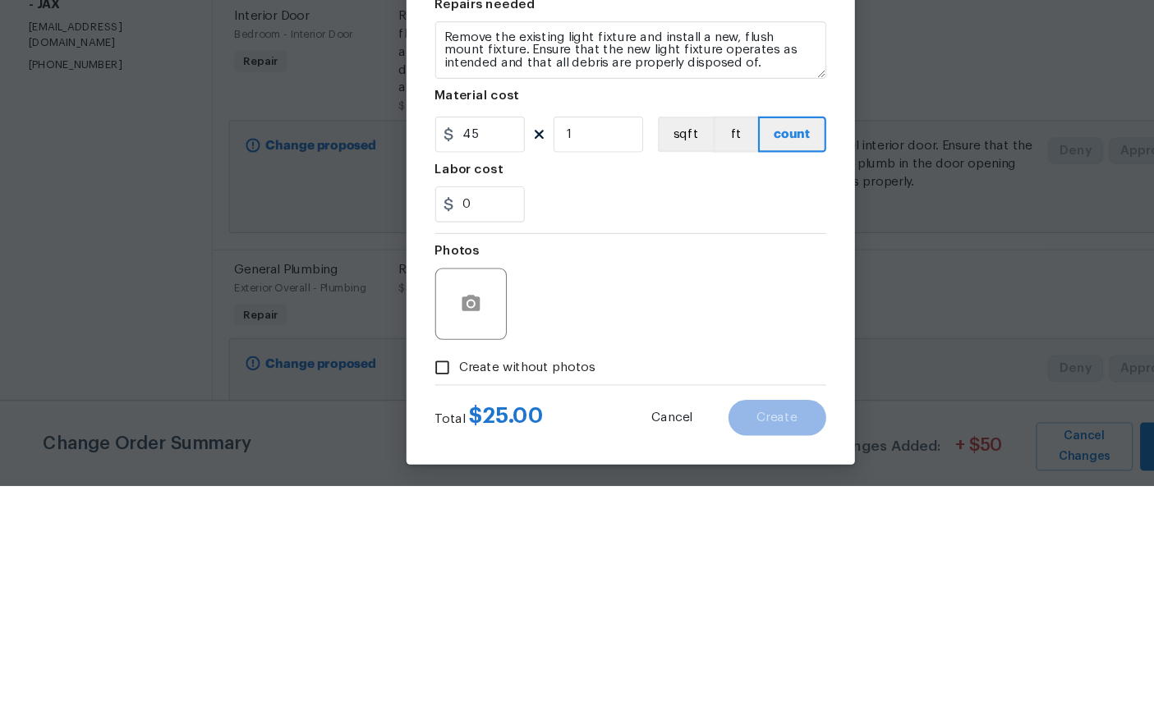
scroll to position [122, 0]
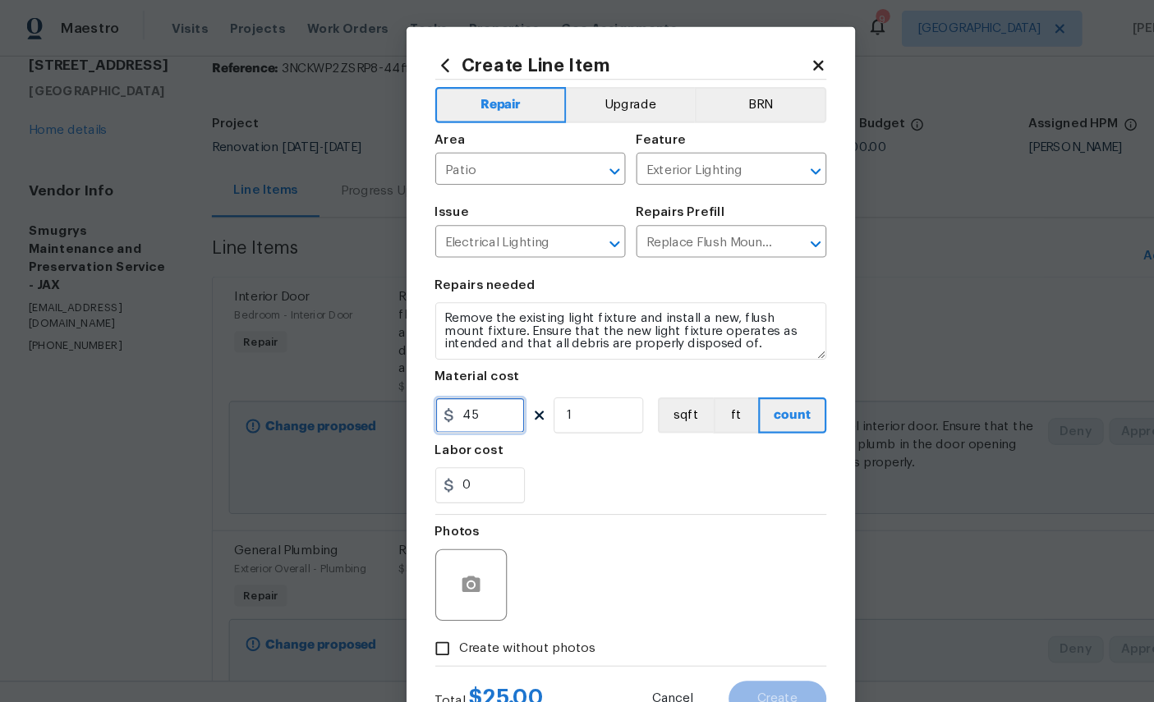
type input "45"
click at [421, 488] on div "Photos" at bounding box center [432, 525] width 69 height 107
click at [430, 493] on h5 "Photos" at bounding box center [418, 487] width 41 height 12
click at [437, 491] on h5 "Photos" at bounding box center [418, 487] width 41 height 12
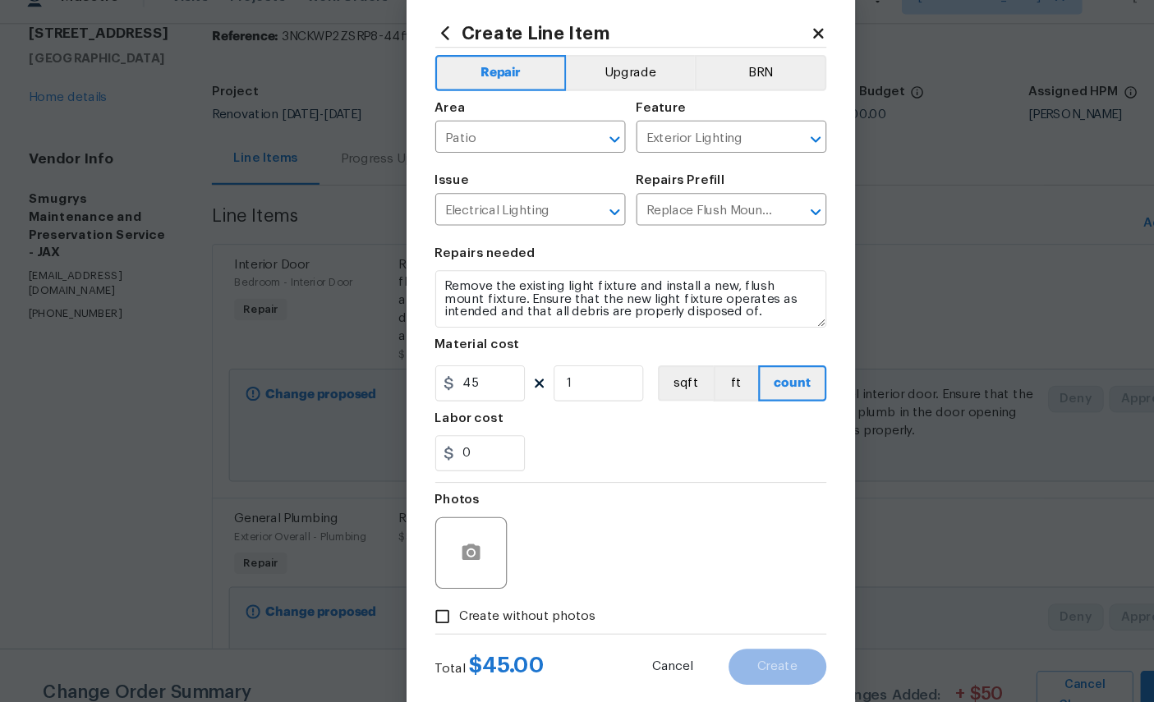
scroll to position [44, 0]
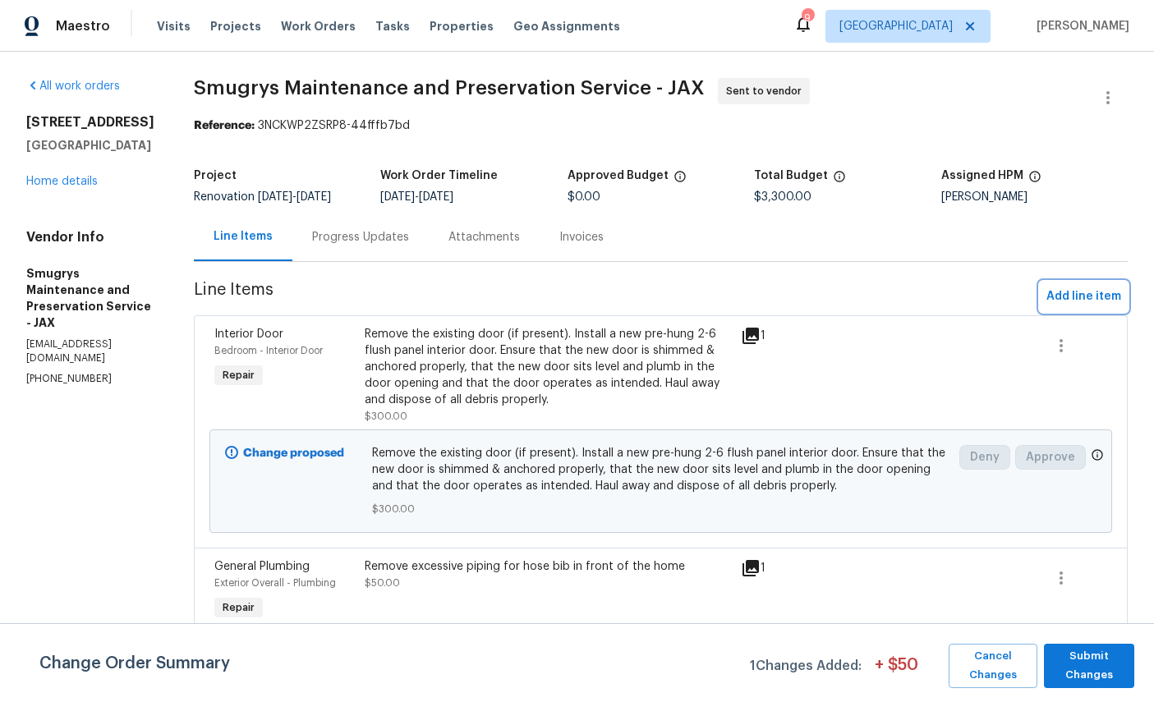
click at [1096, 289] on span "Add line item" at bounding box center [1084, 297] width 75 height 21
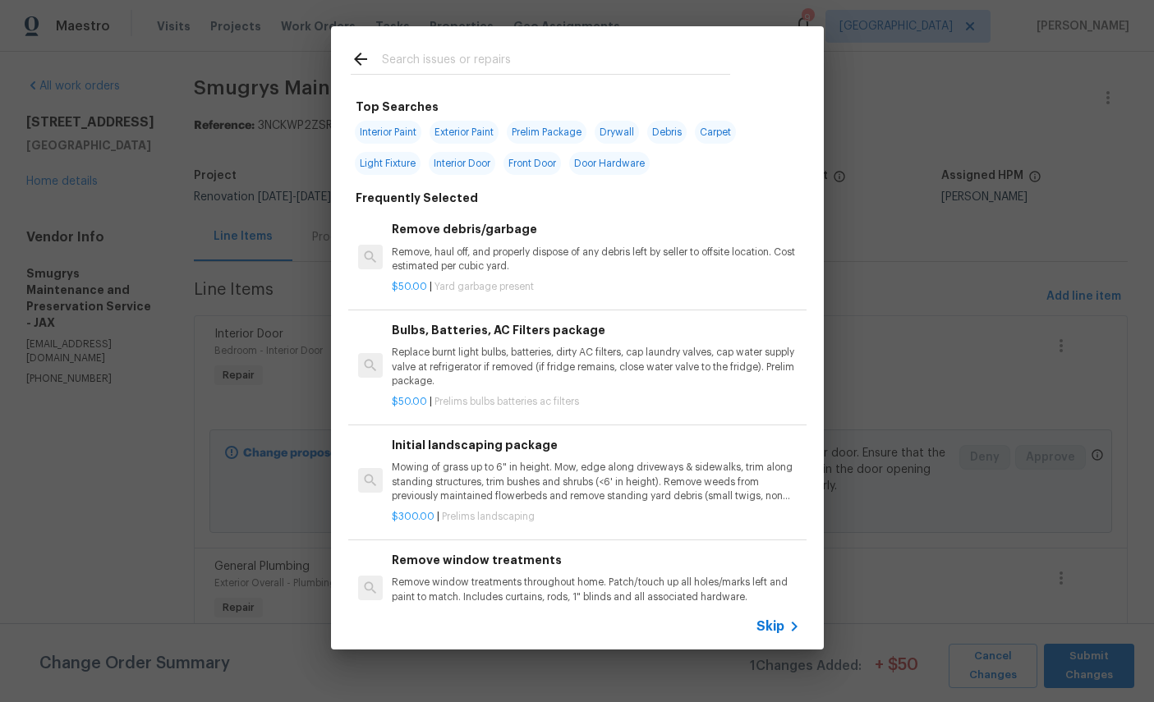
click at [580, 60] on input "text" at bounding box center [556, 61] width 348 height 25
click at [580, 59] on input "text" at bounding box center [556, 61] width 348 height 25
type input "Light"
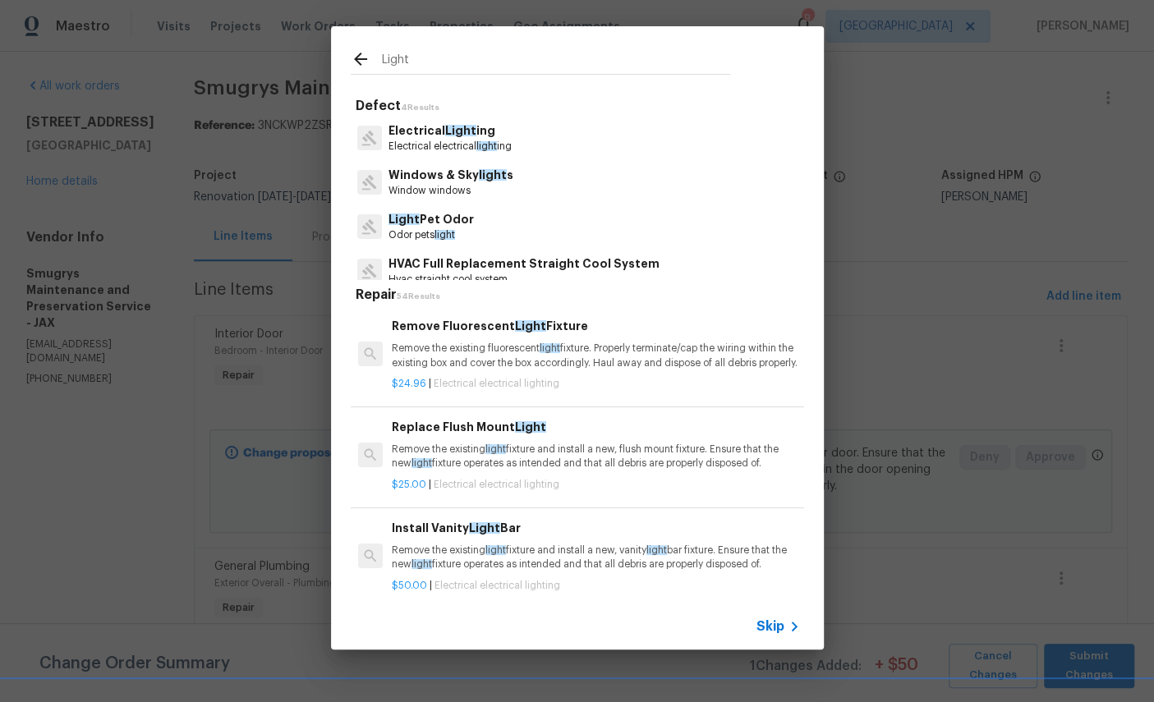
click at [442, 133] on p "Electrical Light ing" at bounding box center [450, 130] width 123 height 17
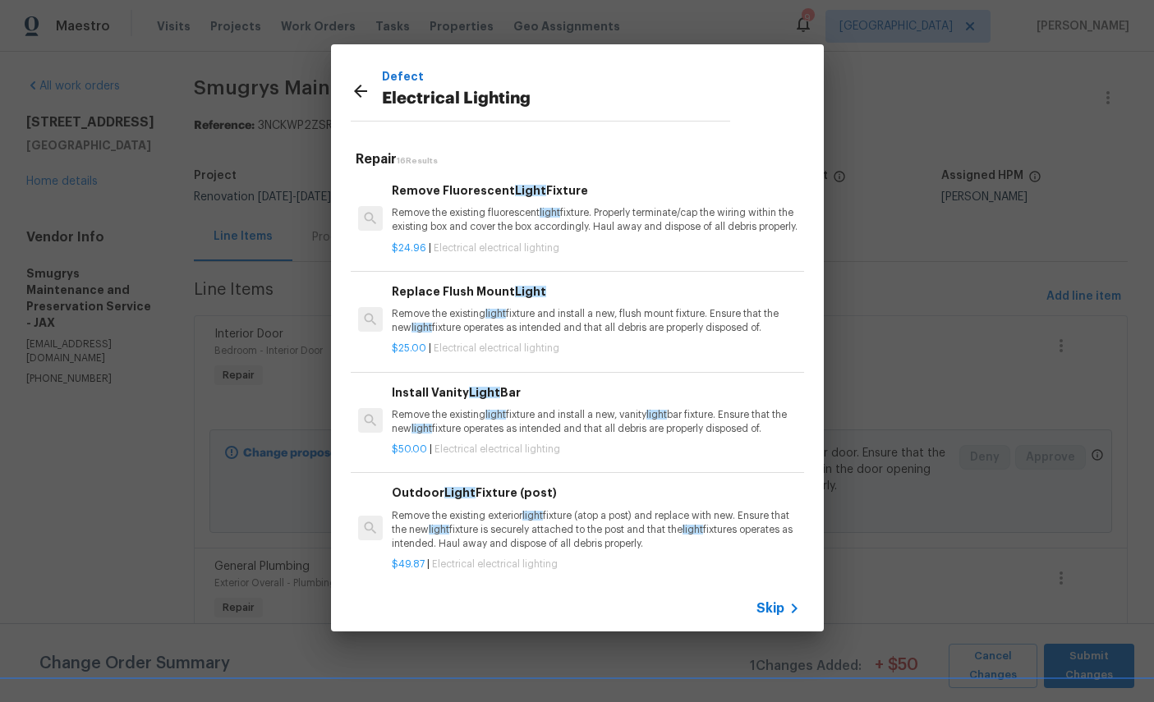
click at [609, 322] on p "Remove the existing light fixture and install a new, flush mount fixture. Ensur…" at bounding box center [596, 321] width 408 height 28
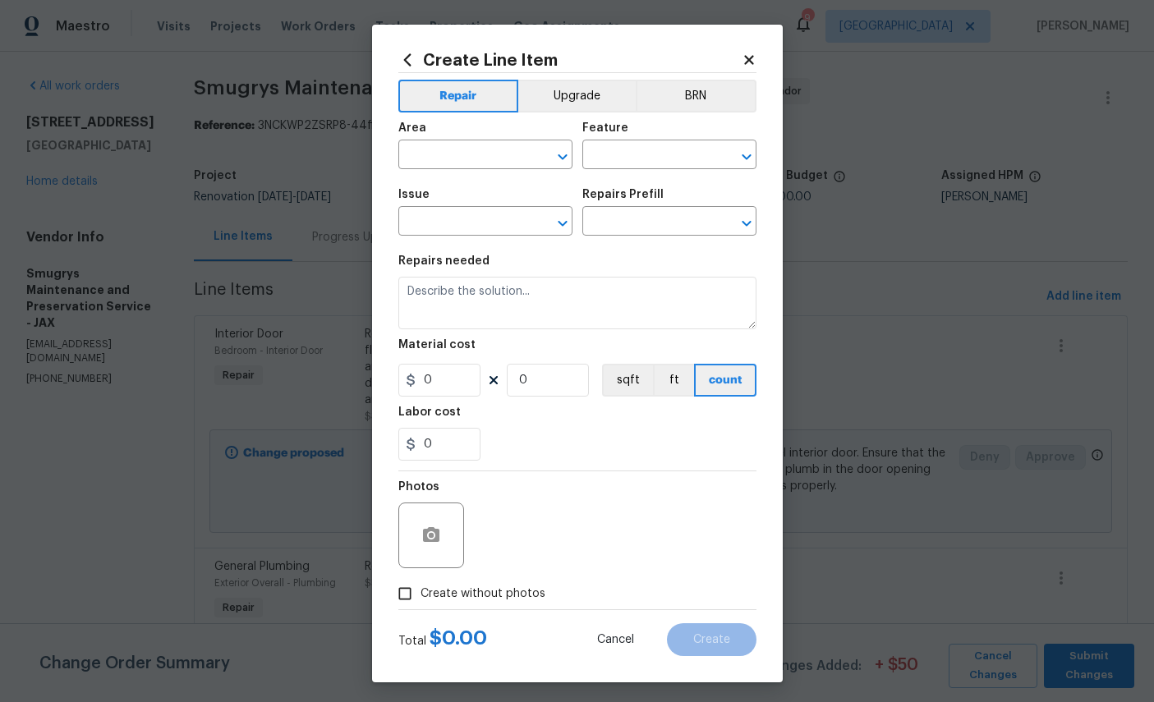
type input "Electrical Lighting"
type textarea "Remove the existing light fixture and install a new, flush mount fixture. Ensur…"
type input "1"
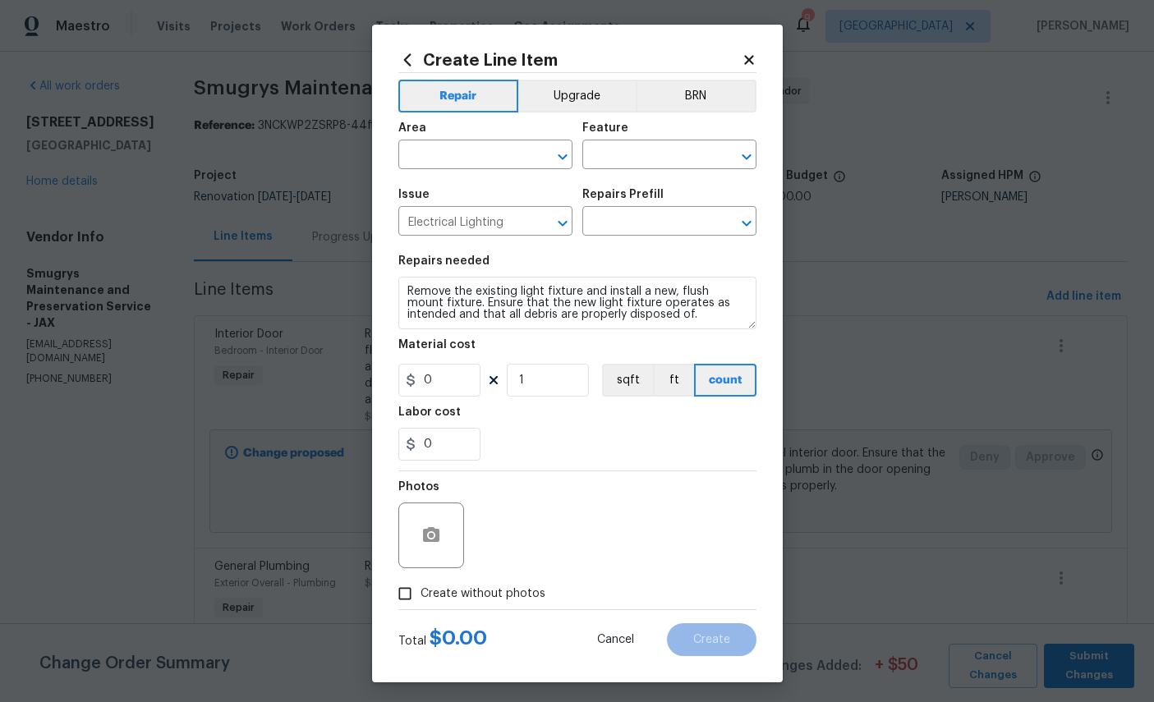
type input "Replace Flush Mount Light $25.00"
type input "25"
click at [436, 536] on button "button" at bounding box center [431, 535] width 39 height 39
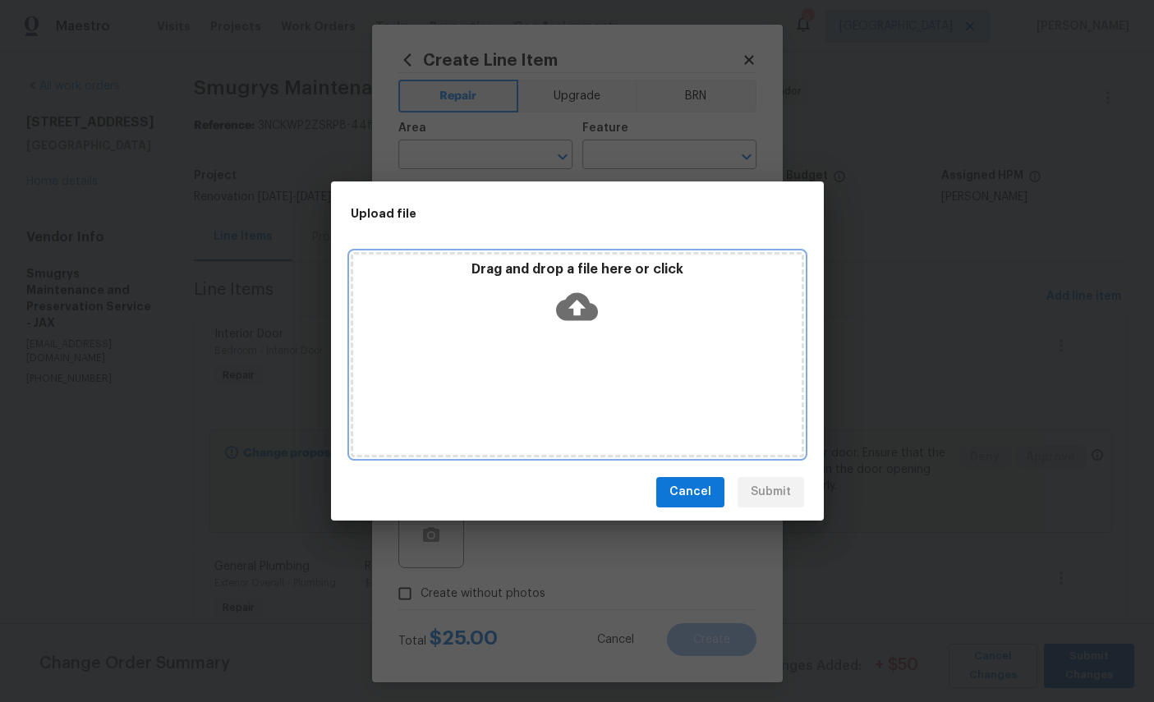
click at [593, 307] on icon at bounding box center [577, 307] width 42 height 28
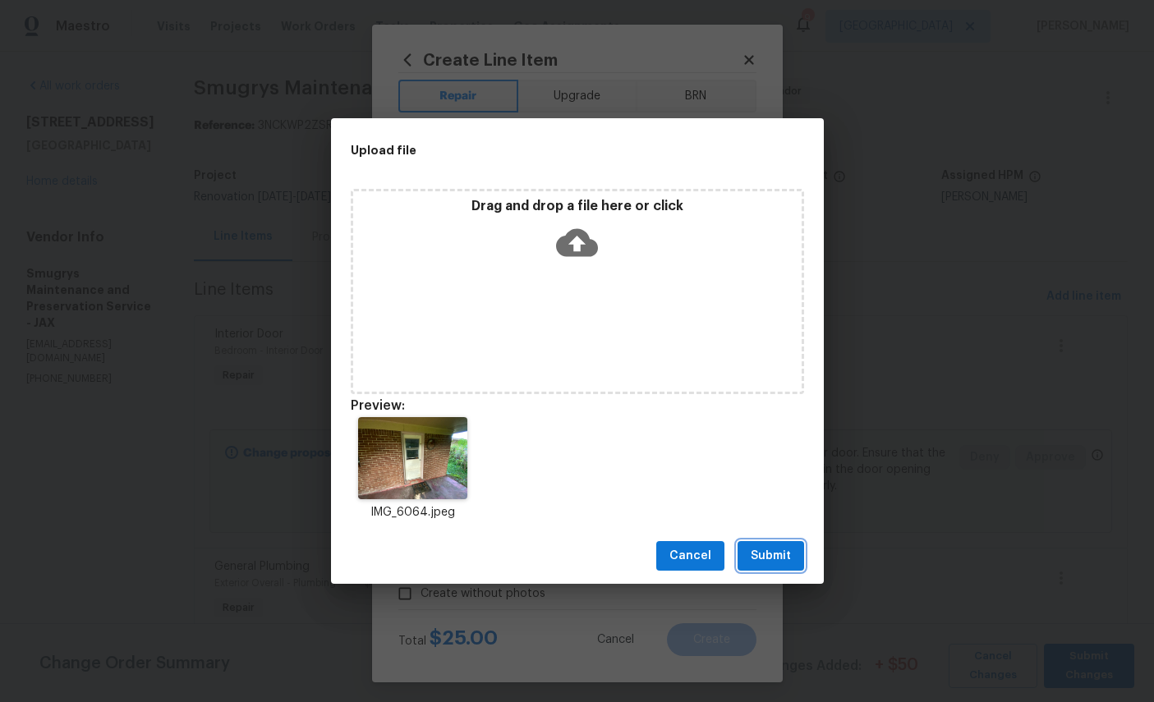
click at [764, 555] on span "Submit" at bounding box center [771, 556] width 40 height 21
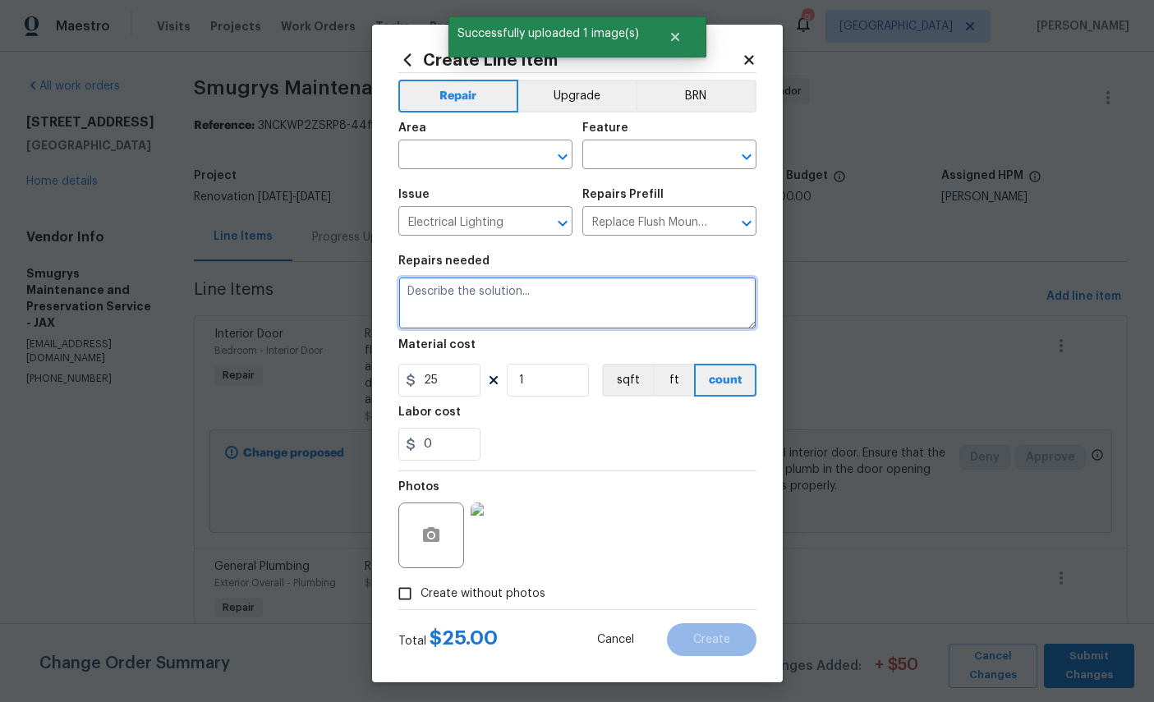
click at [490, 302] on textarea at bounding box center [577, 303] width 358 height 53
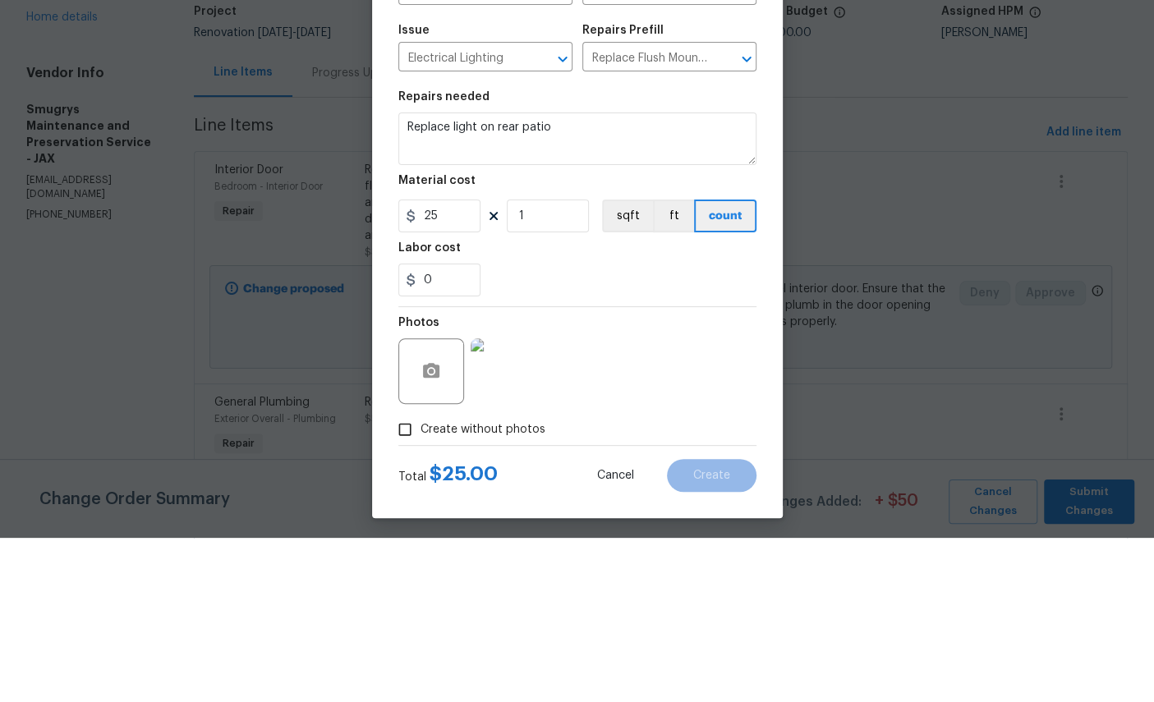
scroll to position [62, 0]
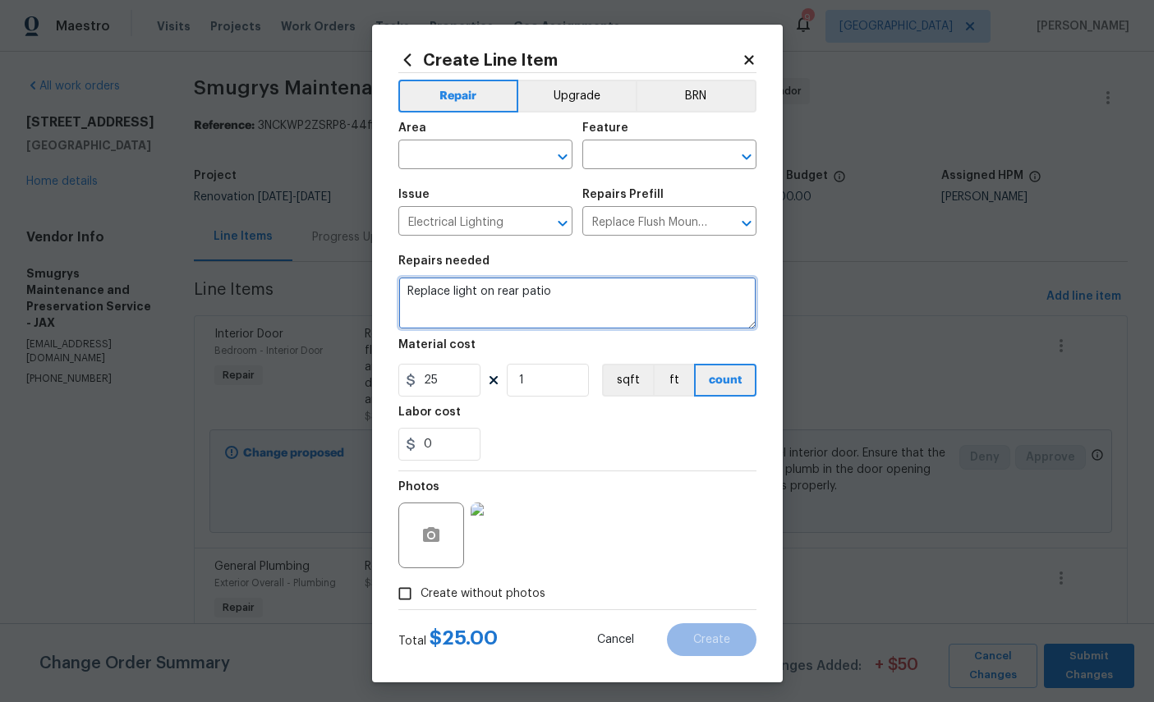
type textarea "Replace light on rear patio"
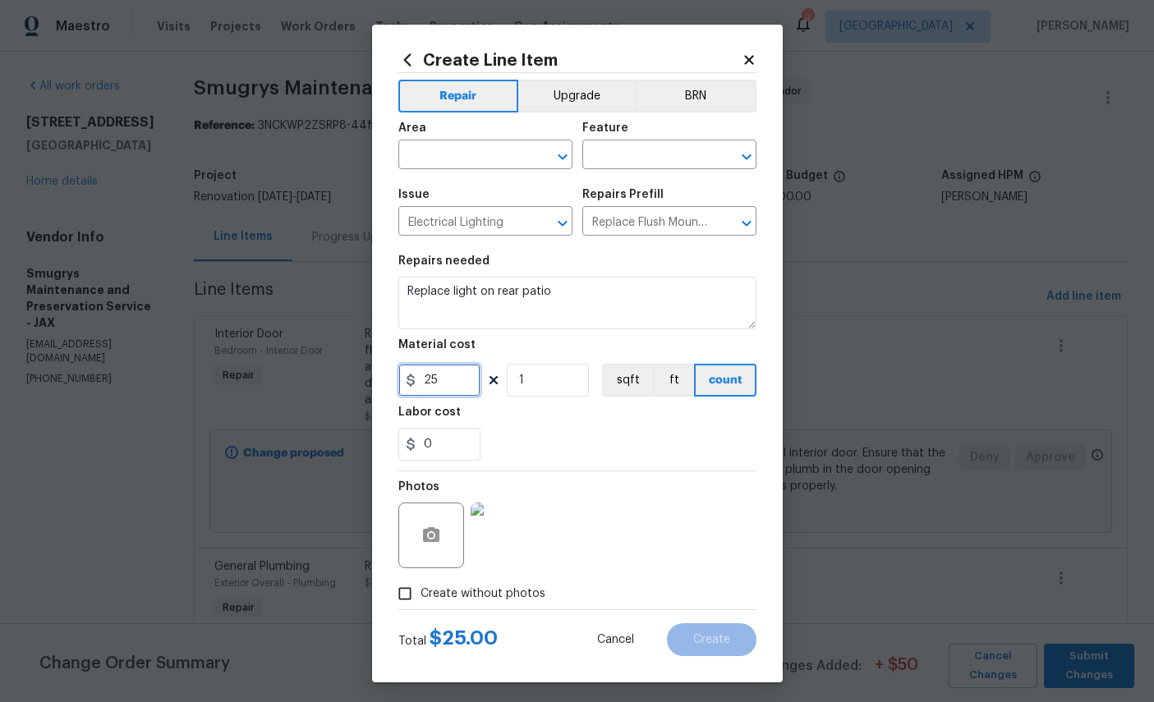
click at [468, 396] on input "25" at bounding box center [439, 380] width 82 height 33
type input "45"
click at [480, 137] on div "Area" at bounding box center [485, 132] width 174 height 21
click at [459, 151] on input "text" at bounding box center [462, 156] width 128 height 25
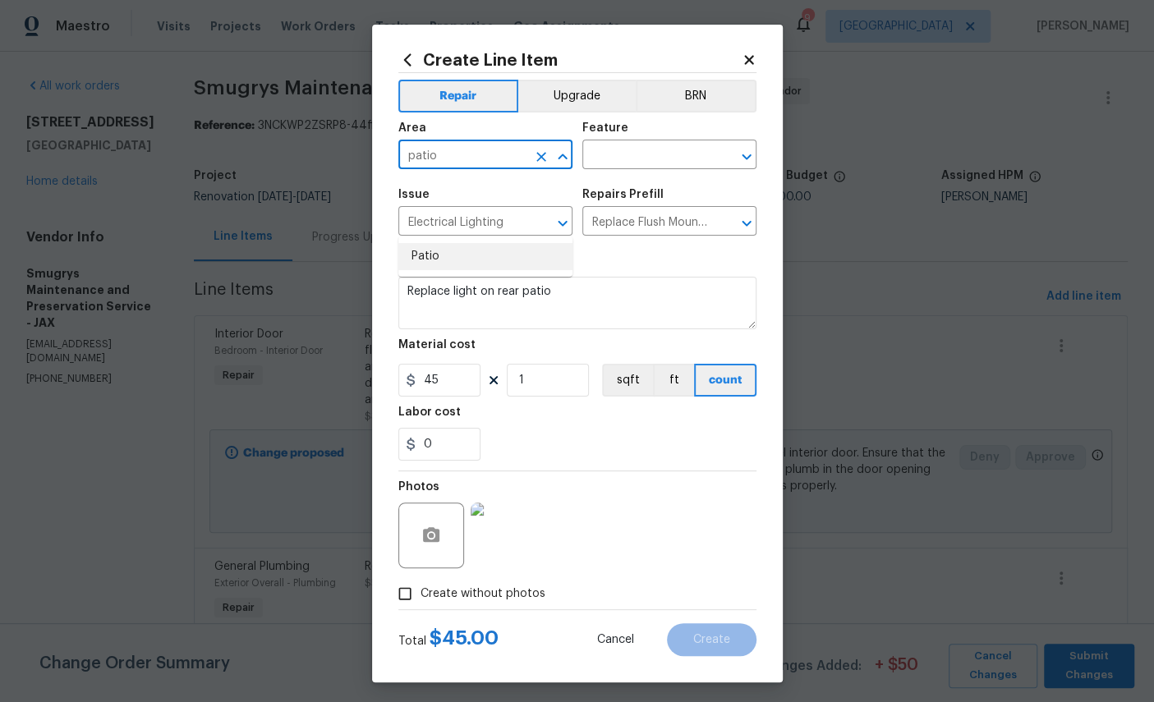
click at [500, 243] on li "Patio" at bounding box center [485, 256] width 174 height 27
type input "Patio"
click at [645, 156] on input "text" at bounding box center [647, 156] width 128 height 25
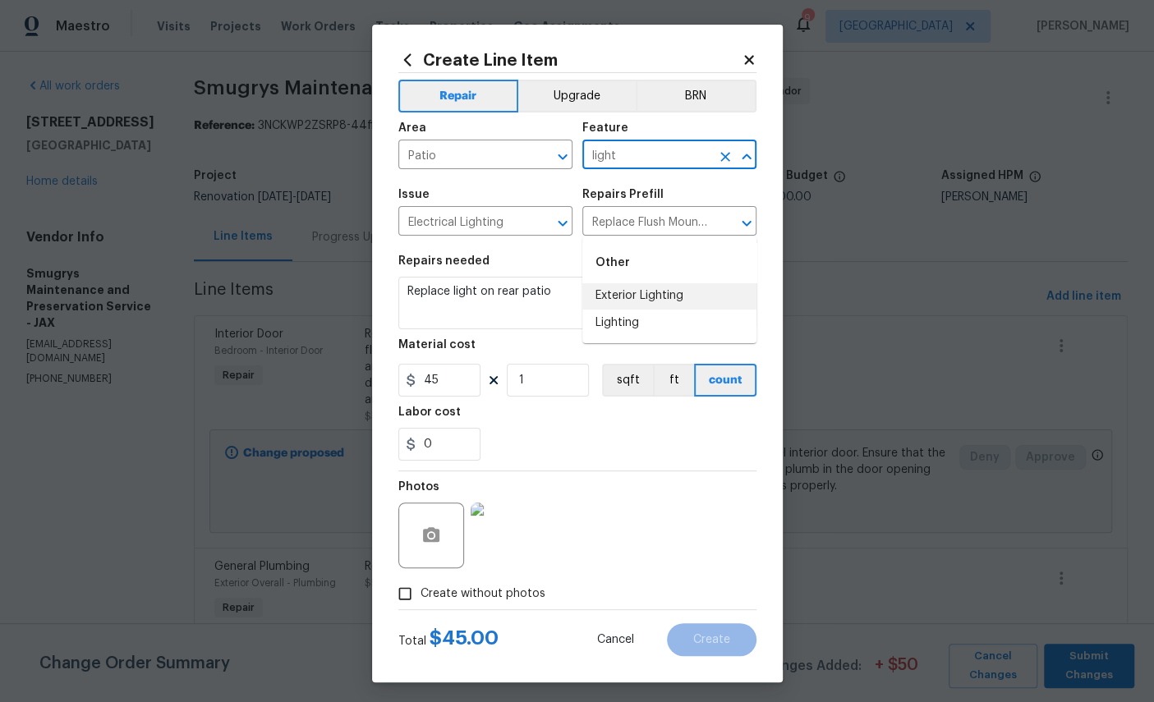
click at [653, 283] on li "Exterior Lighting" at bounding box center [670, 296] width 174 height 27
type input "Exterior Lighting"
click at [716, 647] on span "Create" at bounding box center [711, 640] width 37 height 12
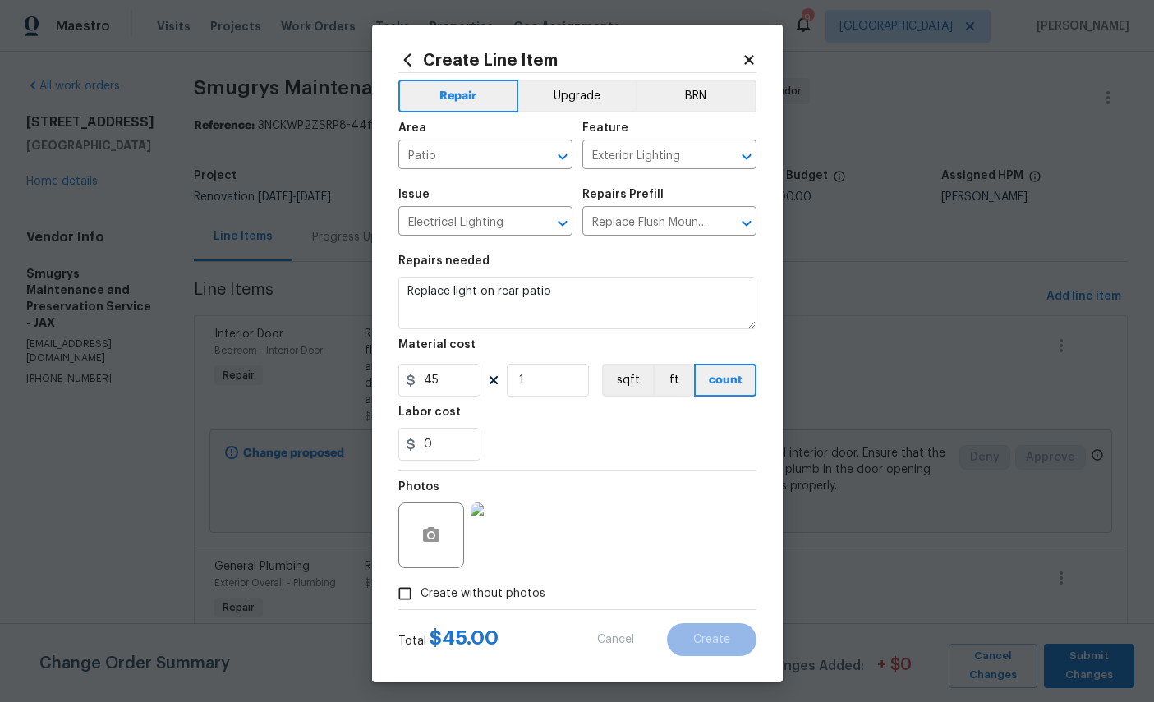
type input "0"
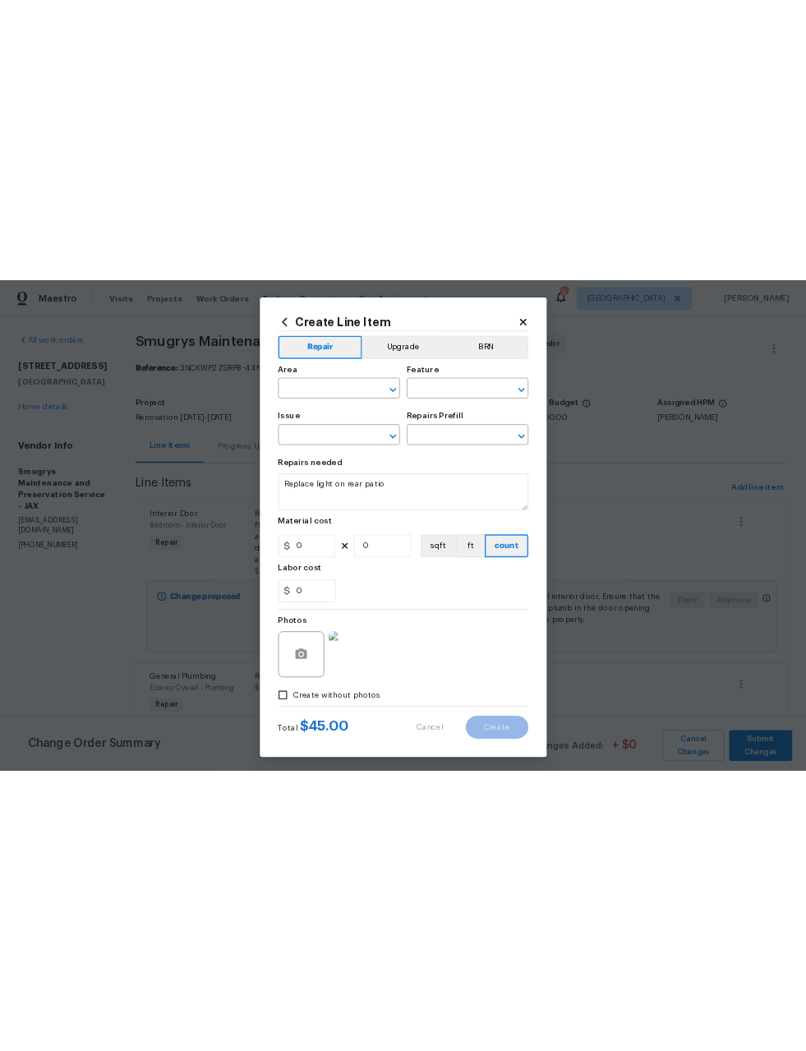
scroll to position [0, 0]
